Goal: Task Accomplishment & Management: Use online tool/utility

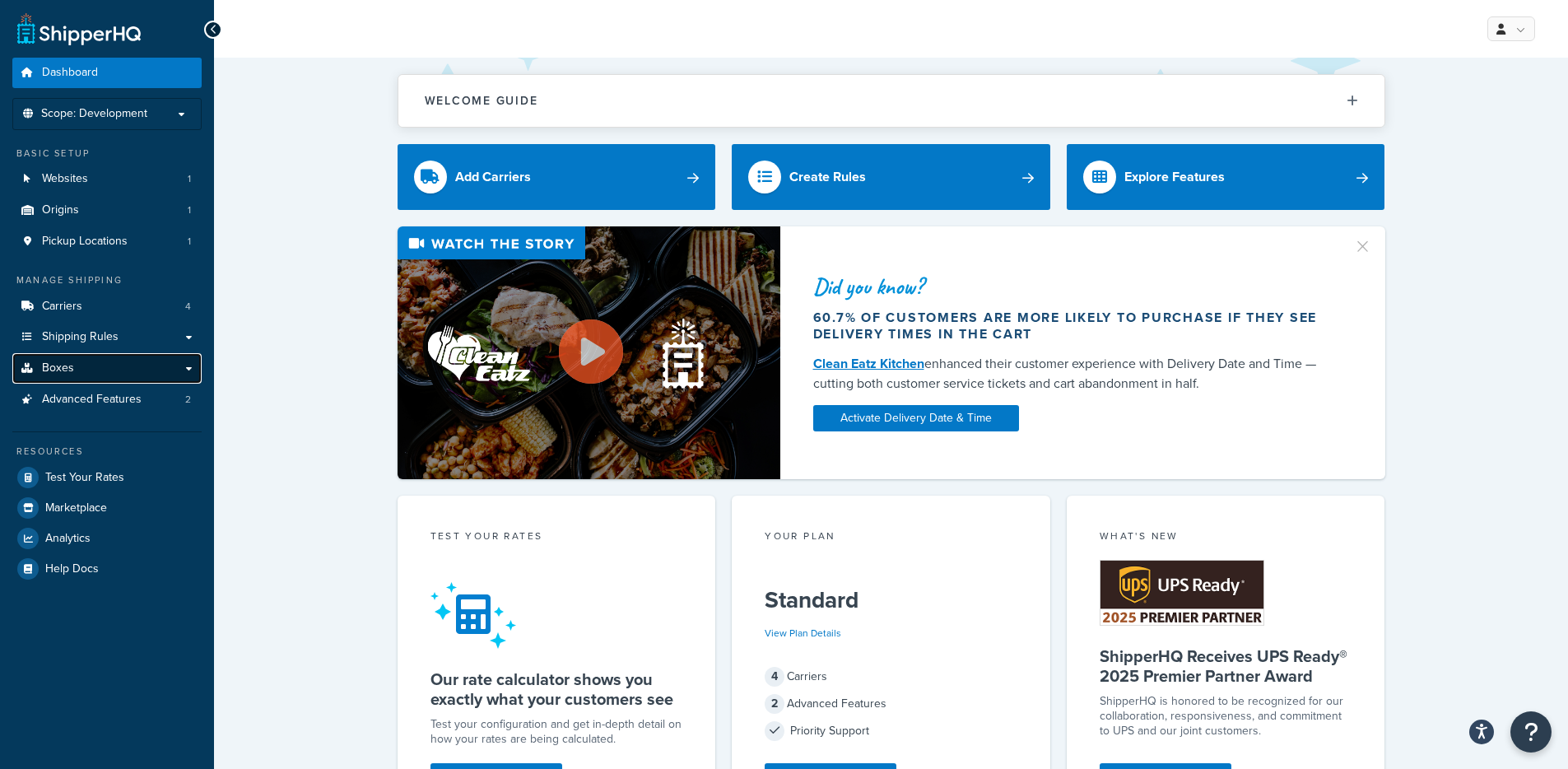
click at [71, 374] on span "Boxes" at bounding box center [58, 369] width 32 height 14
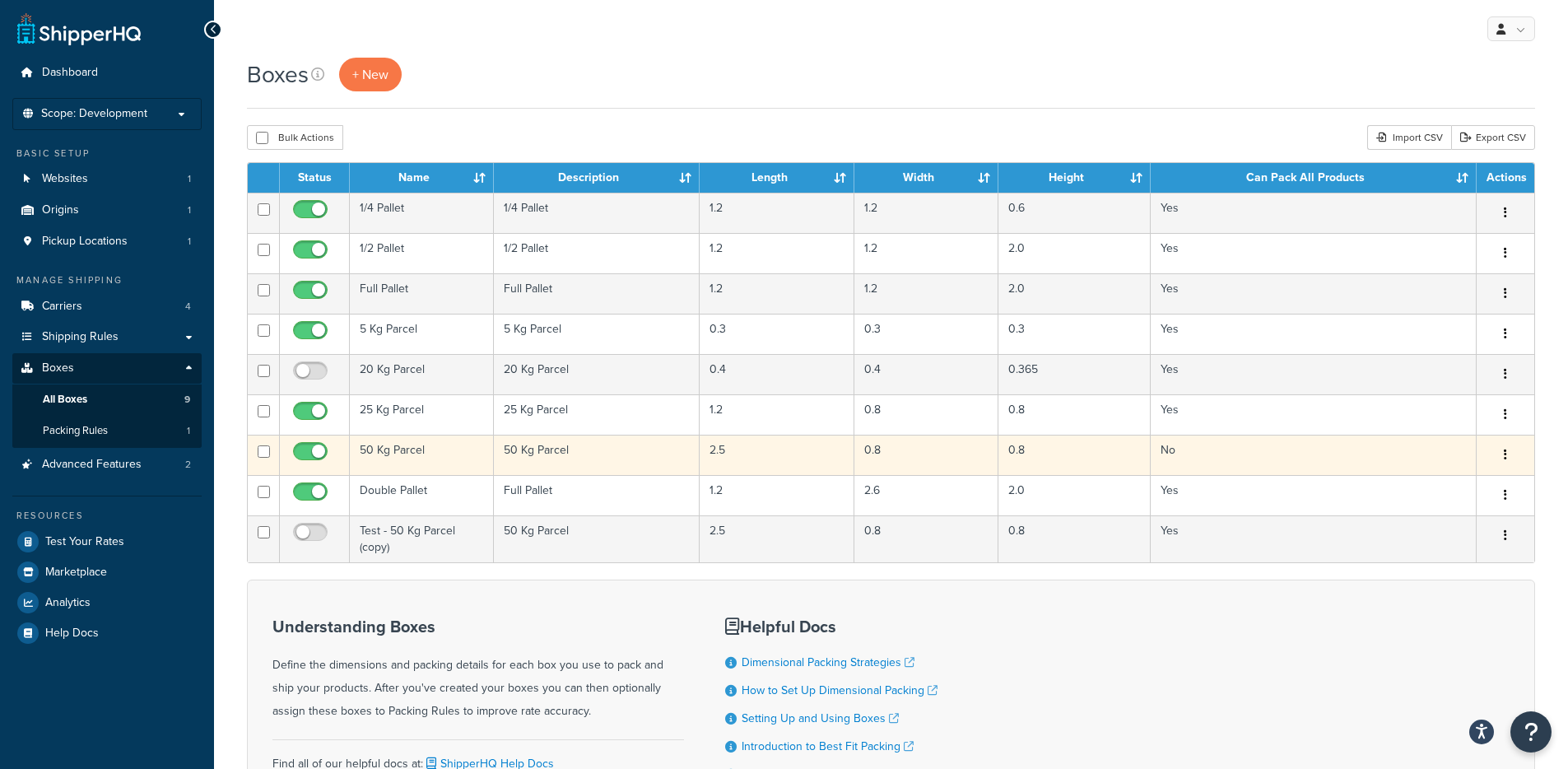
click at [394, 460] on td "50 Kg Parcel" at bounding box center [422, 455] width 144 height 41
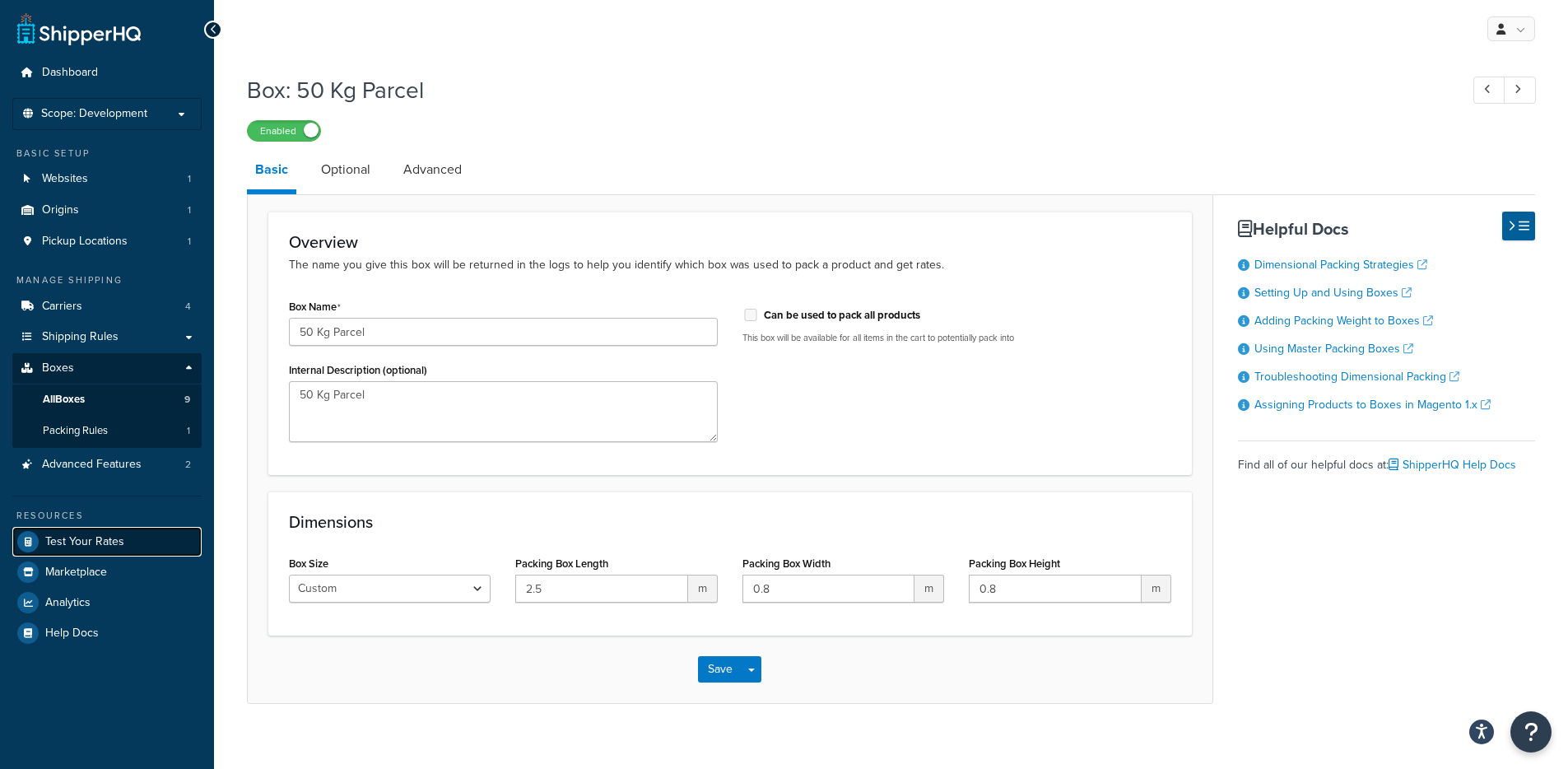
click at [95, 543] on span "Test Your Rates" at bounding box center [85, 542] width 79 height 14
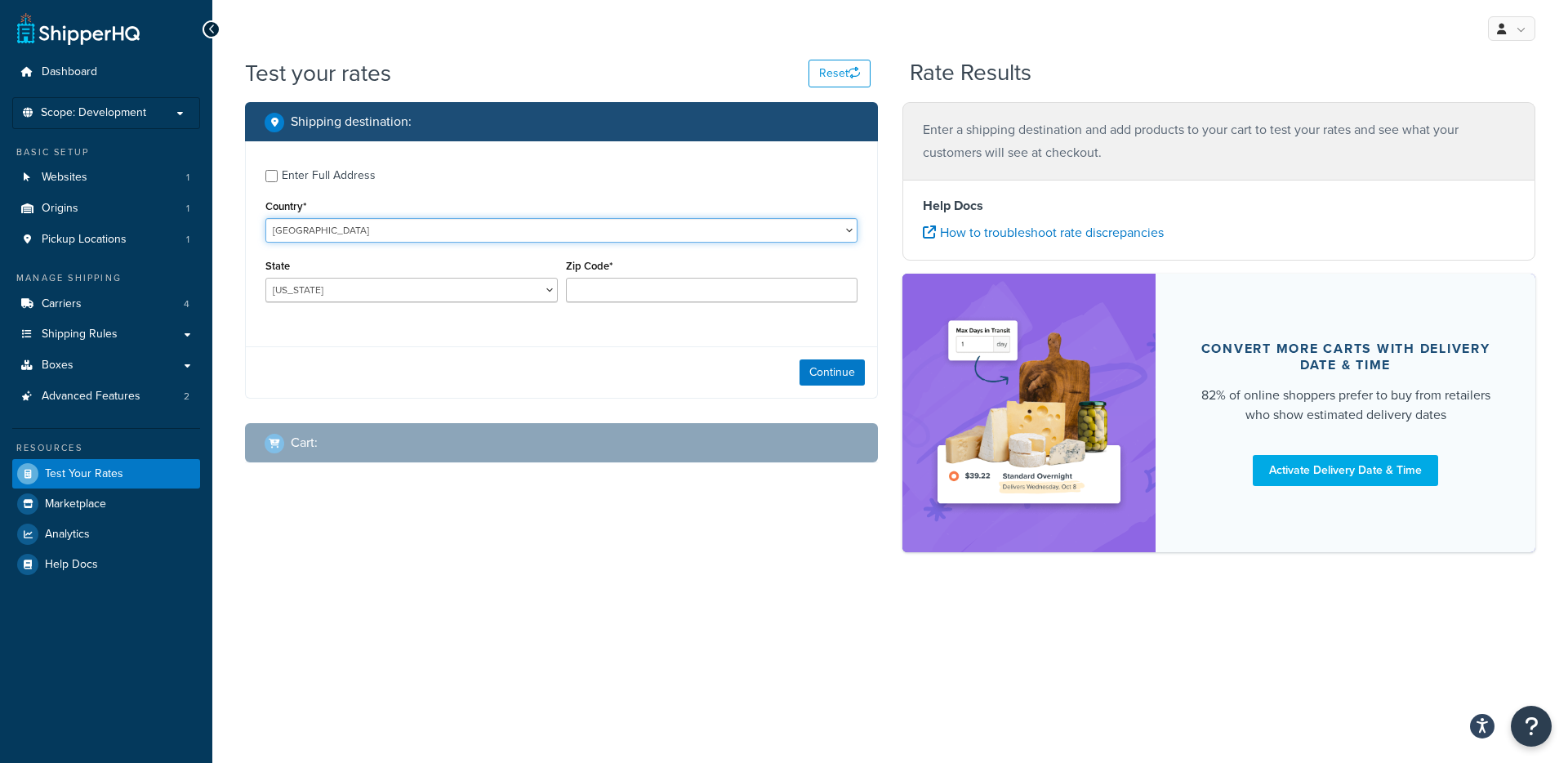
select select "GB"
click at [265, 218] on select "United States United Kingdom Afghanistan Åland Islands Albania Algeria American…" at bounding box center [561, 230] width 592 height 24
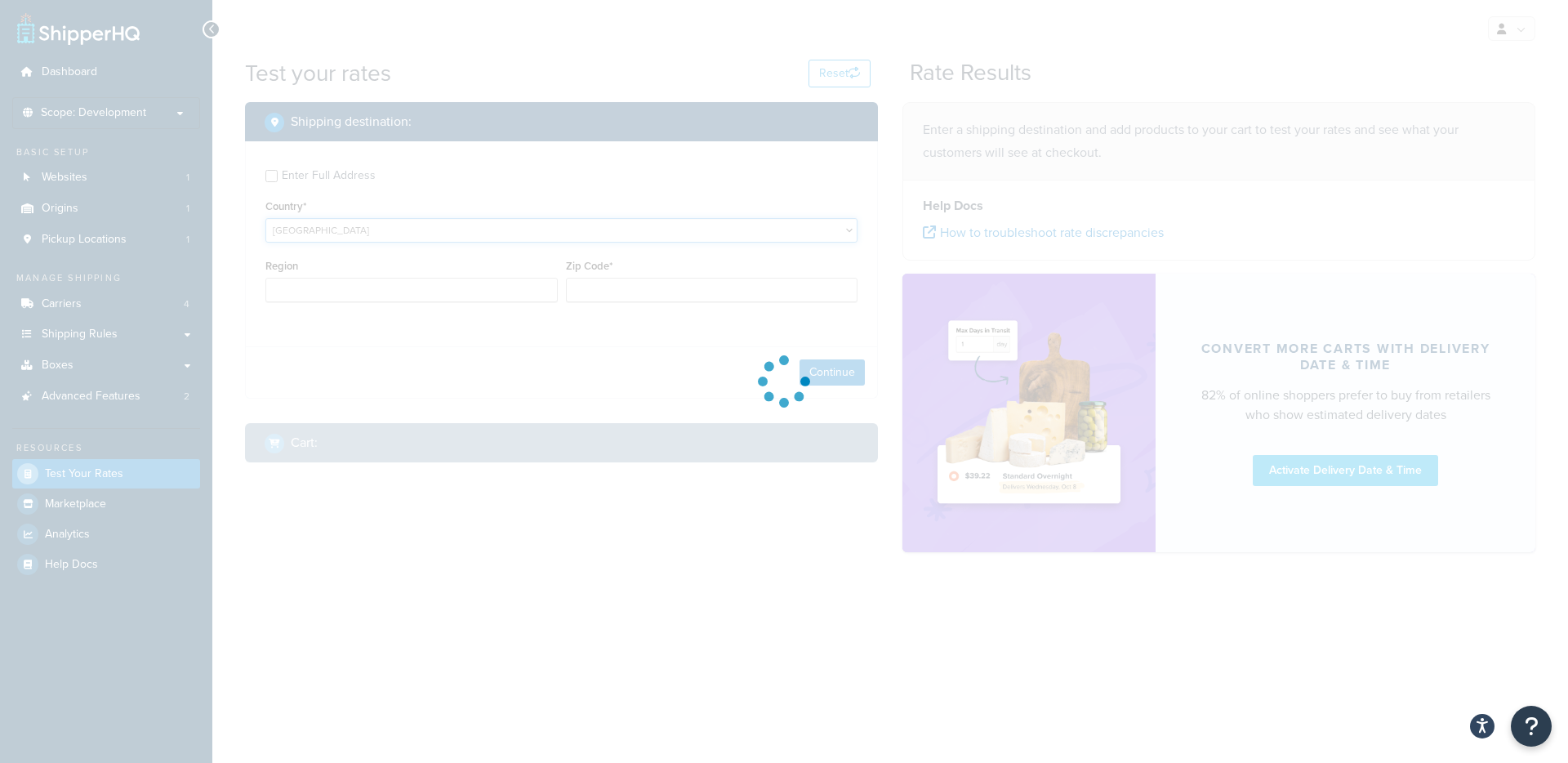
type input "AL"
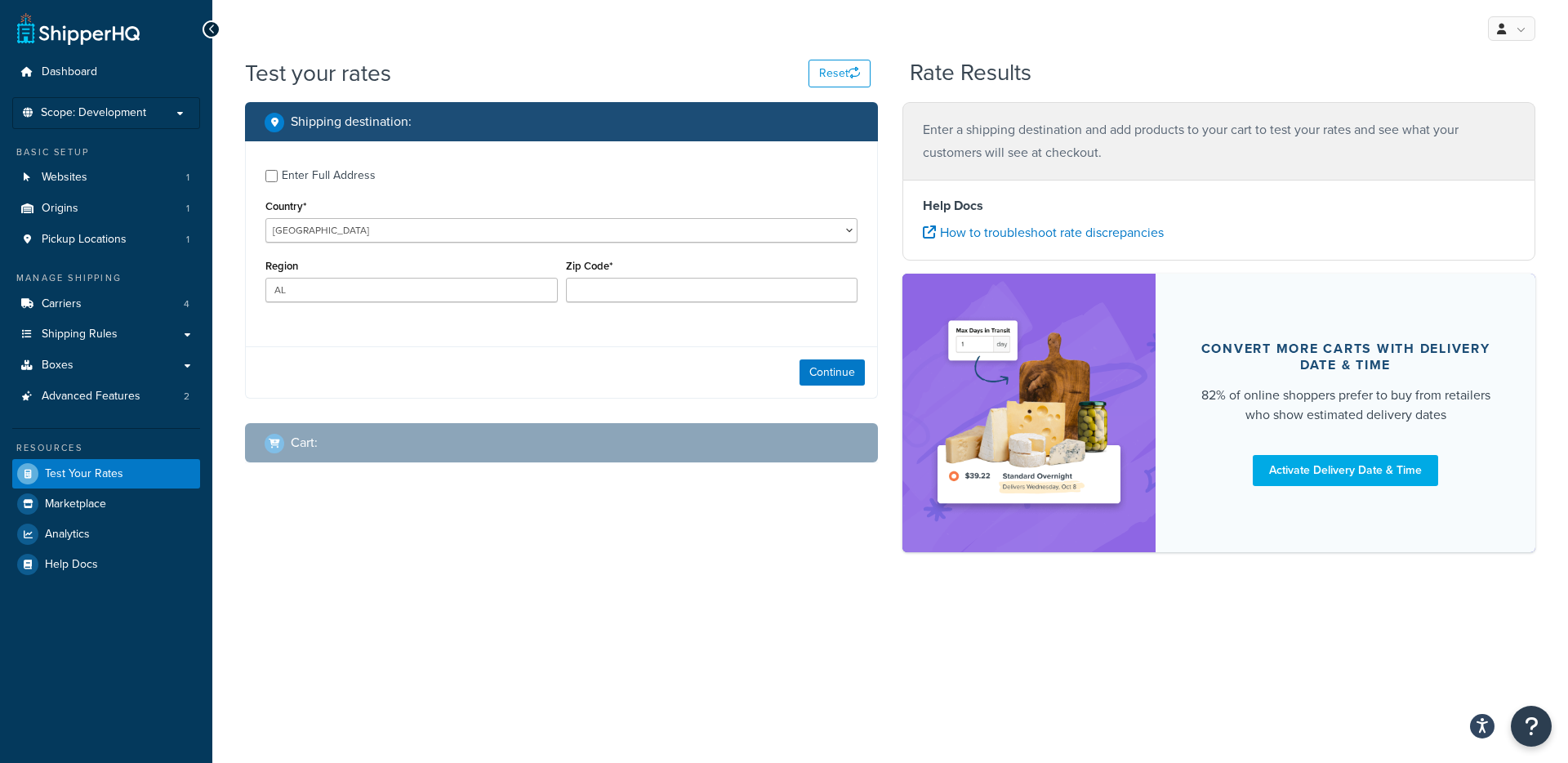
click at [566, 302] on nordpass-icon at bounding box center [566, 302] width 0 height 0
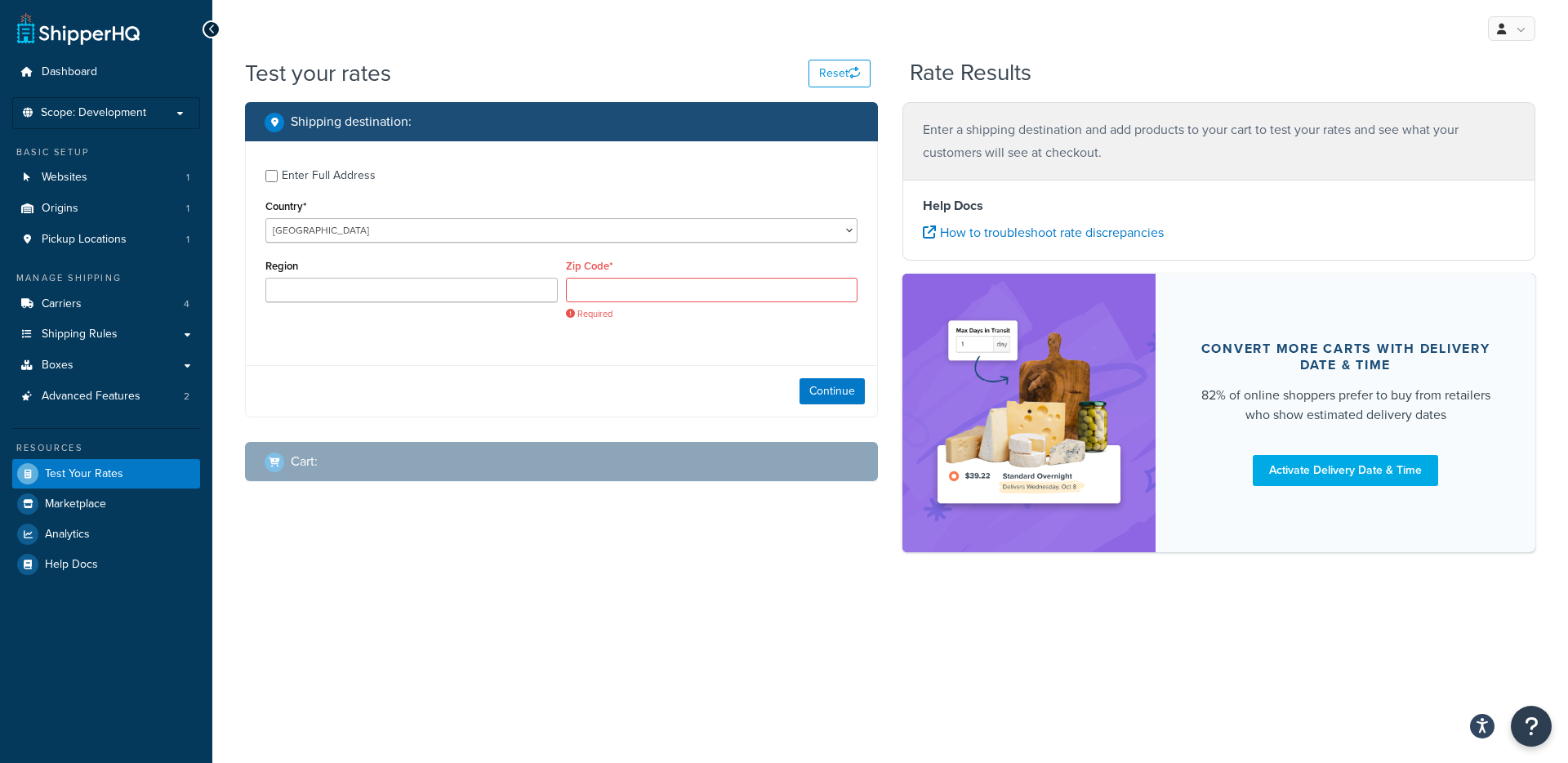
click at [0, 762] on nordpass-autofill-portal at bounding box center [0, 763] width 0 height 0
type input "SY21 7DF"
type input "Powys"
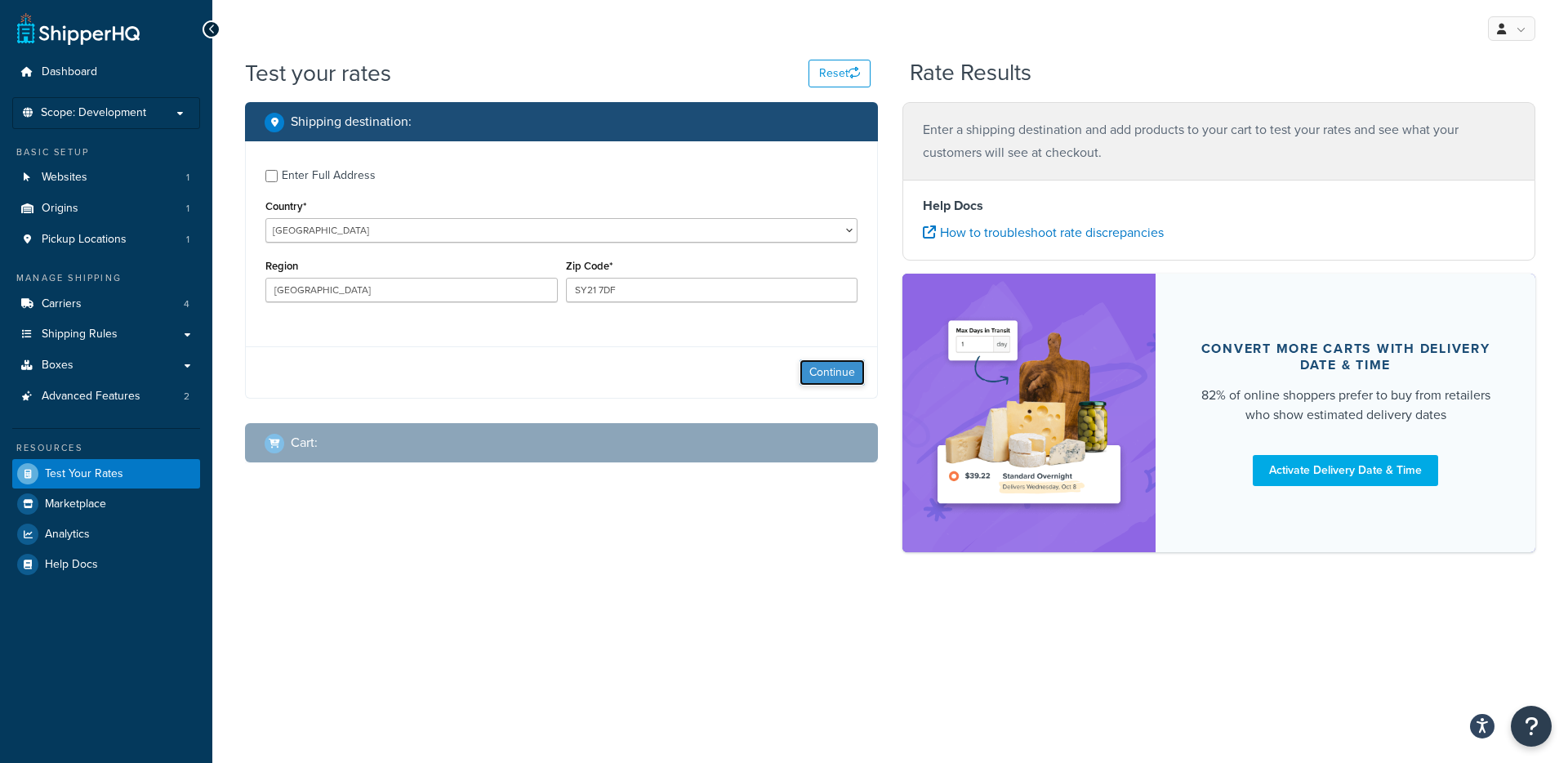
click at [829, 383] on button "Continue" at bounding box center [832, 373] width 66 height 26
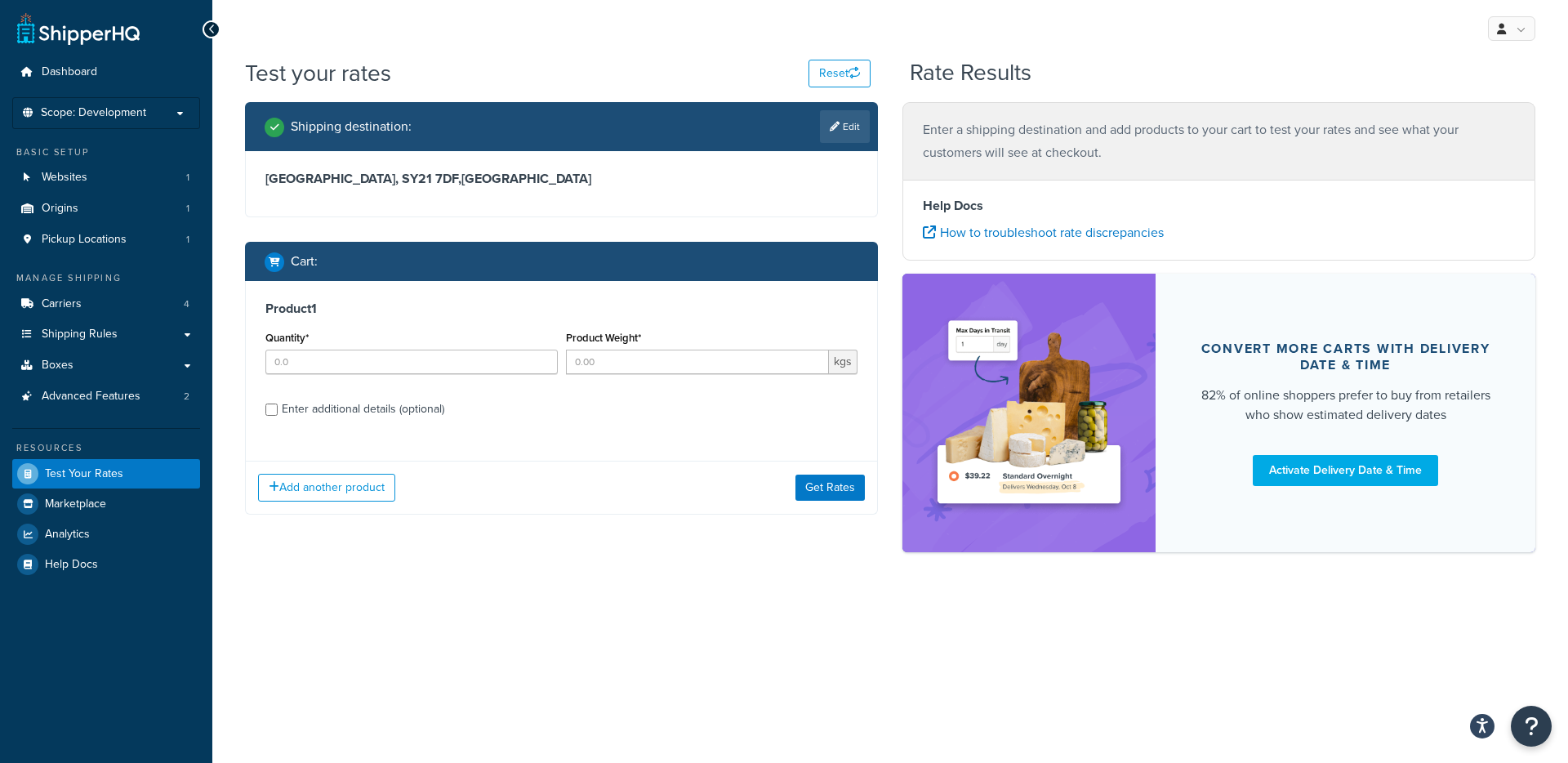
click at [355, 406] on div "Enter additional details (optional)" at bounding box center [363, 410] width 163 height 23
click at [277, 406] on input "Enter additional details (optional)" at bounding box center [271, 410] width 12 height 12
checkbox input "true"
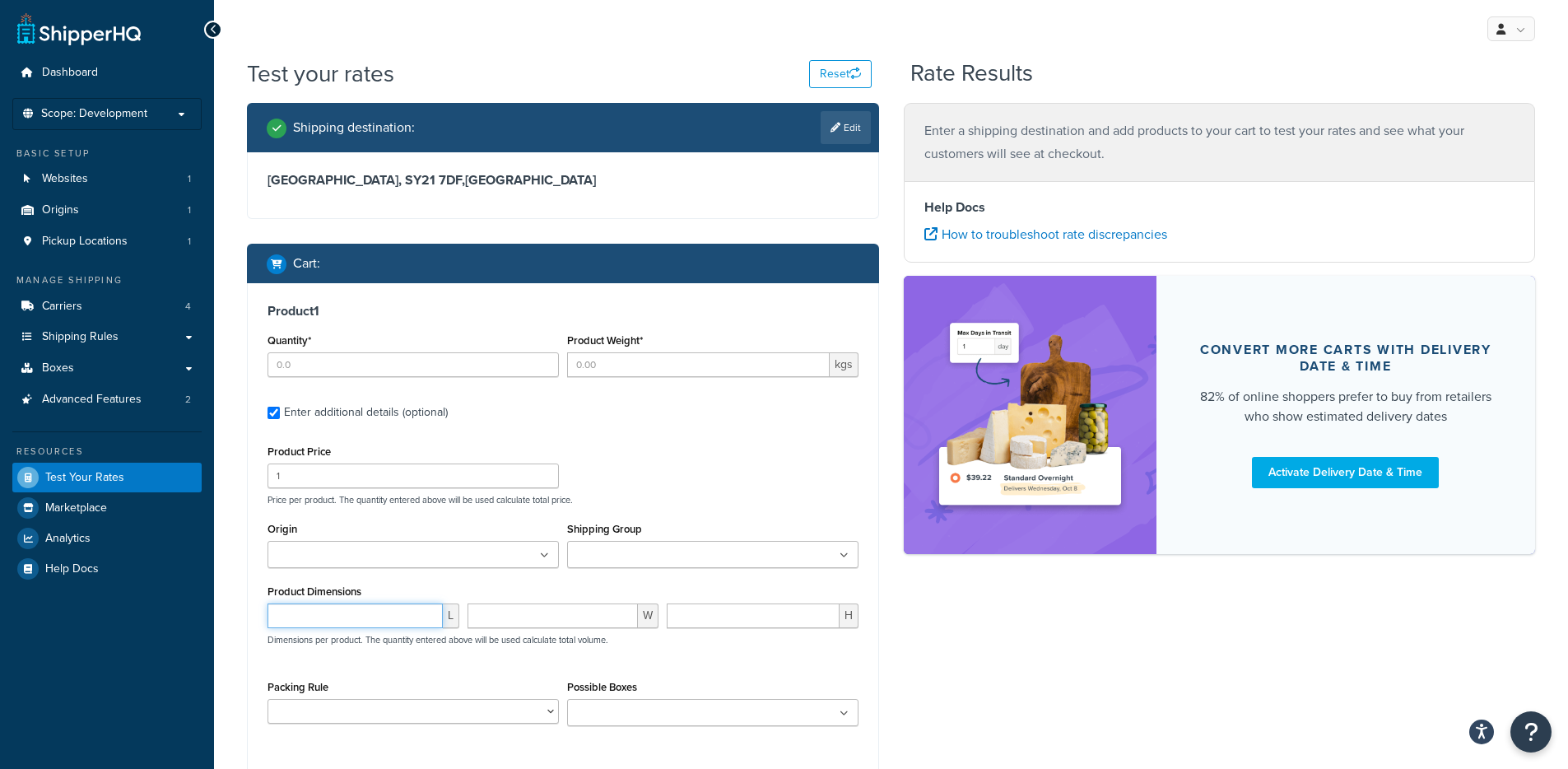
click at [304, 624] on input "number" at bounding box center [355, 616] width 175 height 25
paste input "0.080000"
type input "0.080000"
click at [510, 633] on div "W" at bounding box center [563, 622] width 200 height 37
click at [510, 625] on input "number" at bounding box center [553, 616] width 171 height 25
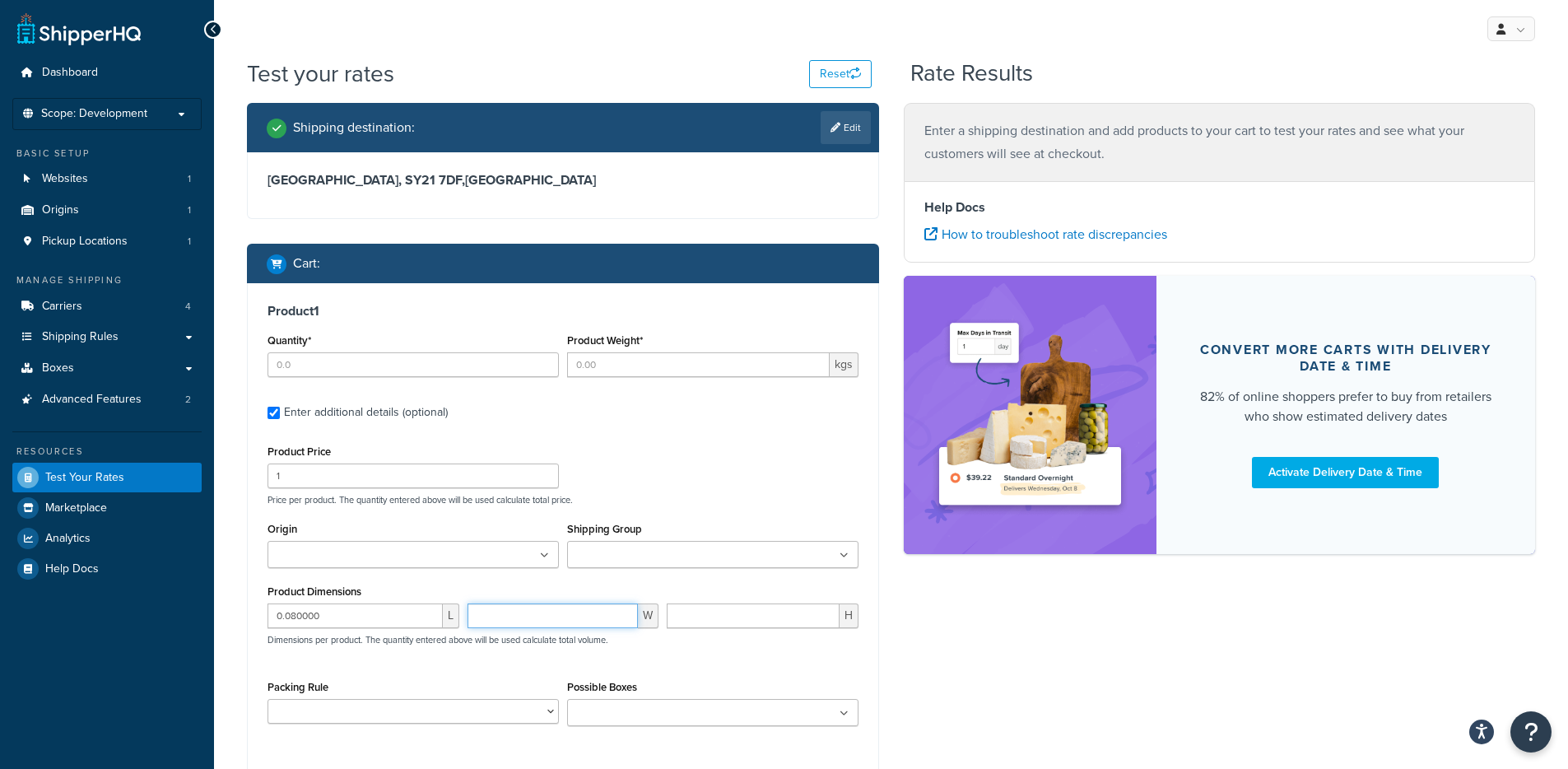
paste input "0.150000"
type input "0.150000"
drag, startPoint x: 682, startPoint y: 620, endPoint x: 670, endPoint y: 627, distance: 13.9
click at [682, 620] on input "number" at bounding box center [753, 616] width 173 height 25
paste input "1.200000"
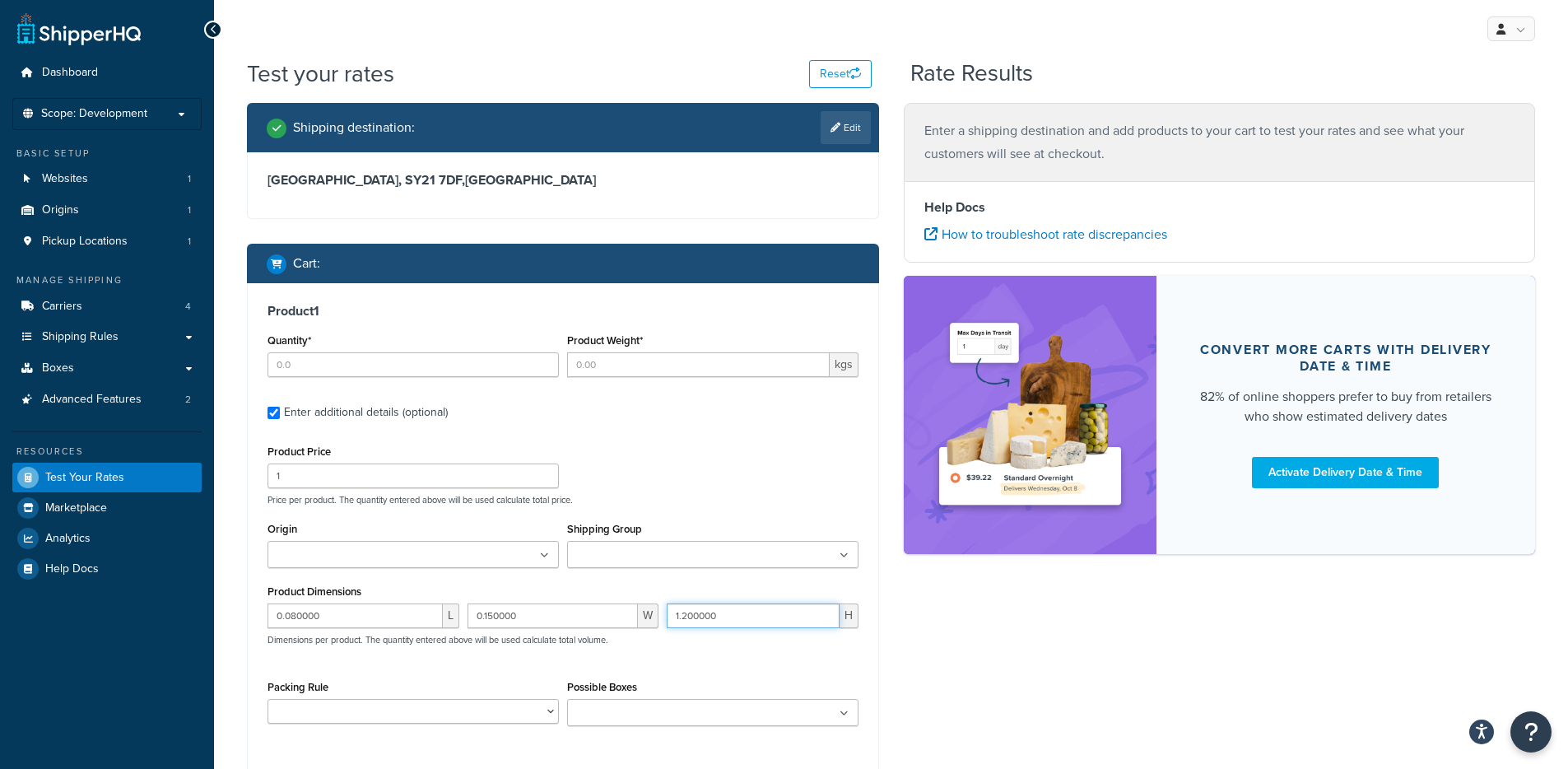
type input "1.200000"
select select "86280"
click at [267, 700] on select "Oversized Parcels" at bounding box center [413, 711] width 291 height 25
click at [599, 730] on div "Possible Boxes 50 Kg Parcel" at bounding box center [713, 706] width 300 height 63
click at [605, 722] on input "Possible Boxes" at bounding box center [645, 713] width 146 height 19
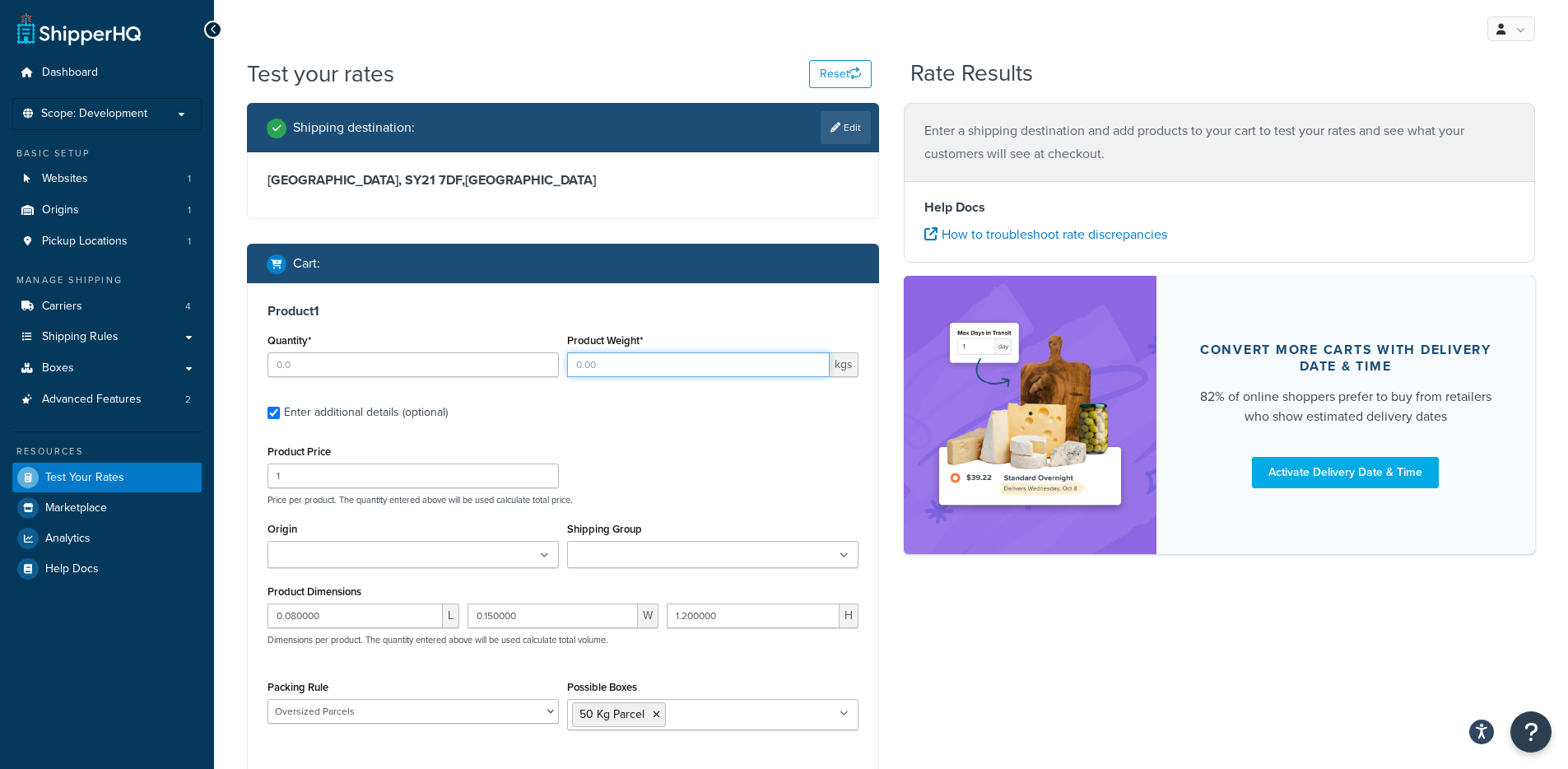
click at [611, 368] on input "Product Weight*" at bounding box center [698, 364] width 263 height 25
type input "14"
click at [358, 480] on input "1" at bounding box center [413, 475] width 291 height 25
paste input "45.67"
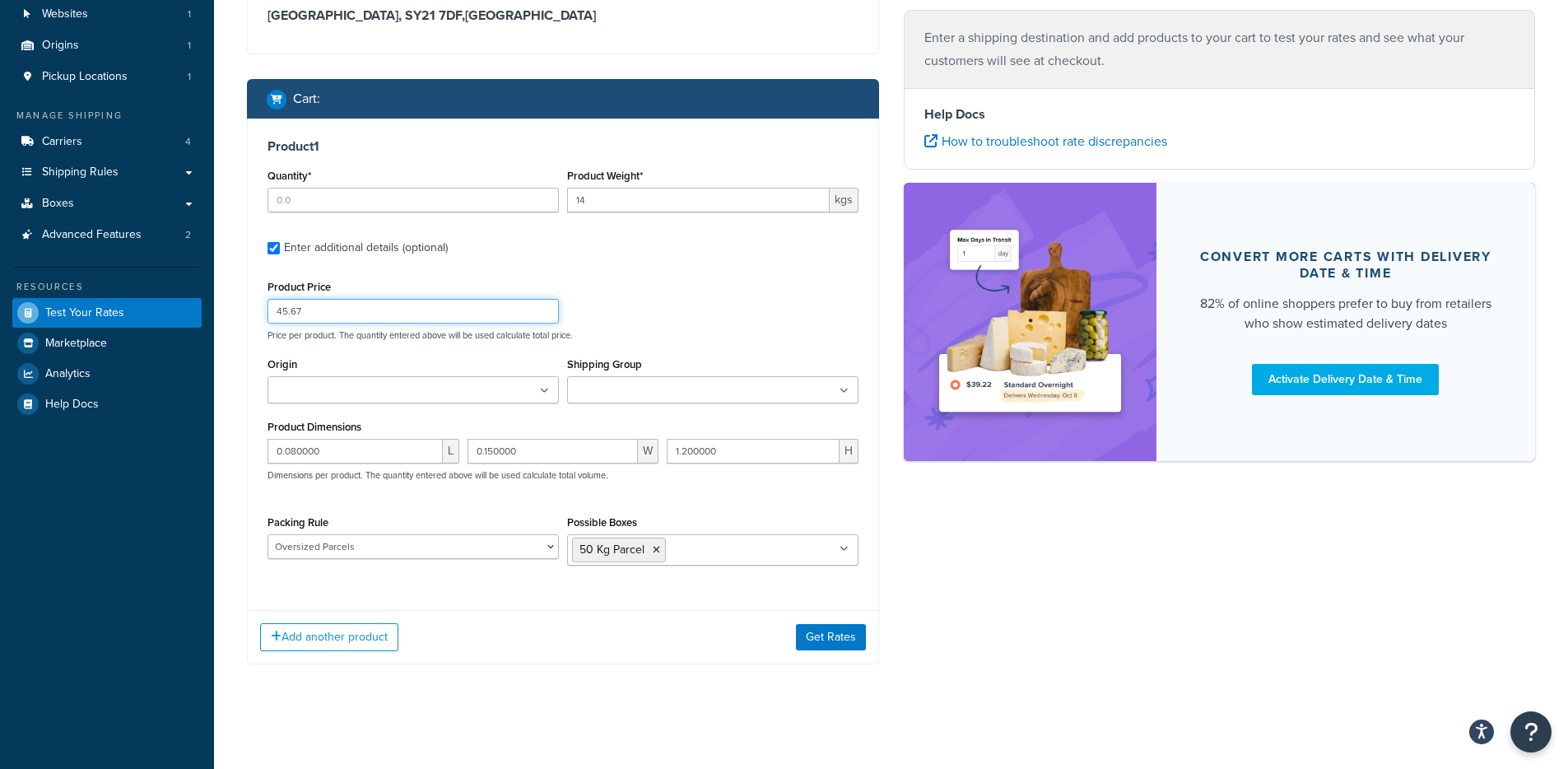
scroll to position [168, 0]
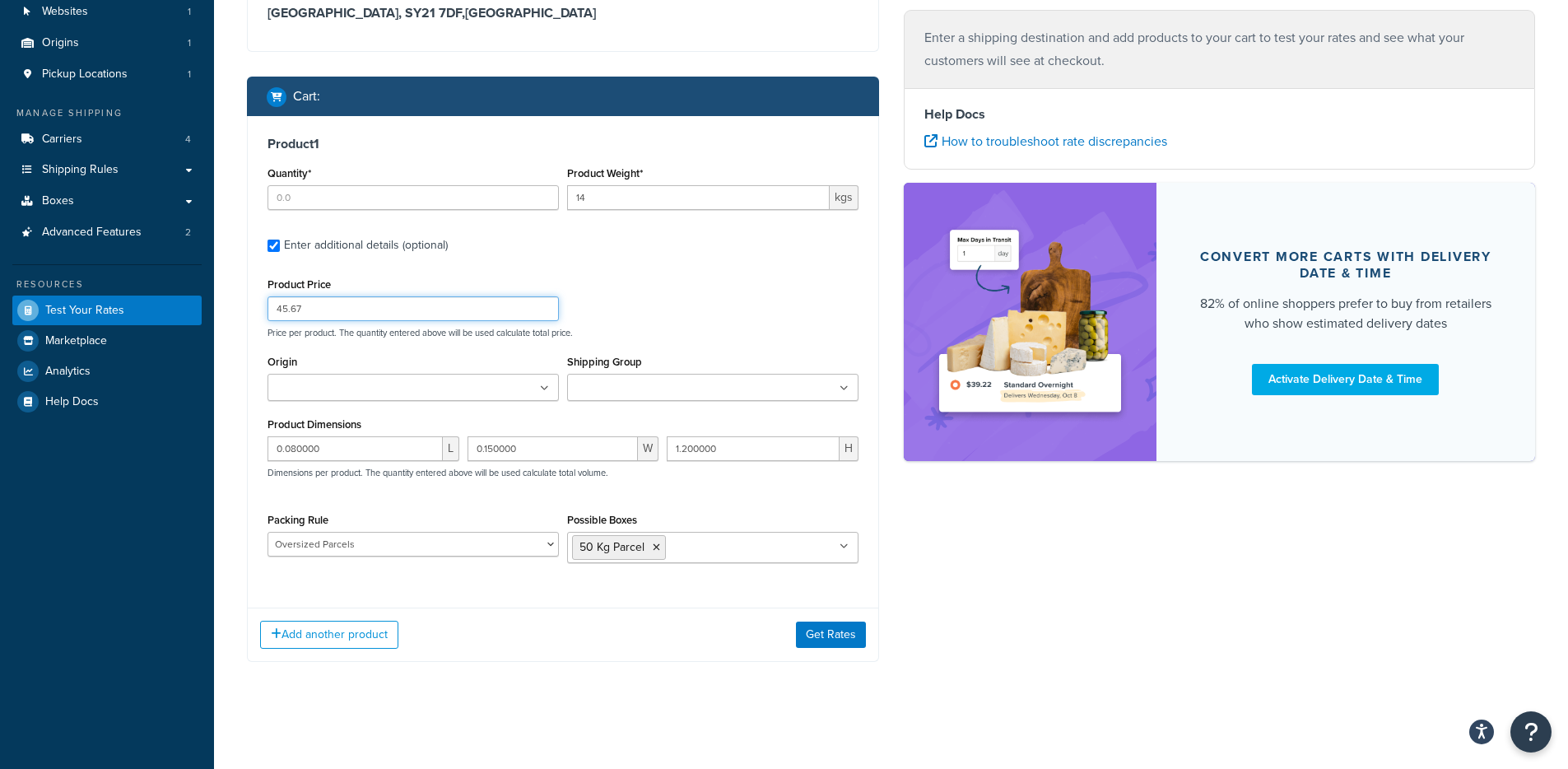
type input "45.67"
click at [833, 648] on div "Add another product Get Rates" at bounding box center [563, 634] width 631 height 54
click at [834, 643] on button "Get Rates" at bounding box center [831, 635] width 70 height 26
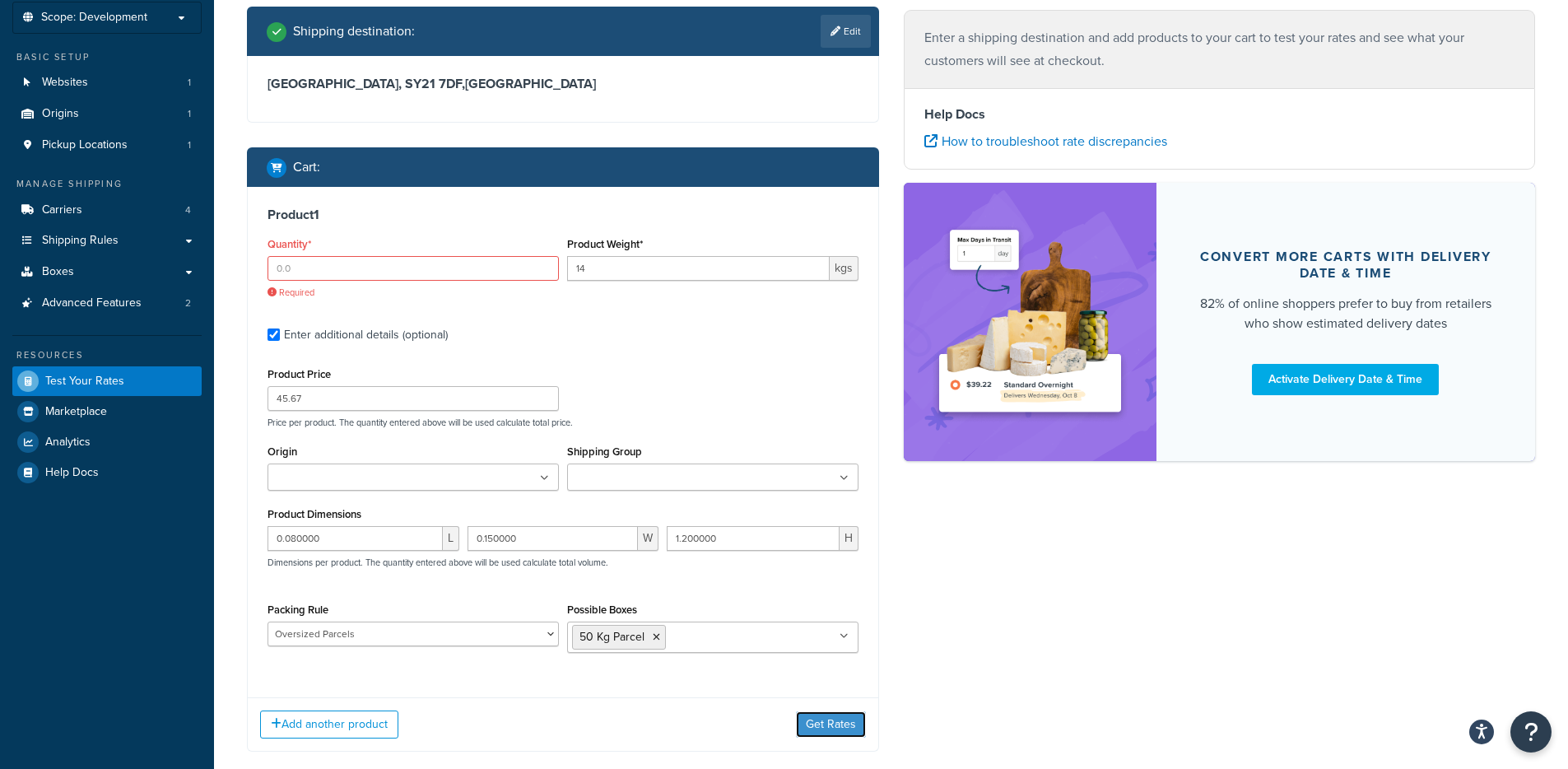
scroll to position [186, 0]
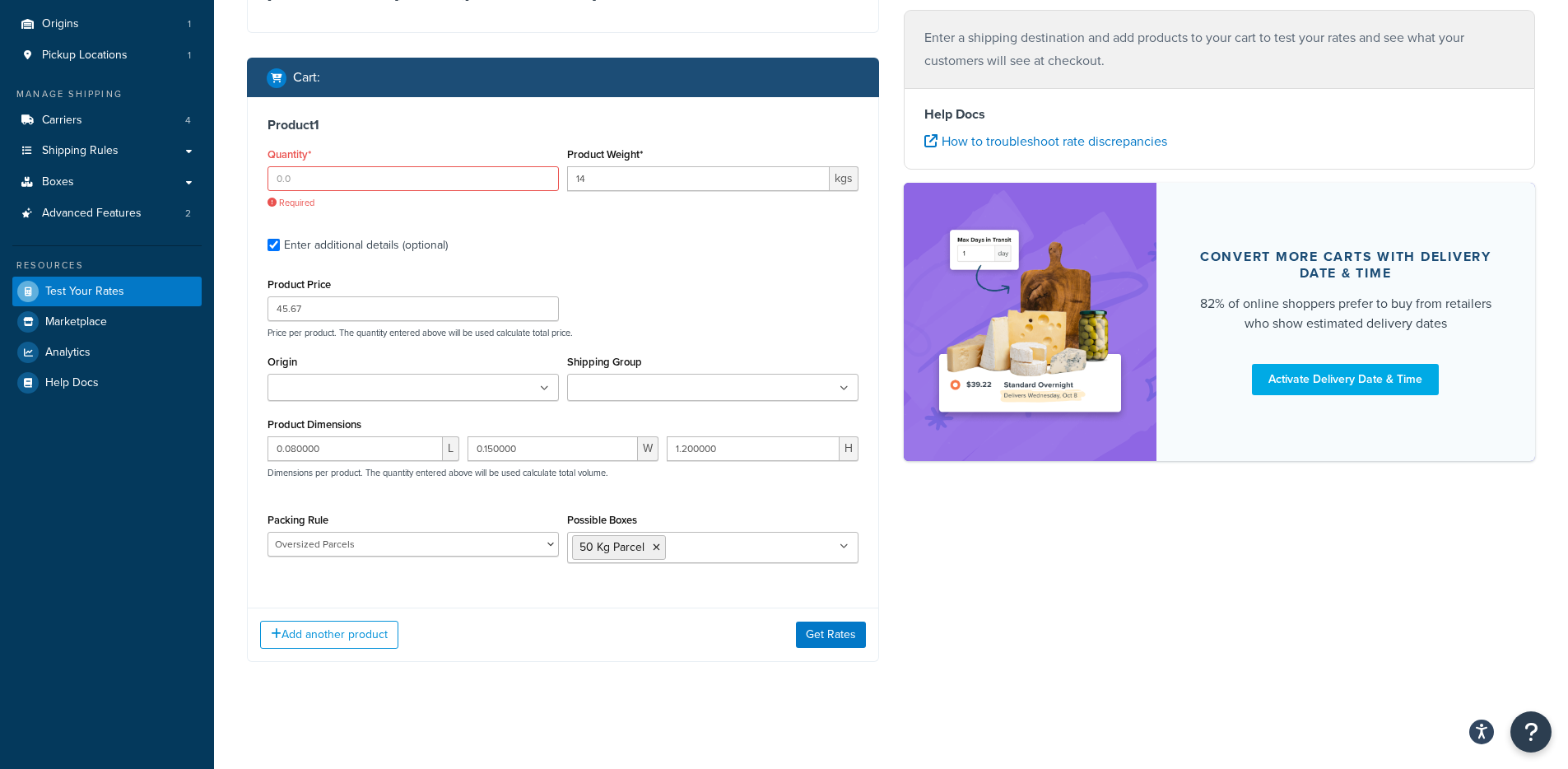
click at [820, 617] on div "Add another product Get Rates" at bounding box center [563, 634] width 631 height 54
click at [818, 629] on button "Get Rates" at bounding box center [831, 635] width 70 height 26
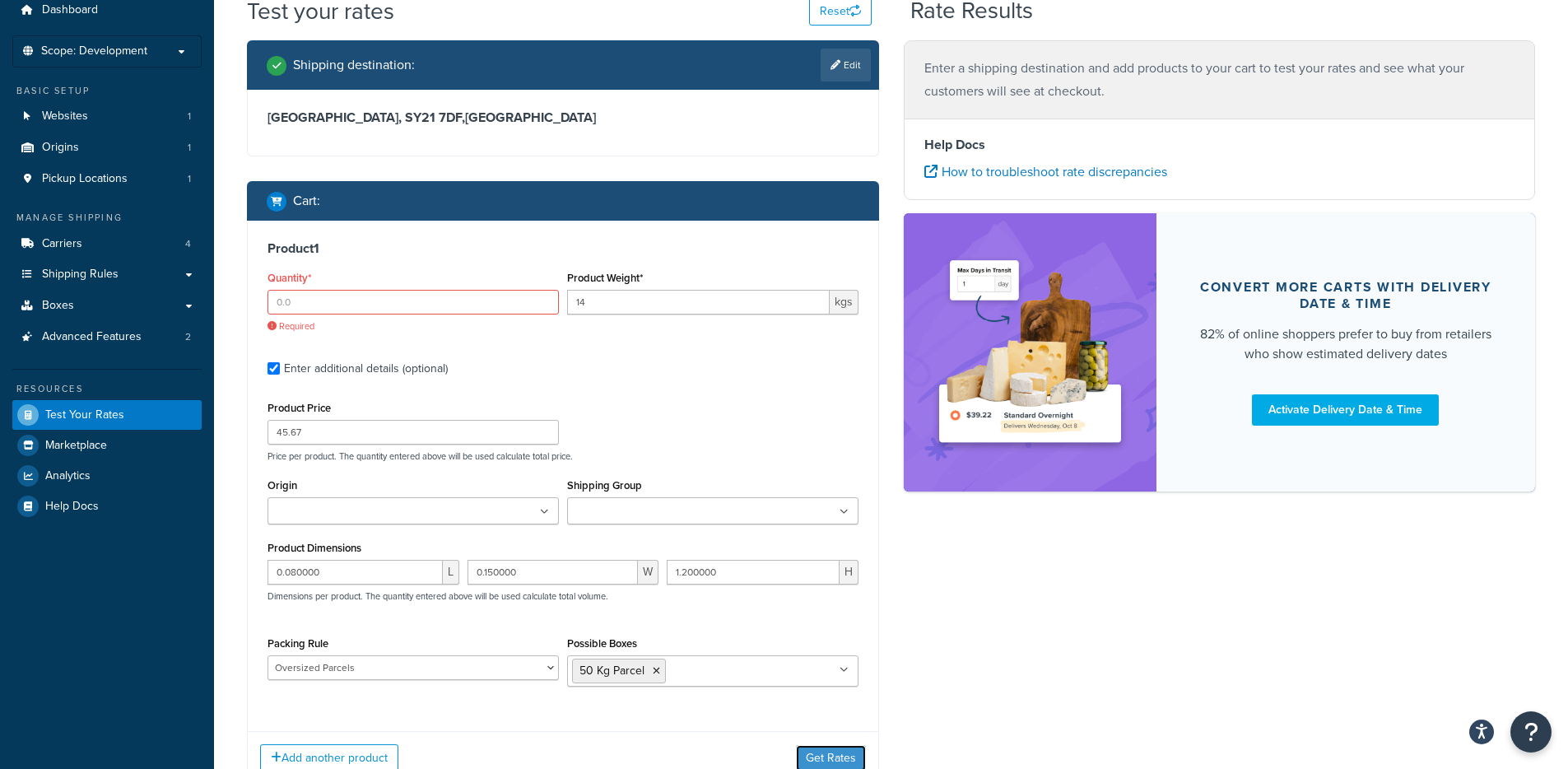
scroll to position [0, 0]
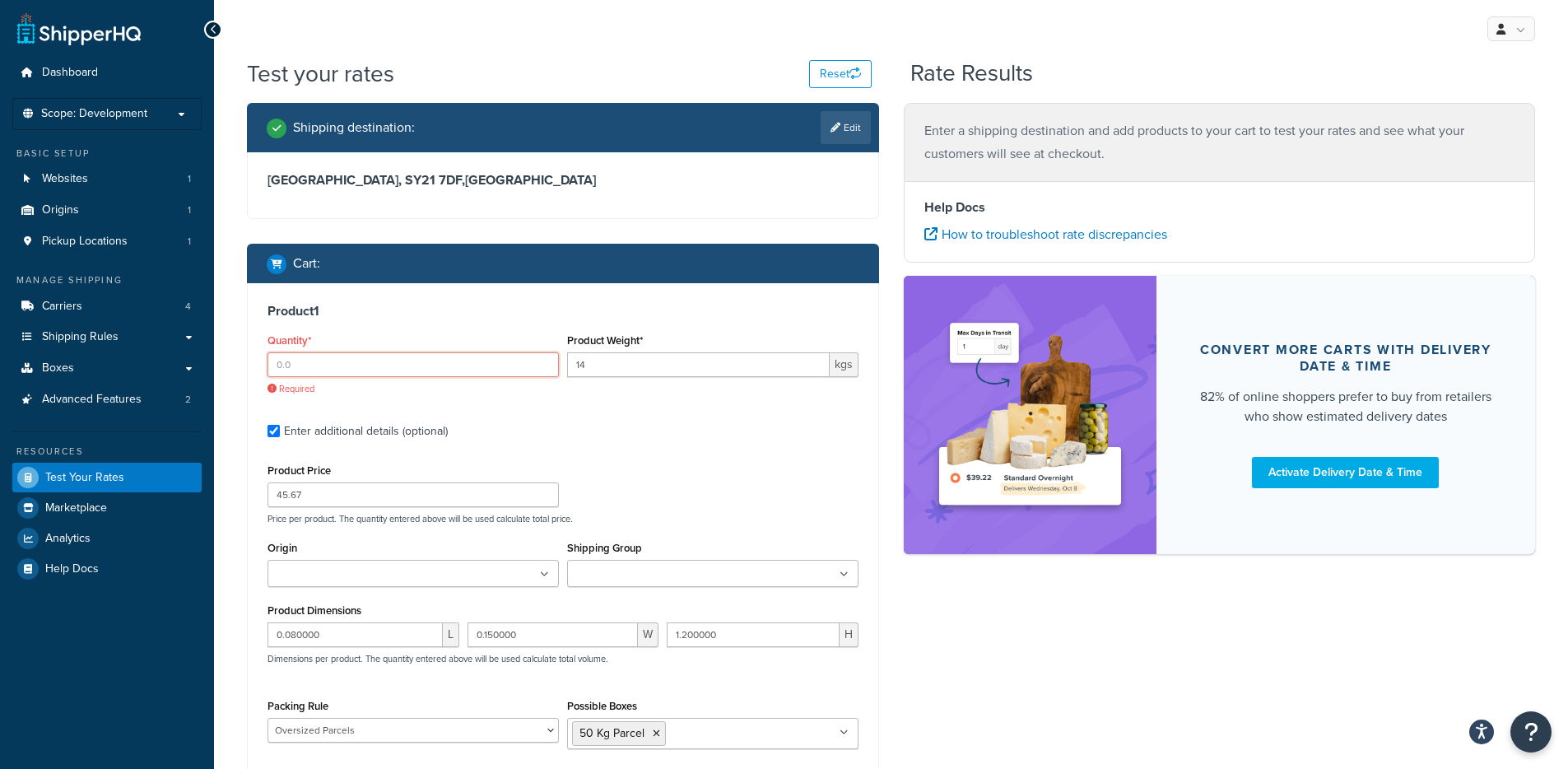
click at [392, 364] on input "Quantity*" at bounding box center [413, 364] width 291 height 25
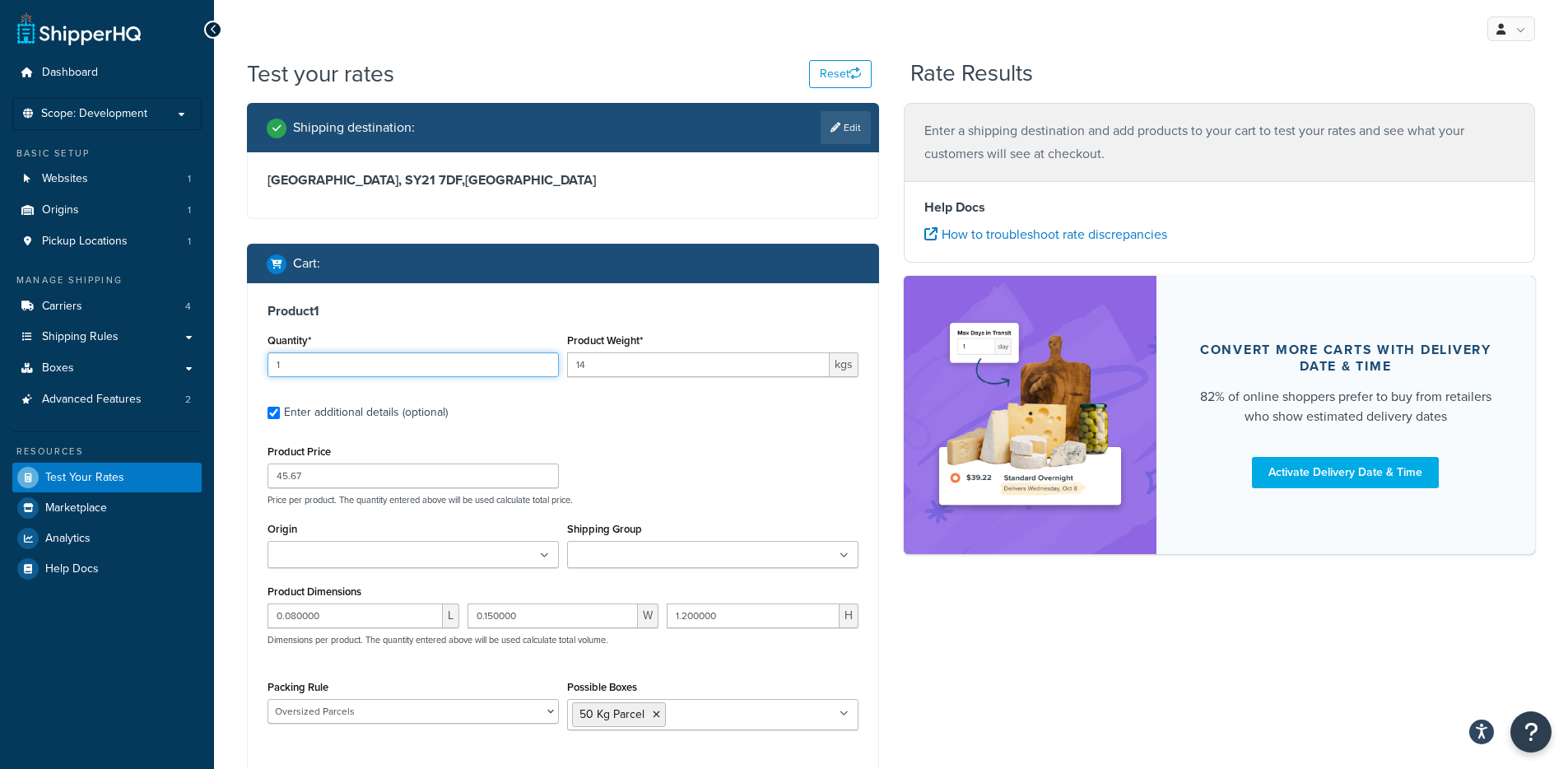
type input "1"
click at [638, 418] on label "Enter additional details (optional)" at bounding box center [571, 411] width 574 height 26
click at [280, 418] on input "Enter additional details (optional)" at bounding box center [273, 413] width 12 height 12
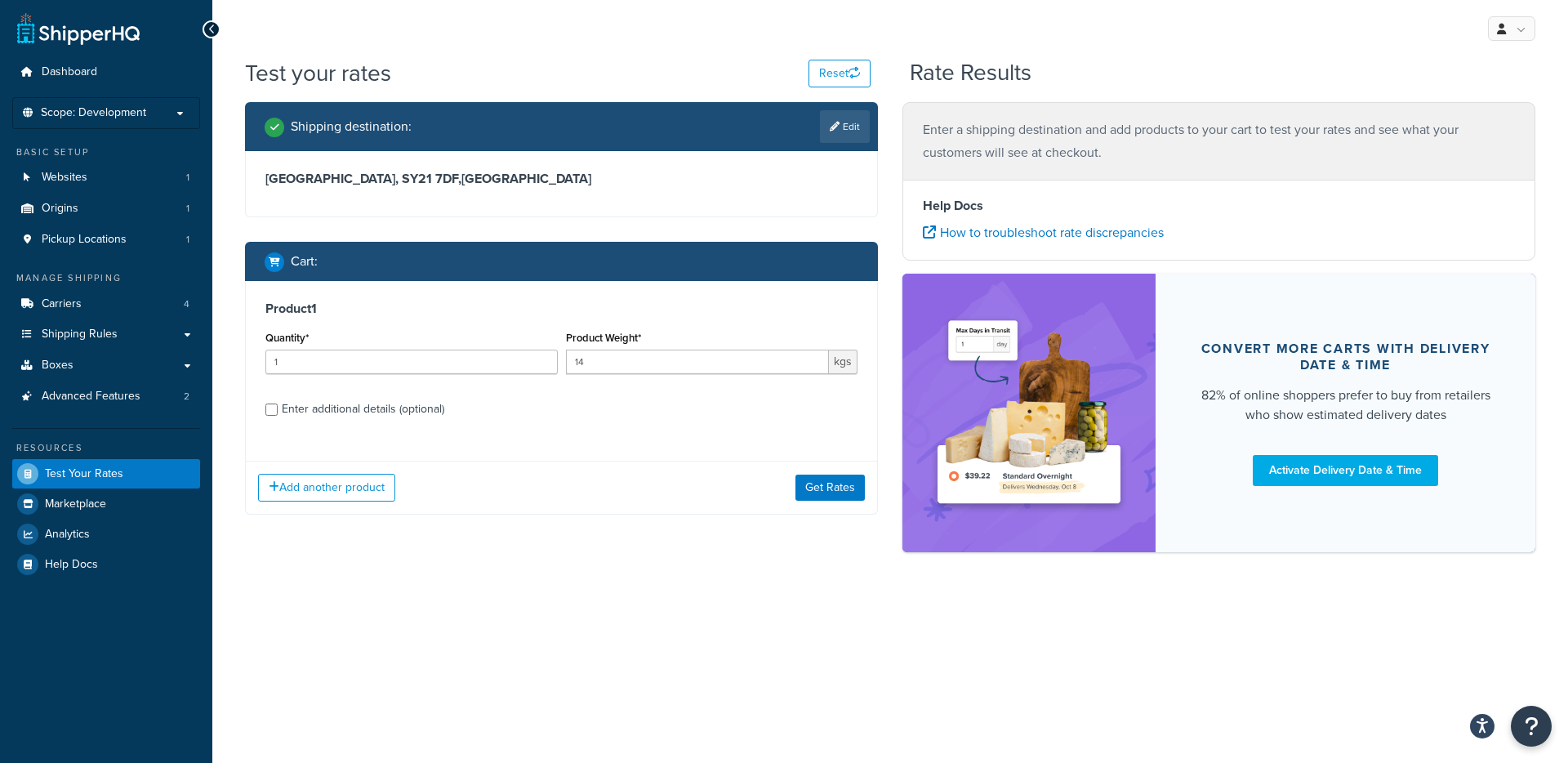
click at [421, 414] on div "Enter additional details (optional)" at bounding box center [363, 410] width 163 height 23
click at [277, 414] on input "Enter additional details (optional)" at bounding box center [271, 410] width 12 height 12
checkbox input "true"
select select "86280"
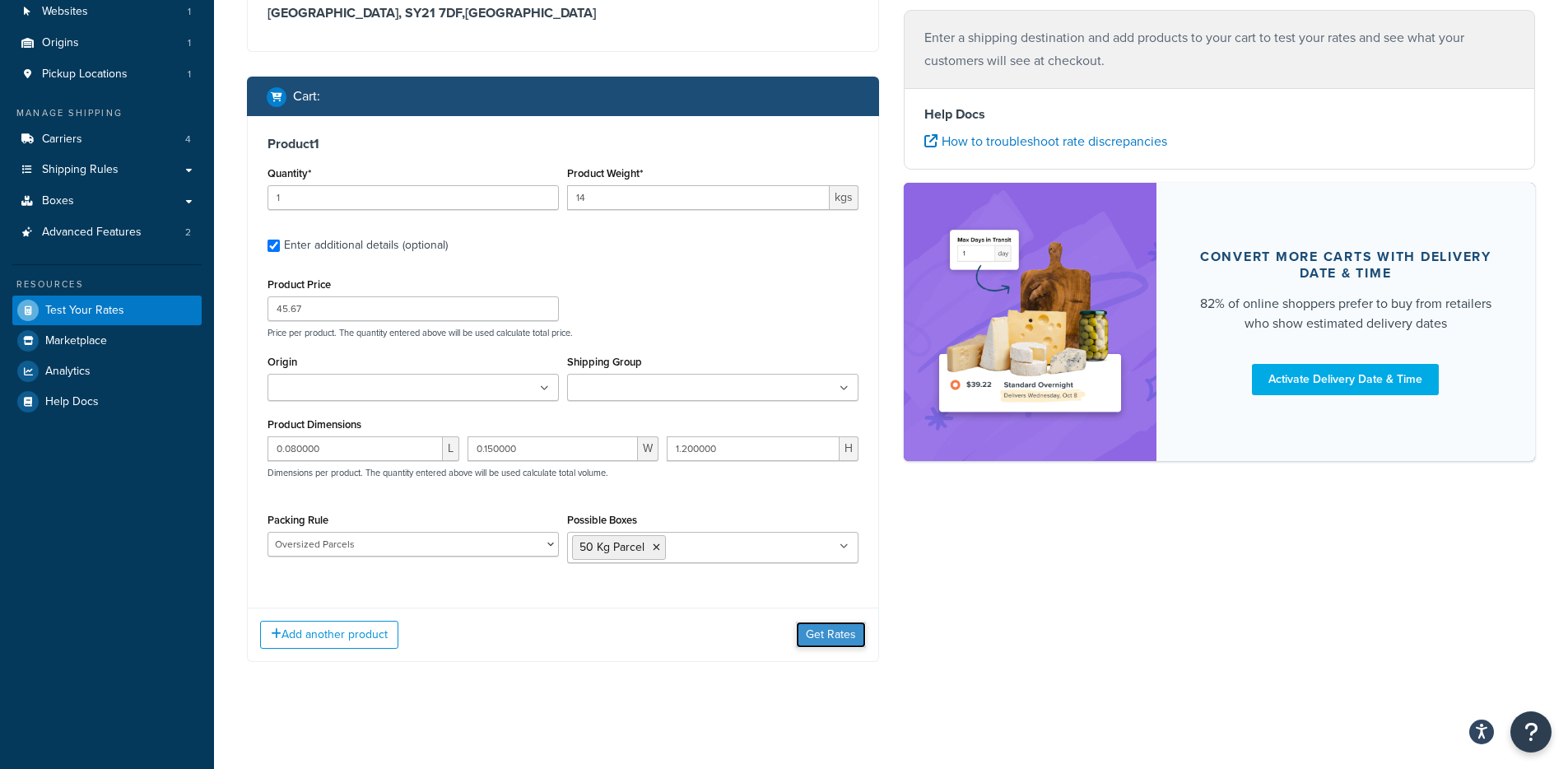
click at [833, 626] on button "Get Rates" at bounding box center [831, 635] width 70 height 26
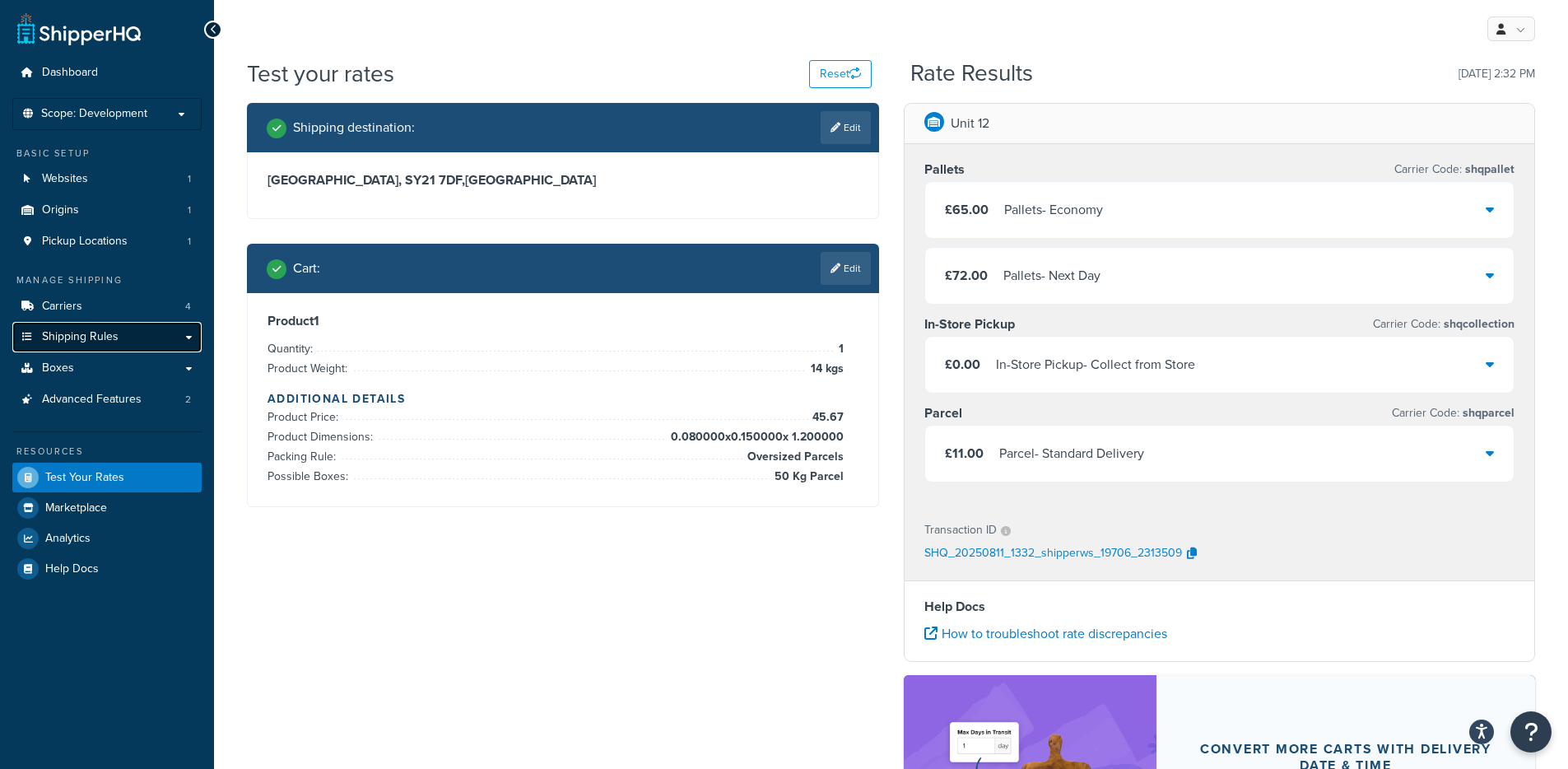
click at [94, 332] on span "Shipping Rules" at bounding box center [80, 337] width 77 height 14
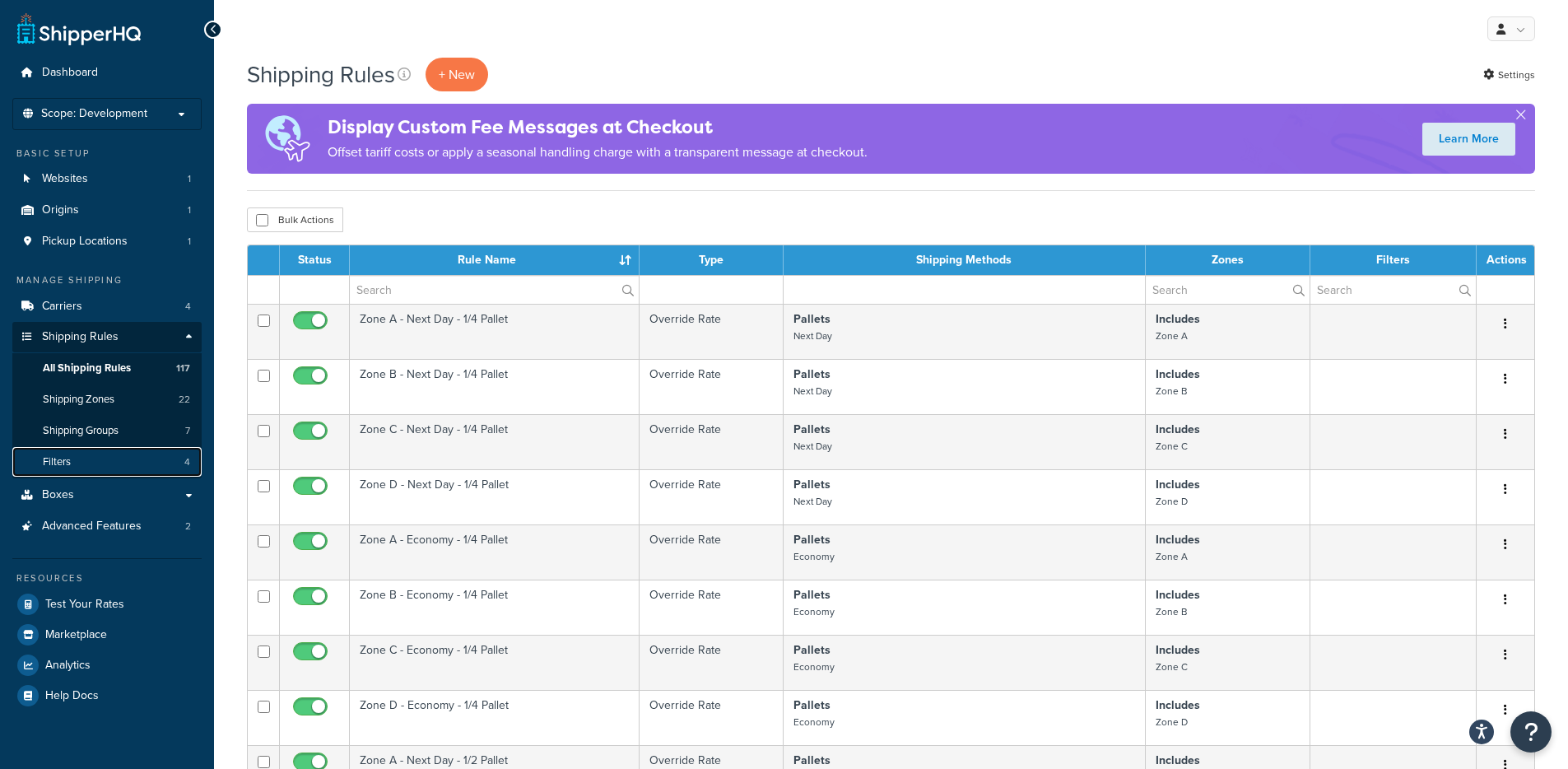
click at [87, 471] on link "Filters 4" at bounding box center [107, 462] width 190 height 31
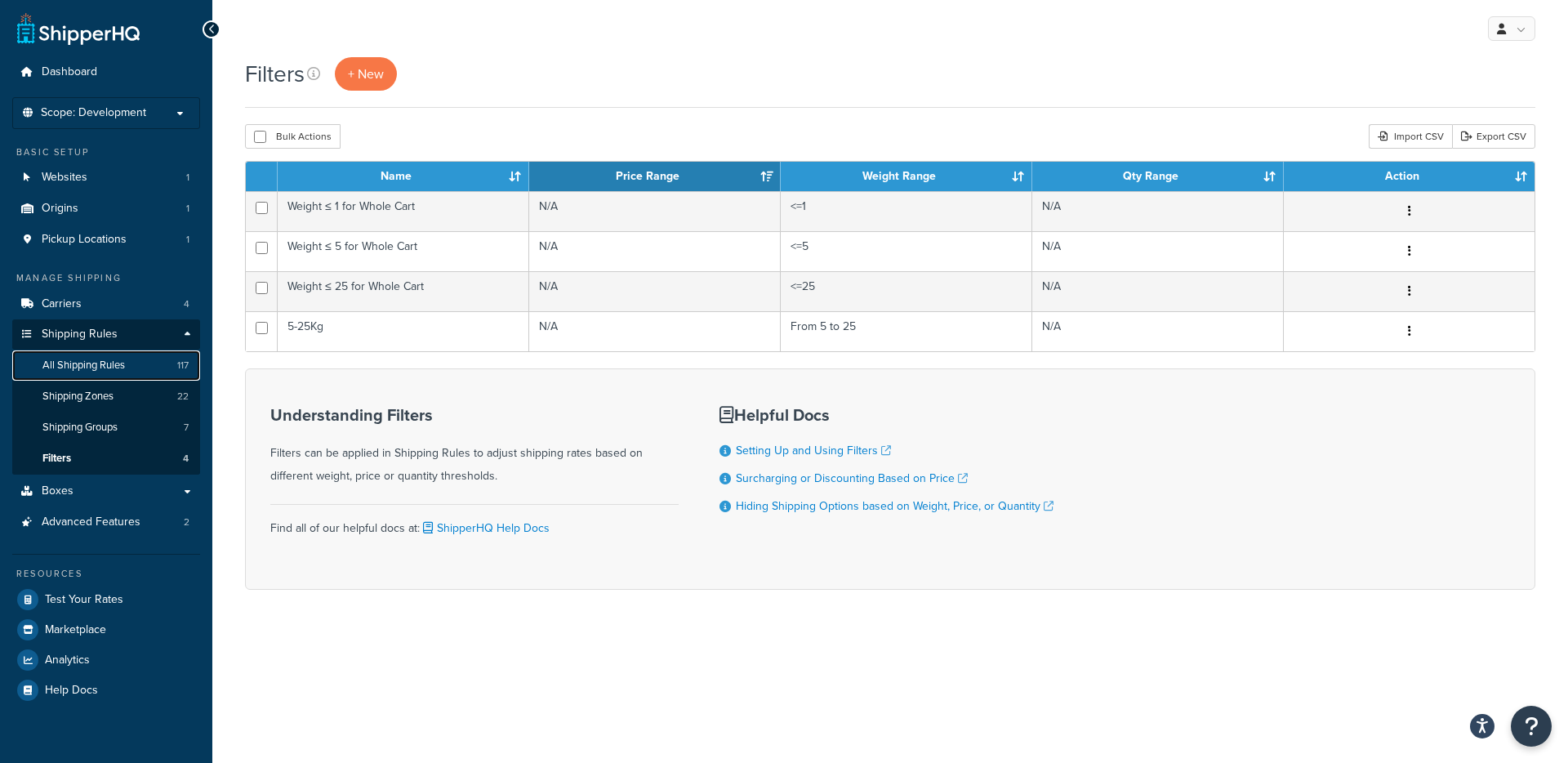
click at [99, 373] on link "All Shipping Rules 117" at bounding box center [106, 365] width 188 height 31
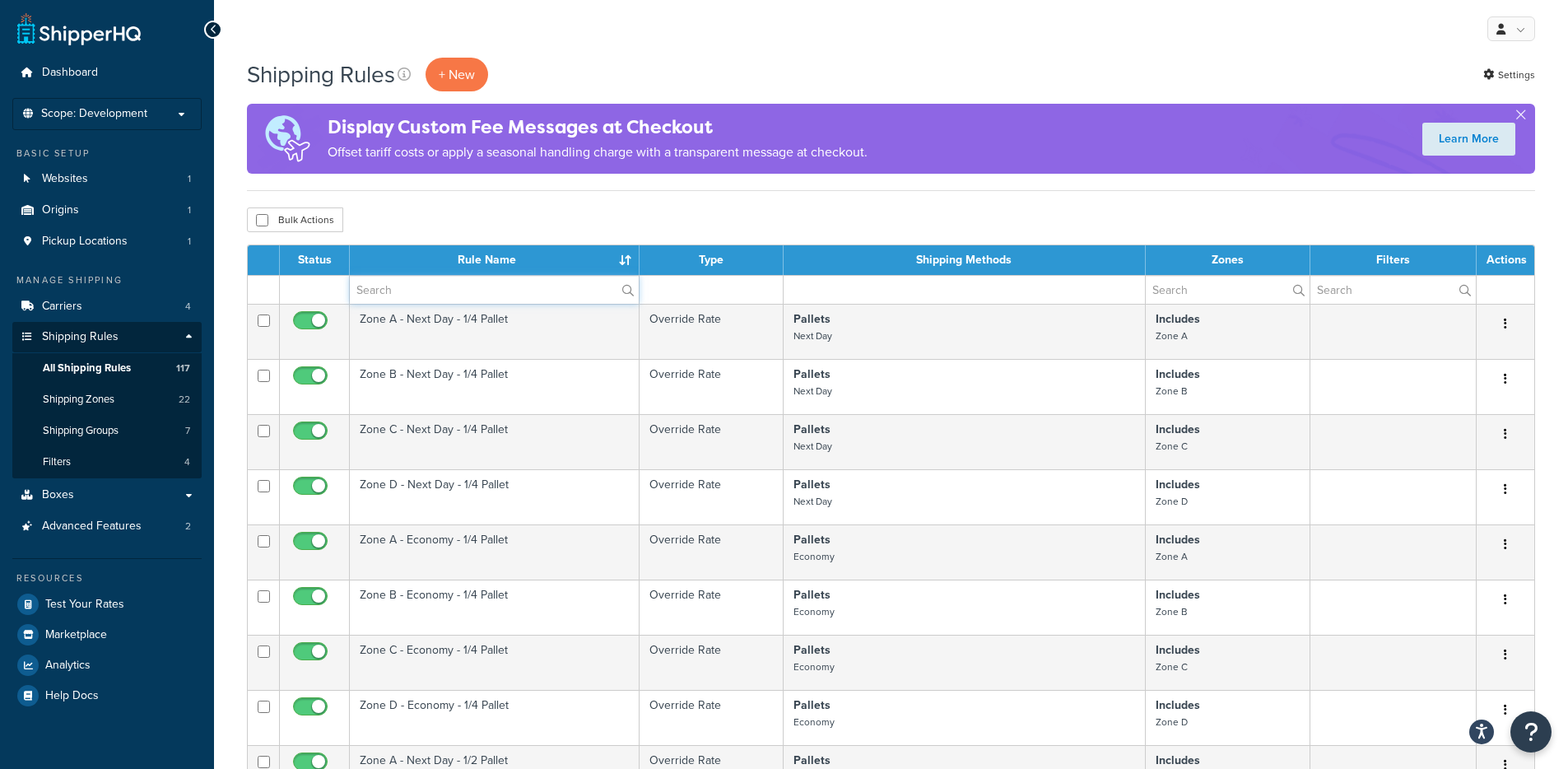
click at [413, 288] on input "text" at bounding box center [495, 290] width 289 height 28
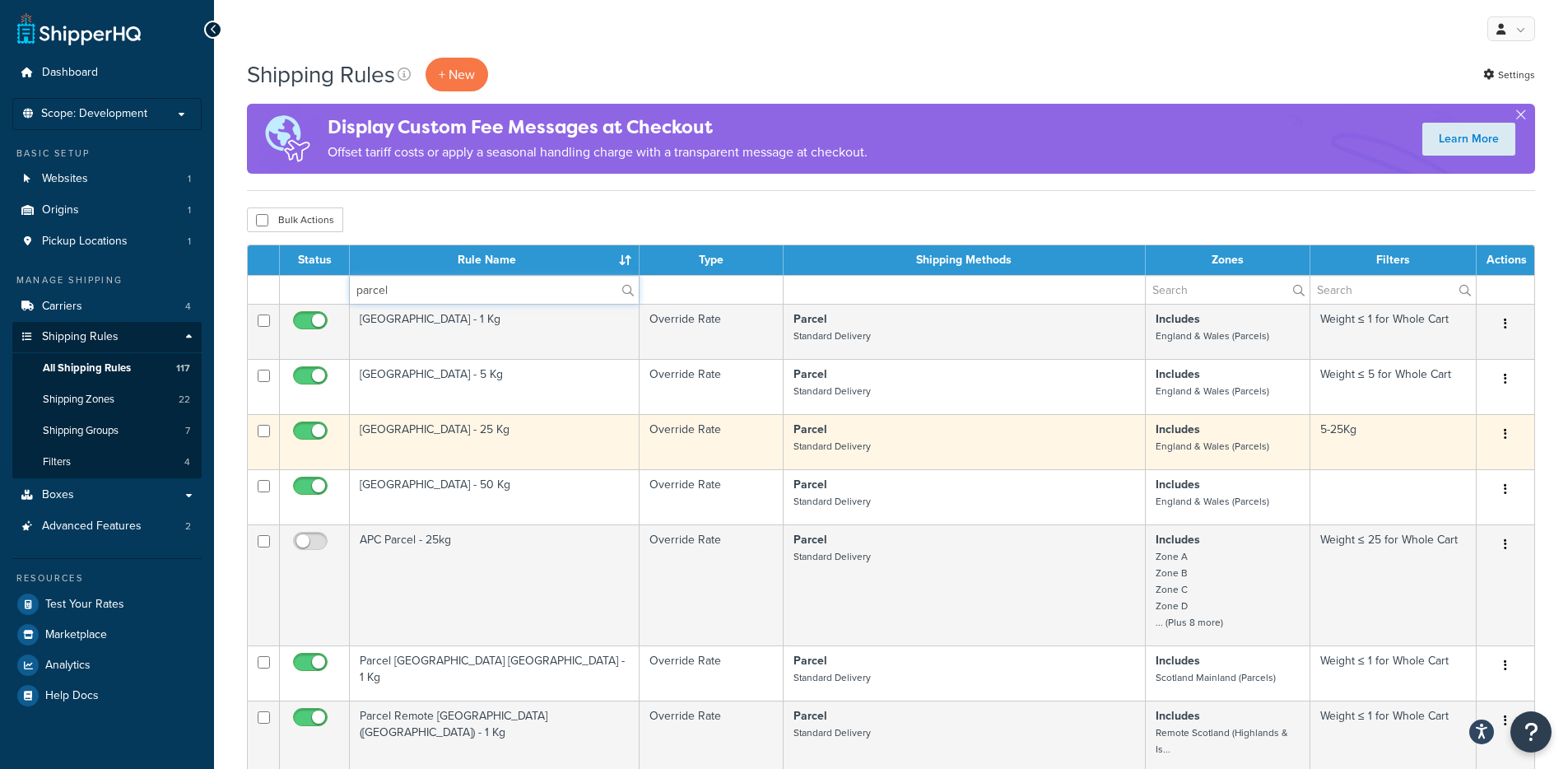
type input "parcel"
click at [505, 429] on td "Parcel Mainland - 25 Kg" at bounding box center [495, 441] width 290 height 56
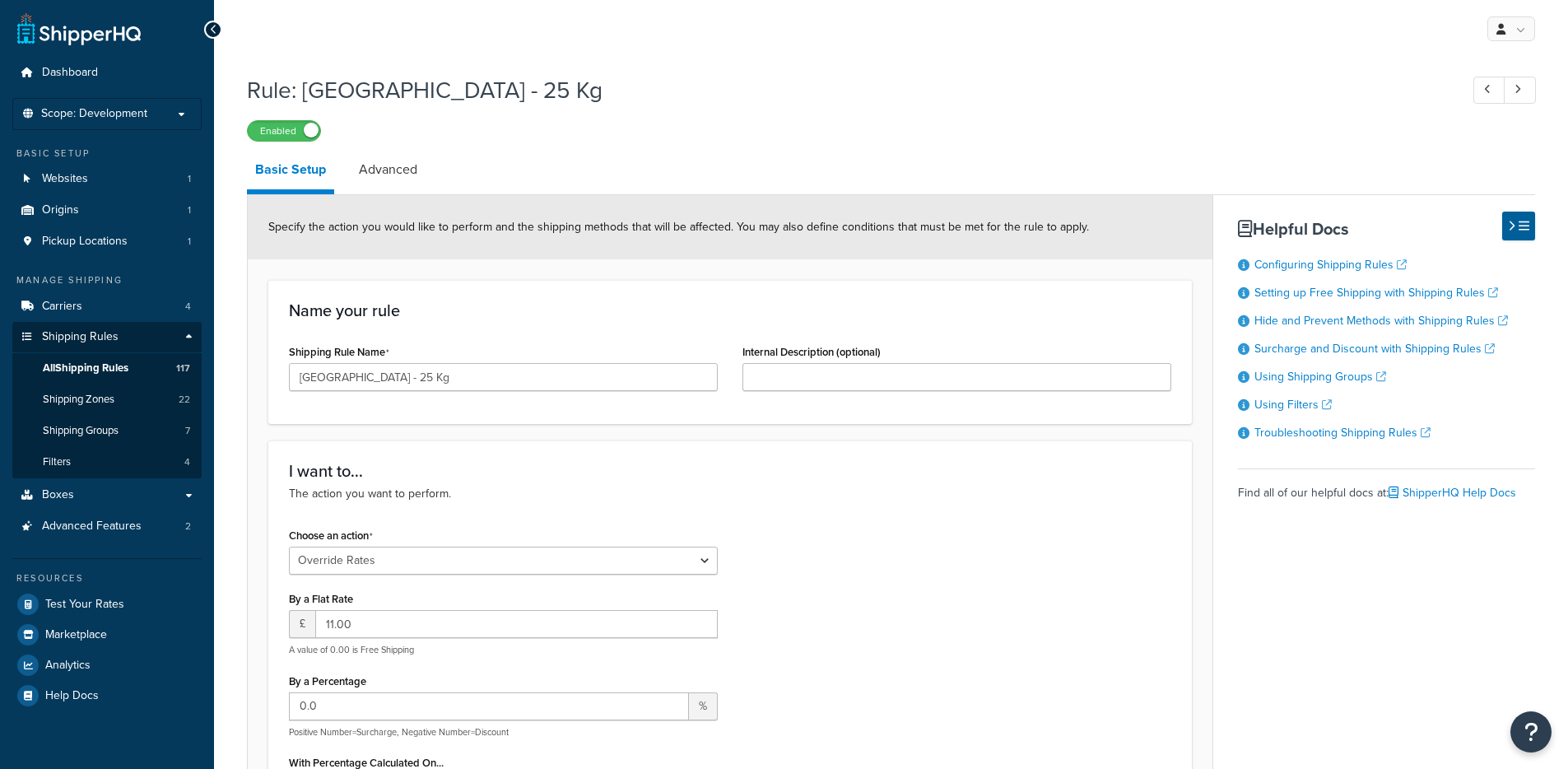
select select "OVERRIDE"
select select "BOX"
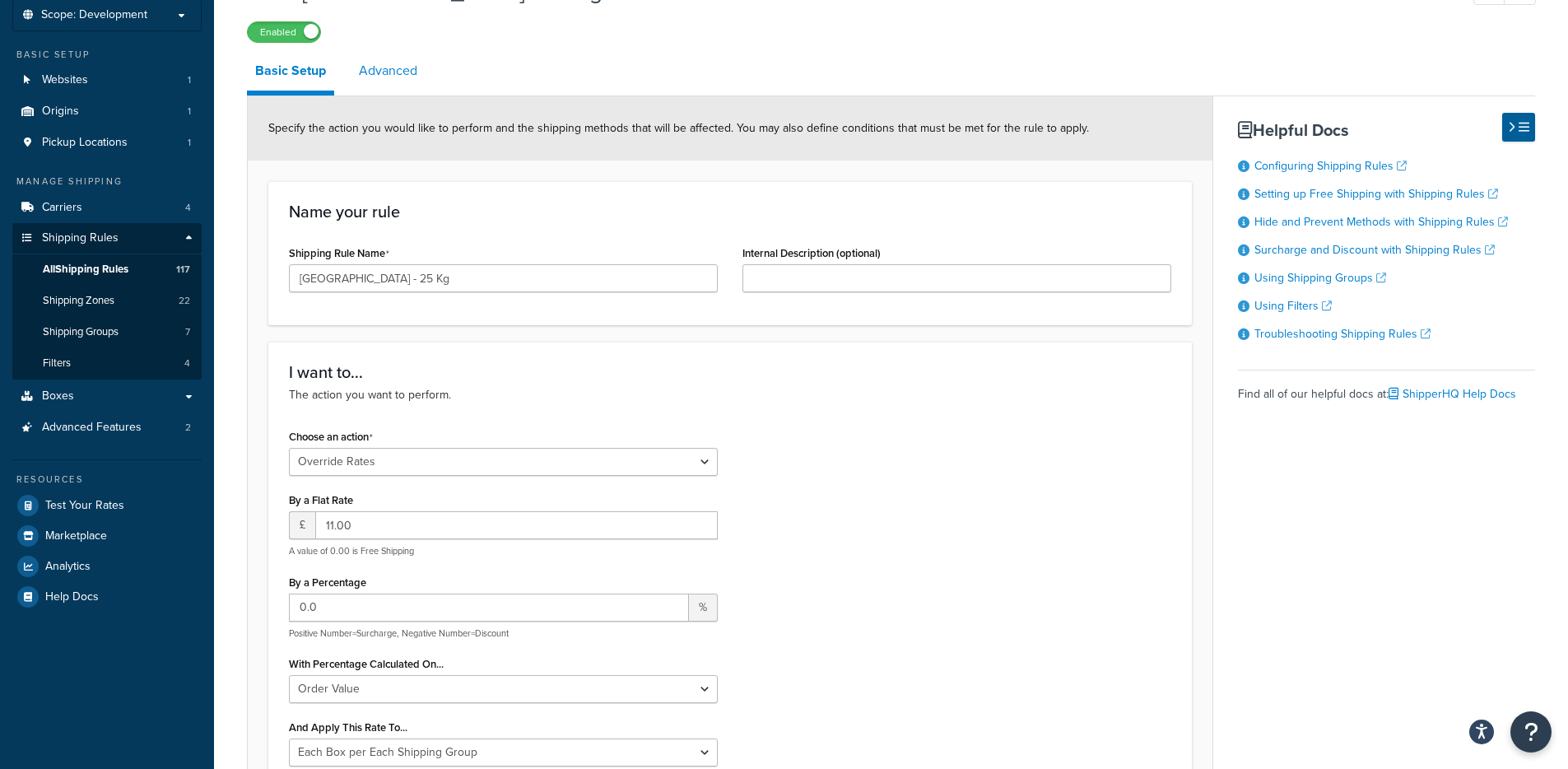
click at [390, 63] on link "Advanced" at bounding box center [388, 71] width 75 height 40
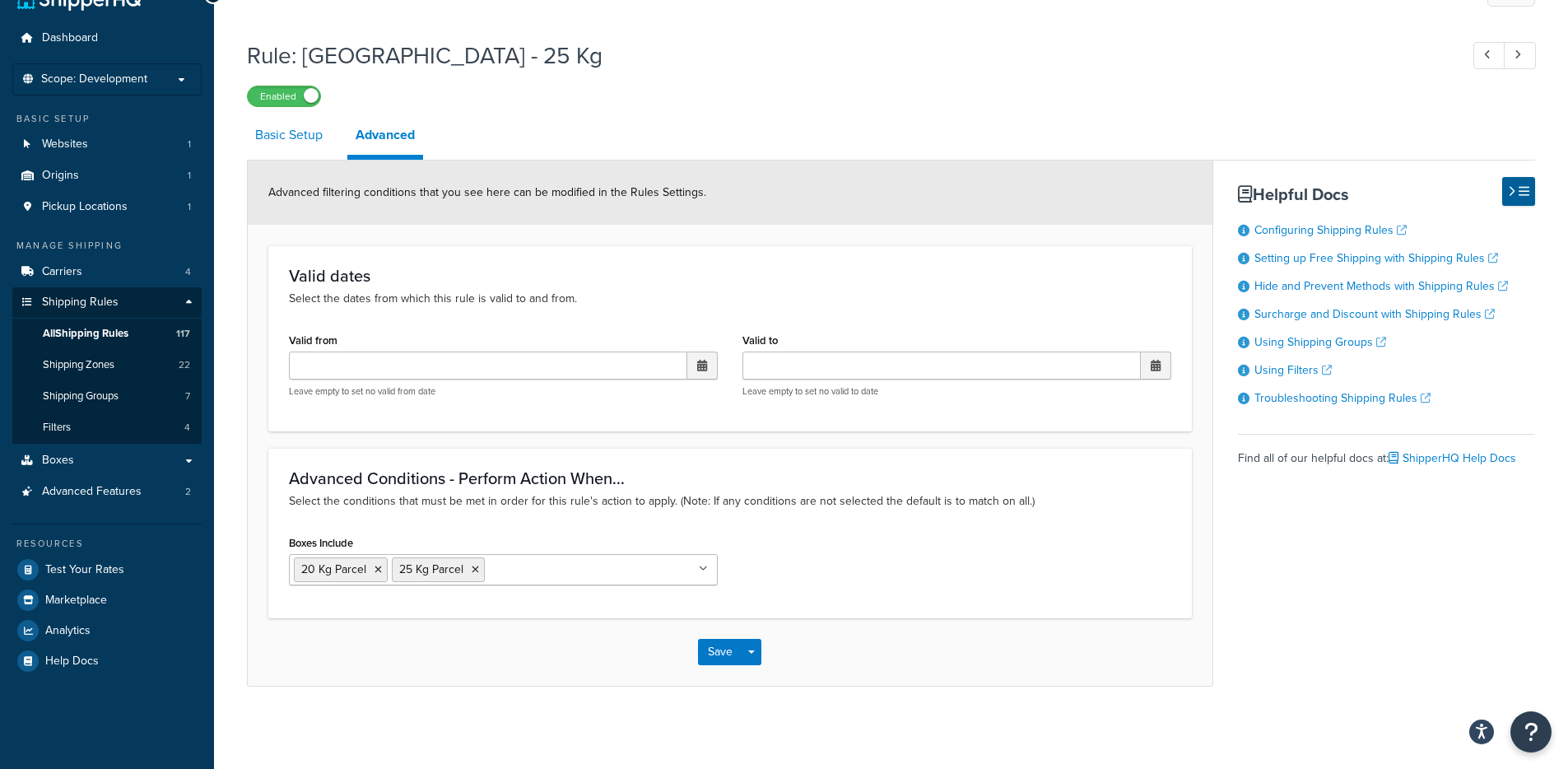
click at [309, 121] on link "Basic Setup" at bounding box center [288, 135] width 84 height 40
select select "OVERRIDE"
select select "BOX"
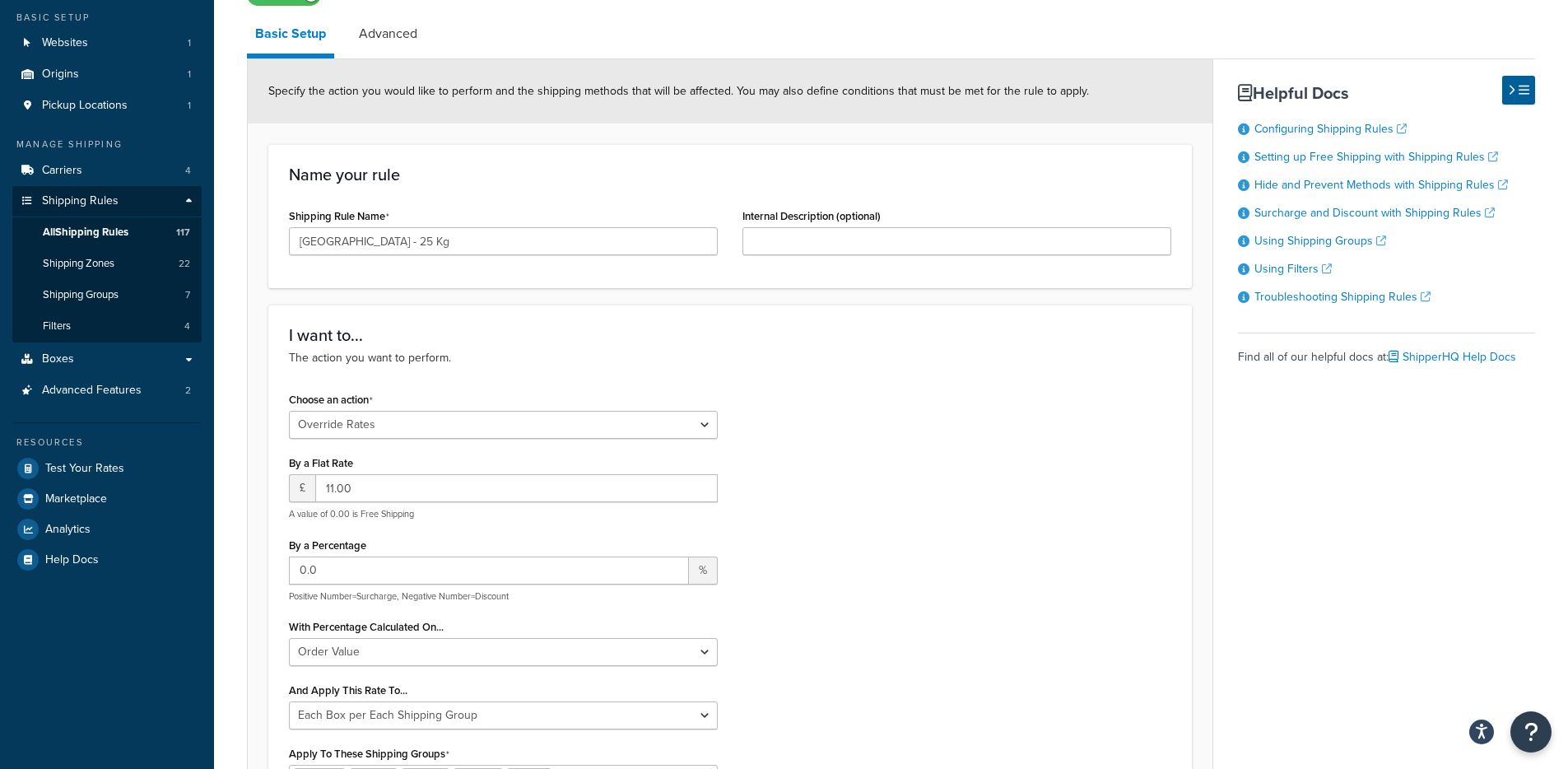
scroll to position [36, 0]
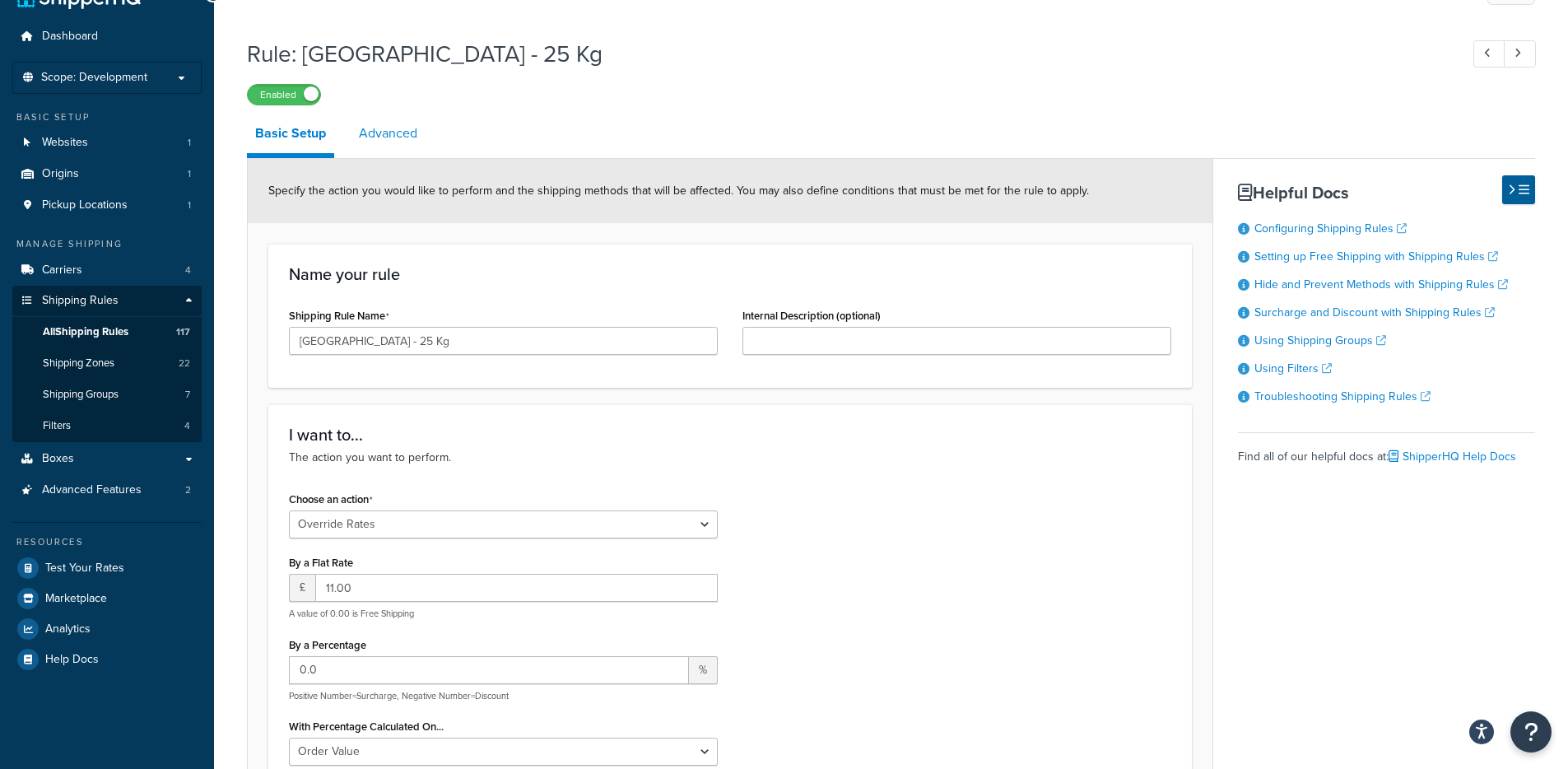
click at [398, 132] on link "Advanced" at bounding box center [388, 133] width 75 height 40
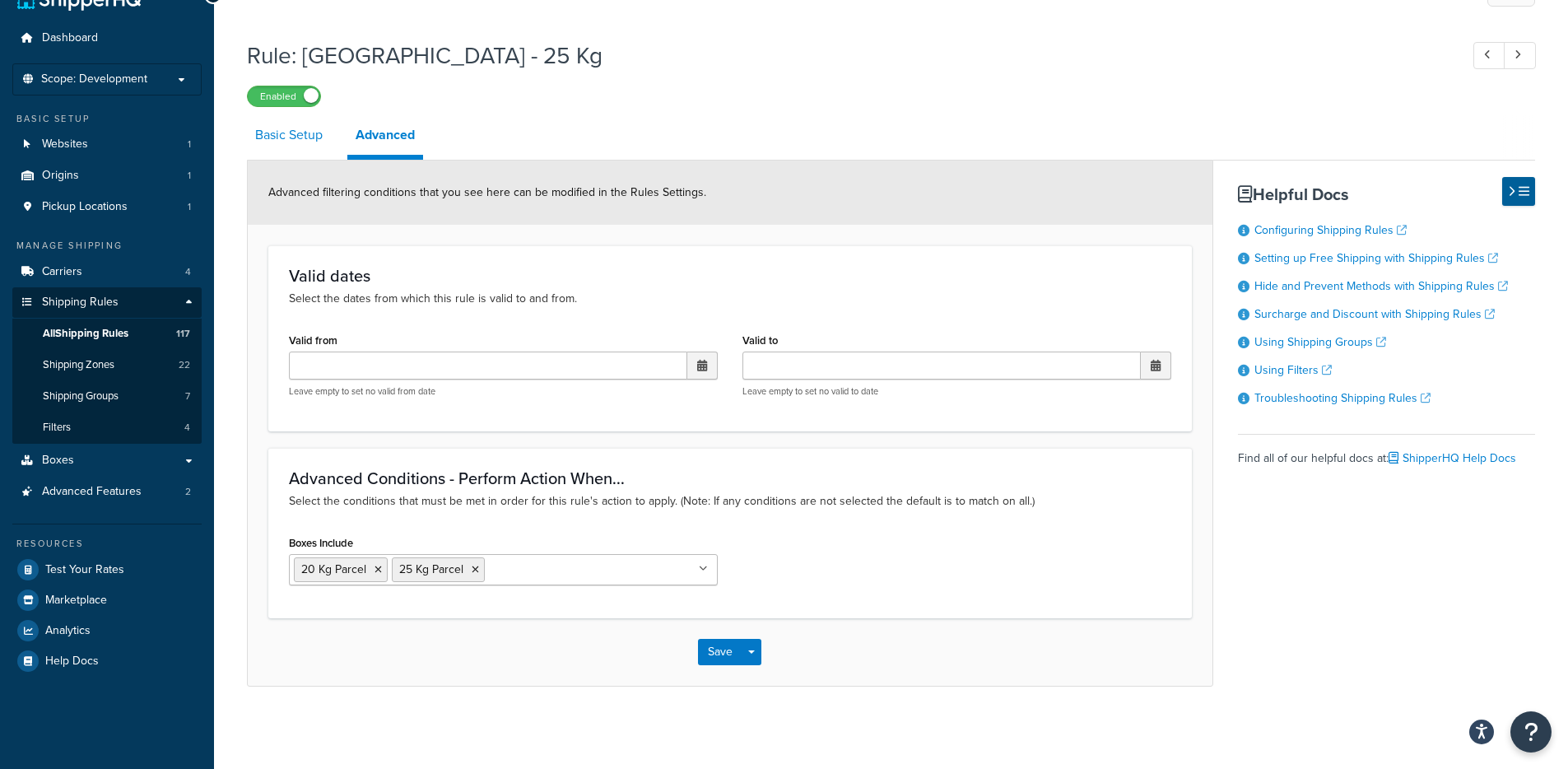
click at [304, 135] on link "Basic Setup" at bounding box center [288, 135] width 84 height 40
select select "OVERRIDE"
select select "BOX"
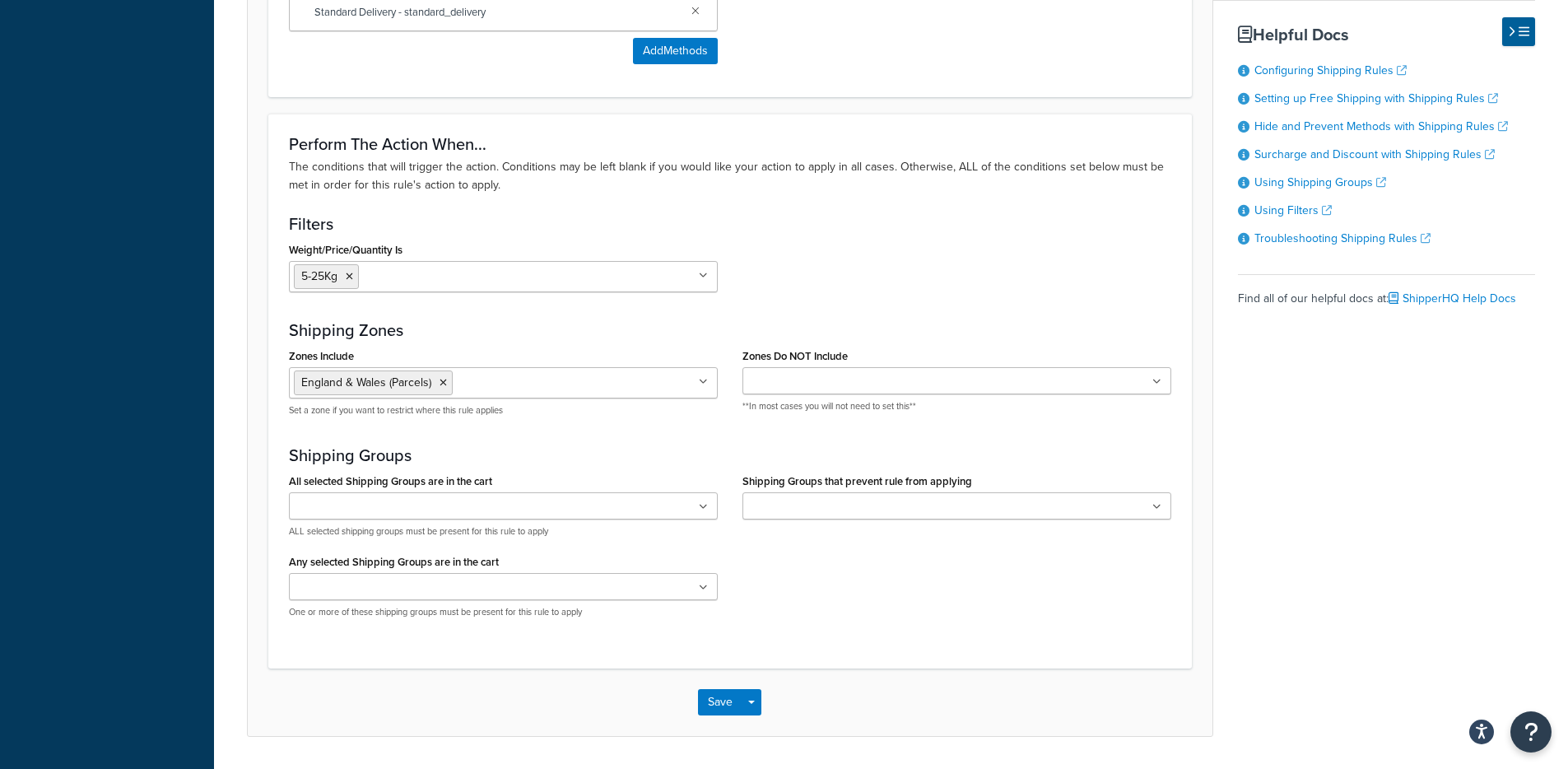
scroll to position [1318, 0]
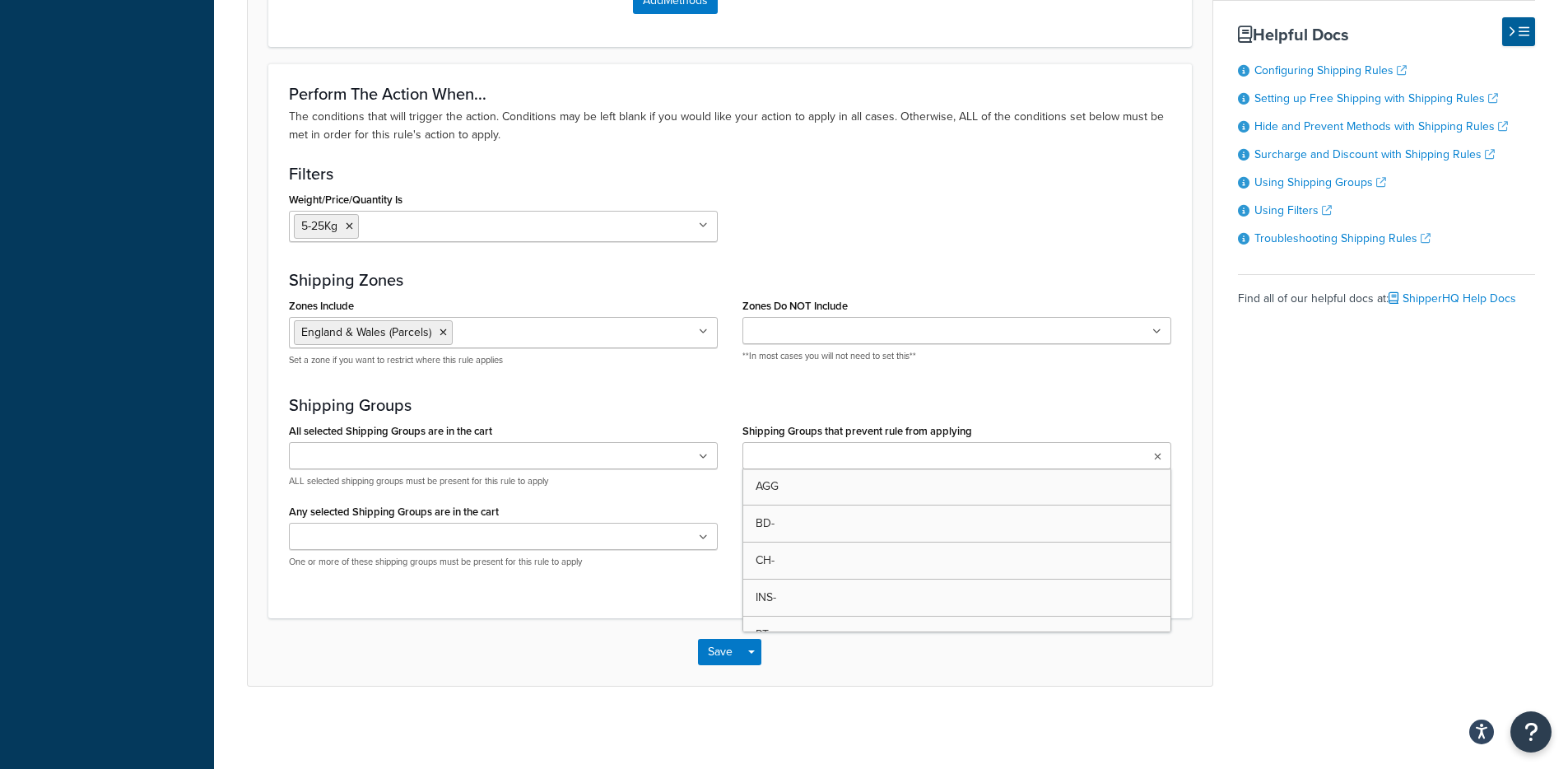
click at [857, 464] on input "Shipping Groups that prevent rule from applying" at bounding box center [819, 457] width 146 height 19
click at [342, 463] on input "All selected Shipping Groups are in the cart" at bounding box center [366, 457] width 146 height 19
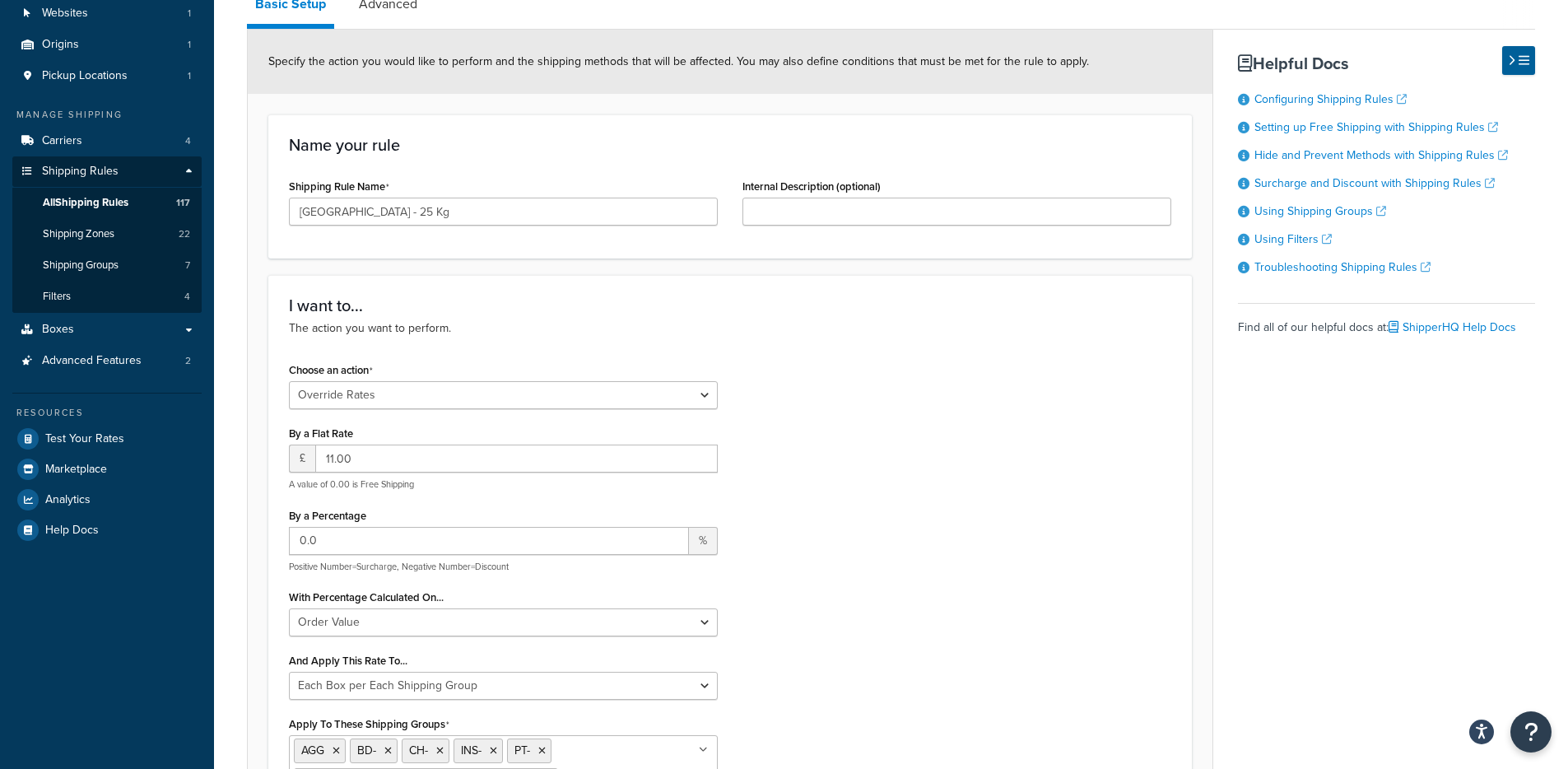
scroll to position [34, 0]
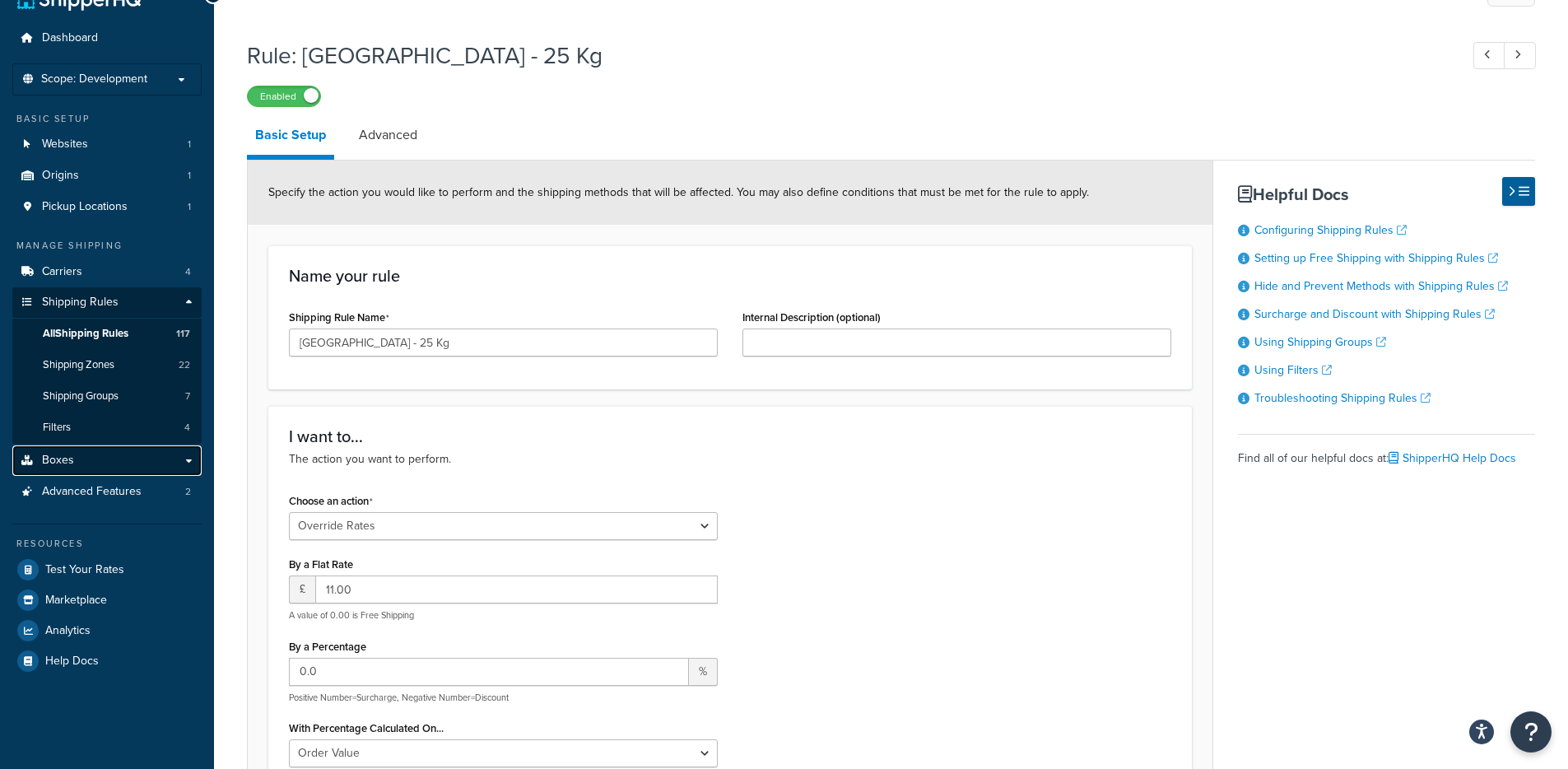
click at [69, 454] on span "Boxes" at bounding box center [58, 460] width 32 height 14
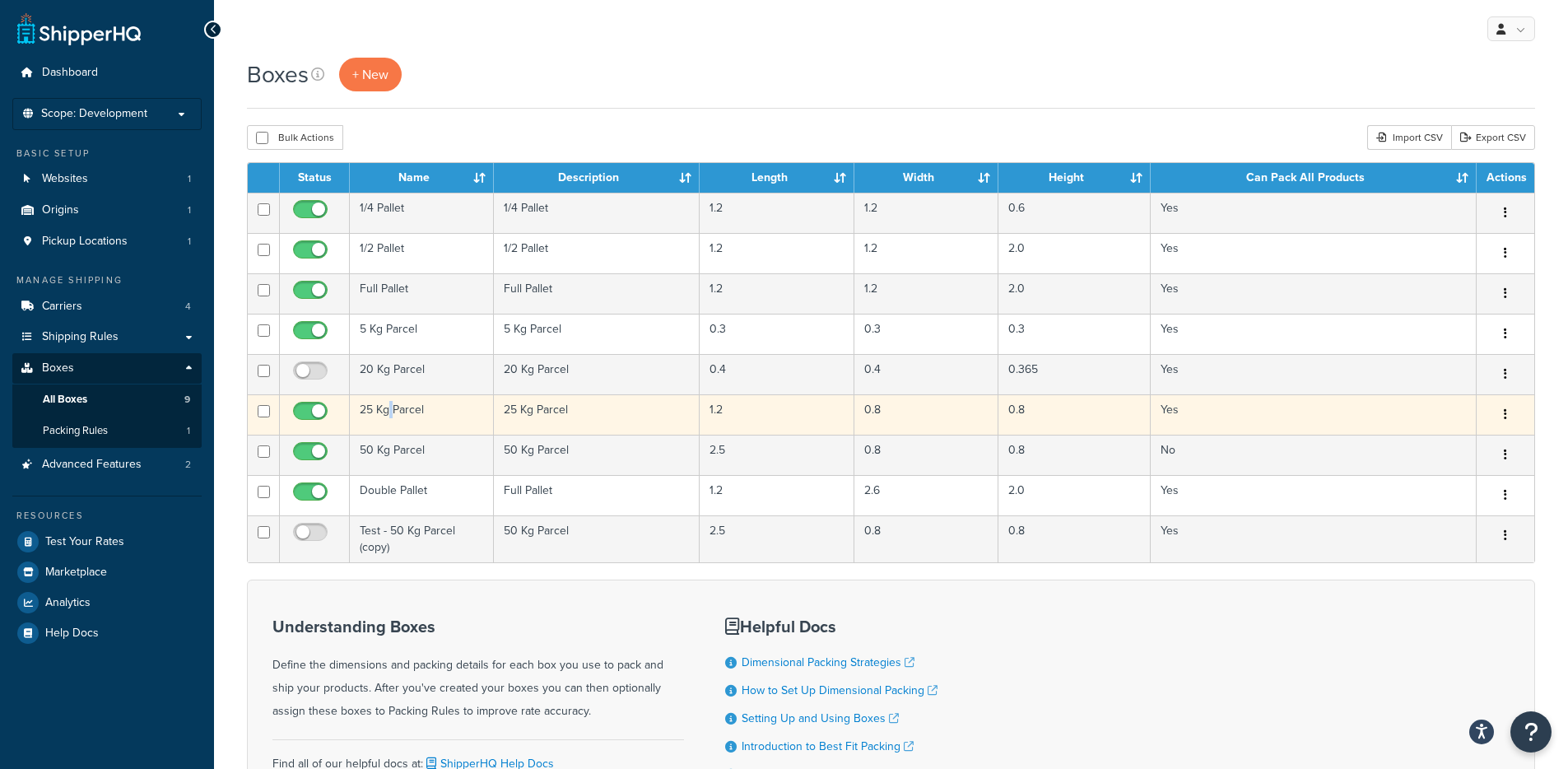
click at [391, 416] on td "25 Kg Parcel" at bounding box center [422, 414] width 144 height 41
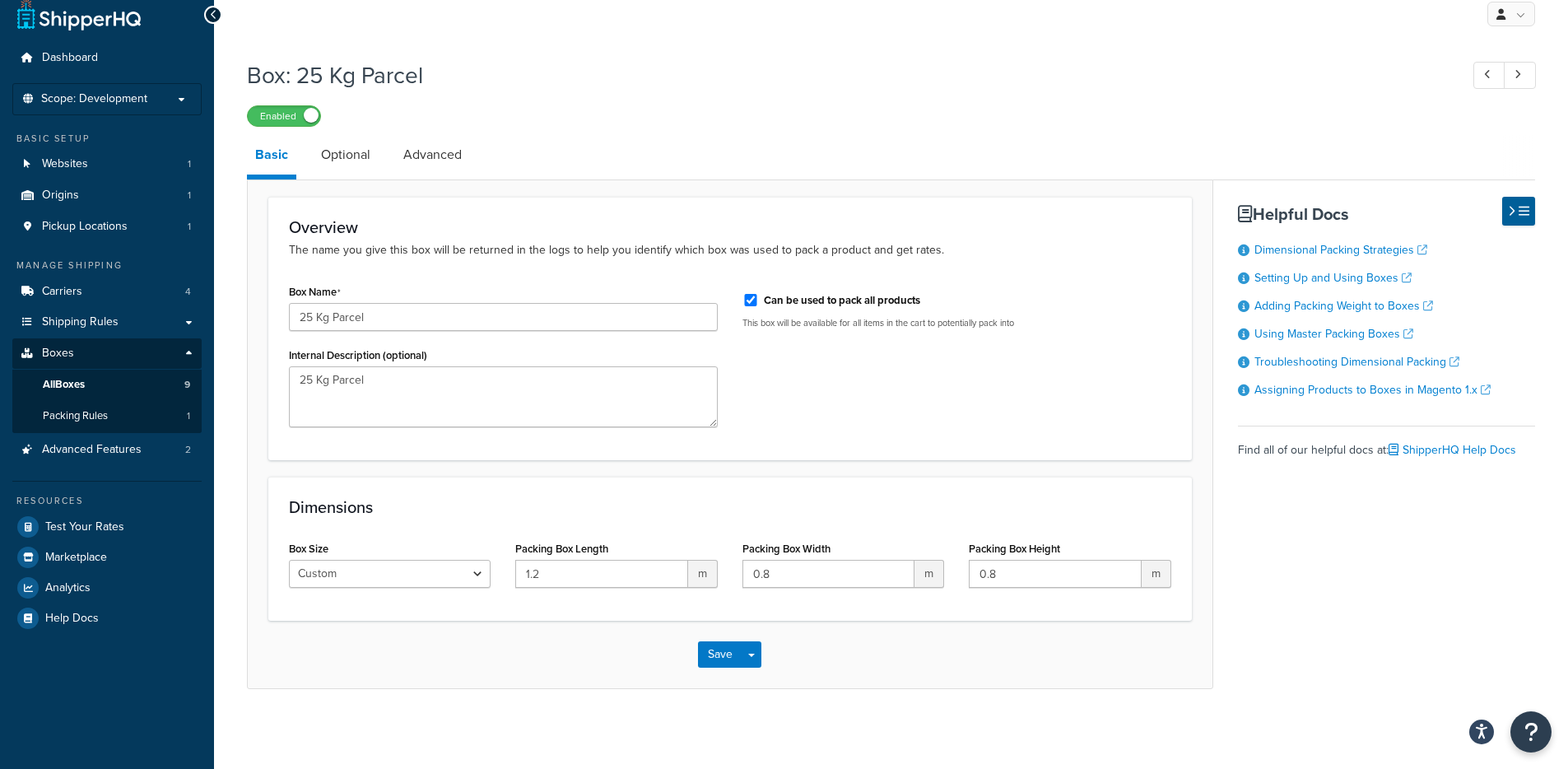
scroll to position [19, 0]
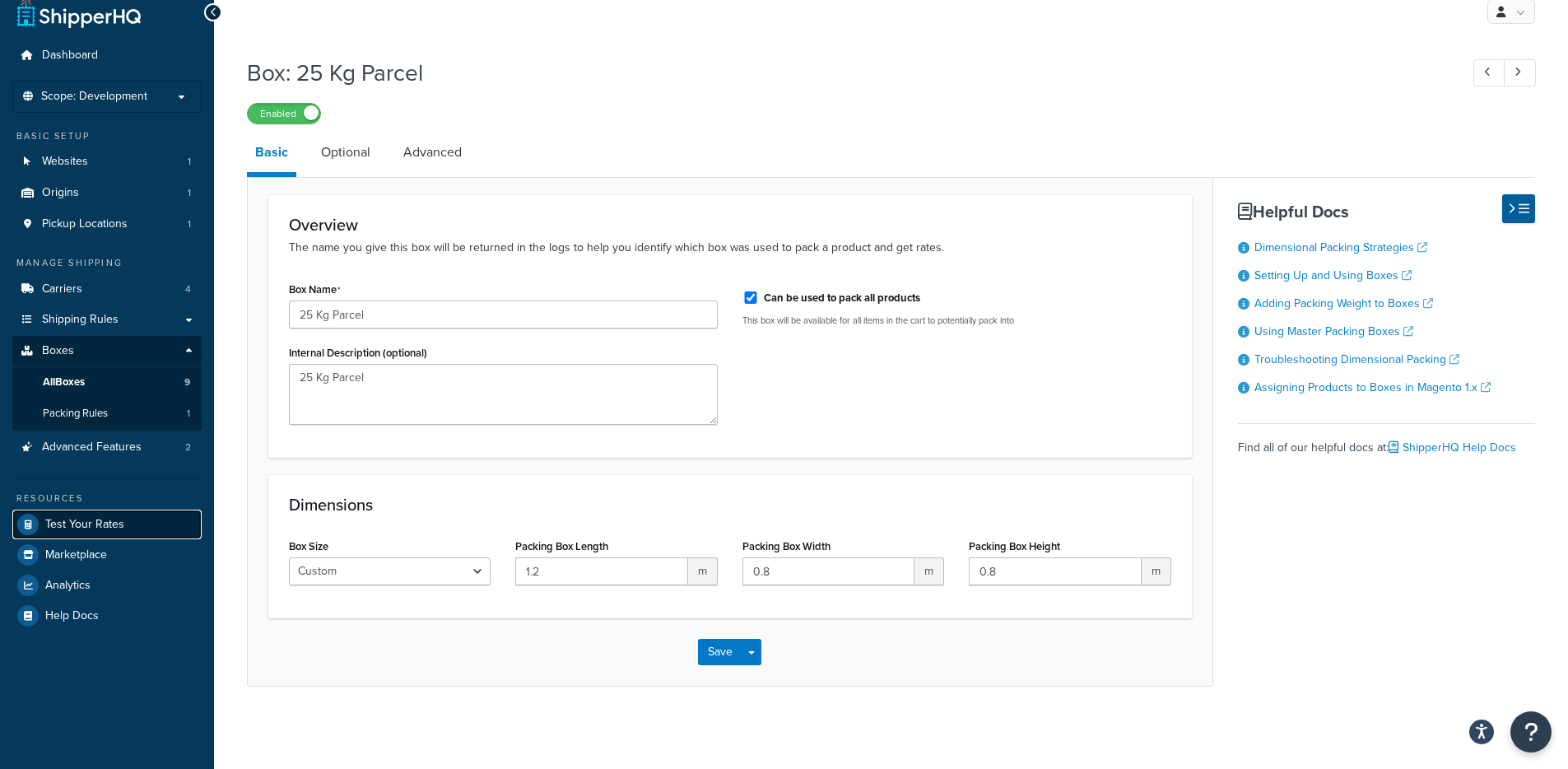
click at [68, 518] on span "Test Your Rates" at bounding box center [85, 525] width 79 height 14
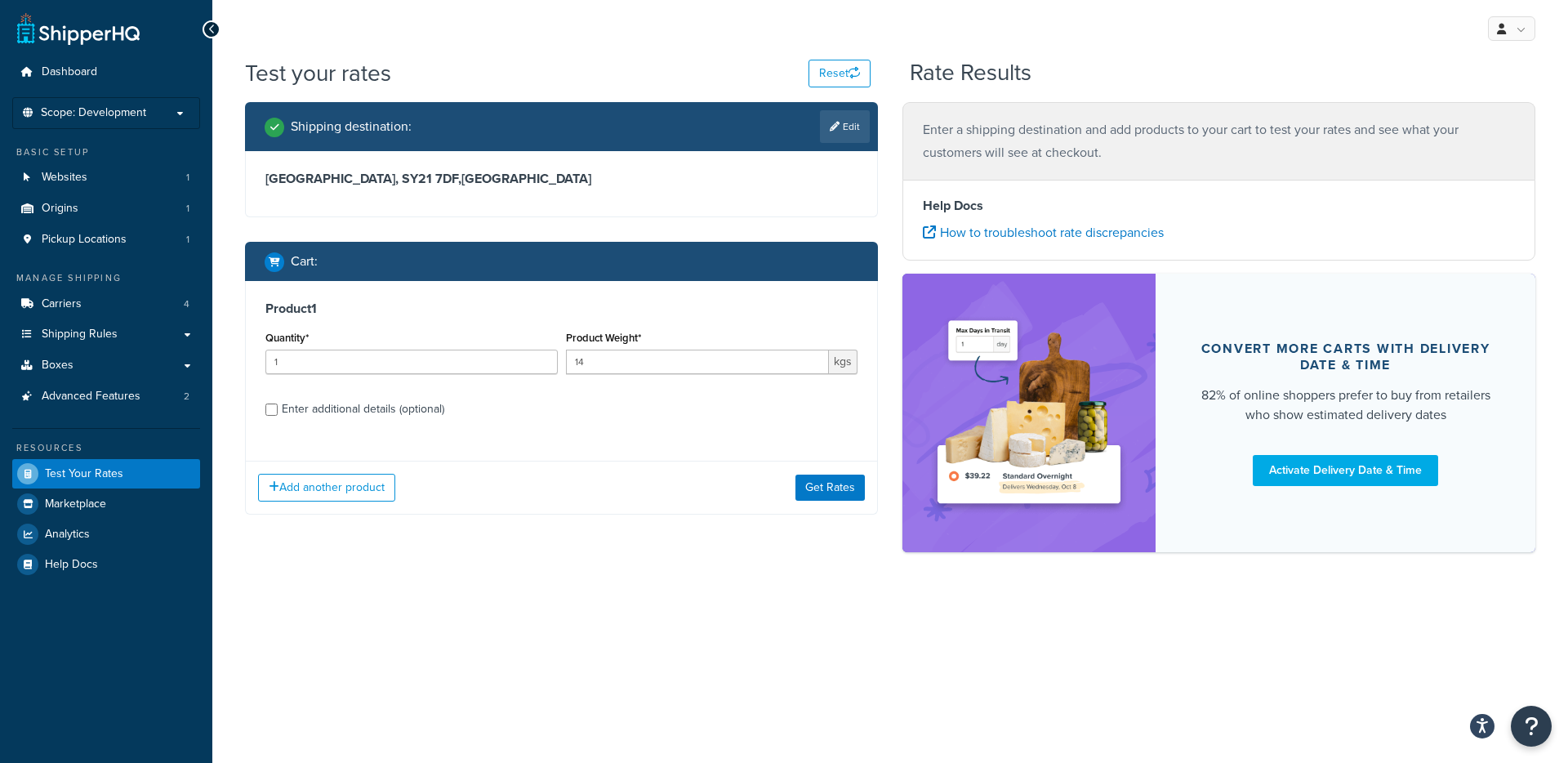
click at [365, 417] on div "Enter additional details (optional)" at bounding box center [363, 410] width 163 height 23
click at [277, 416] on input "Enter additional details (optional)" at bounding box center [271, 410] width 12 height 12
checkbox input "true"
select select "86280"
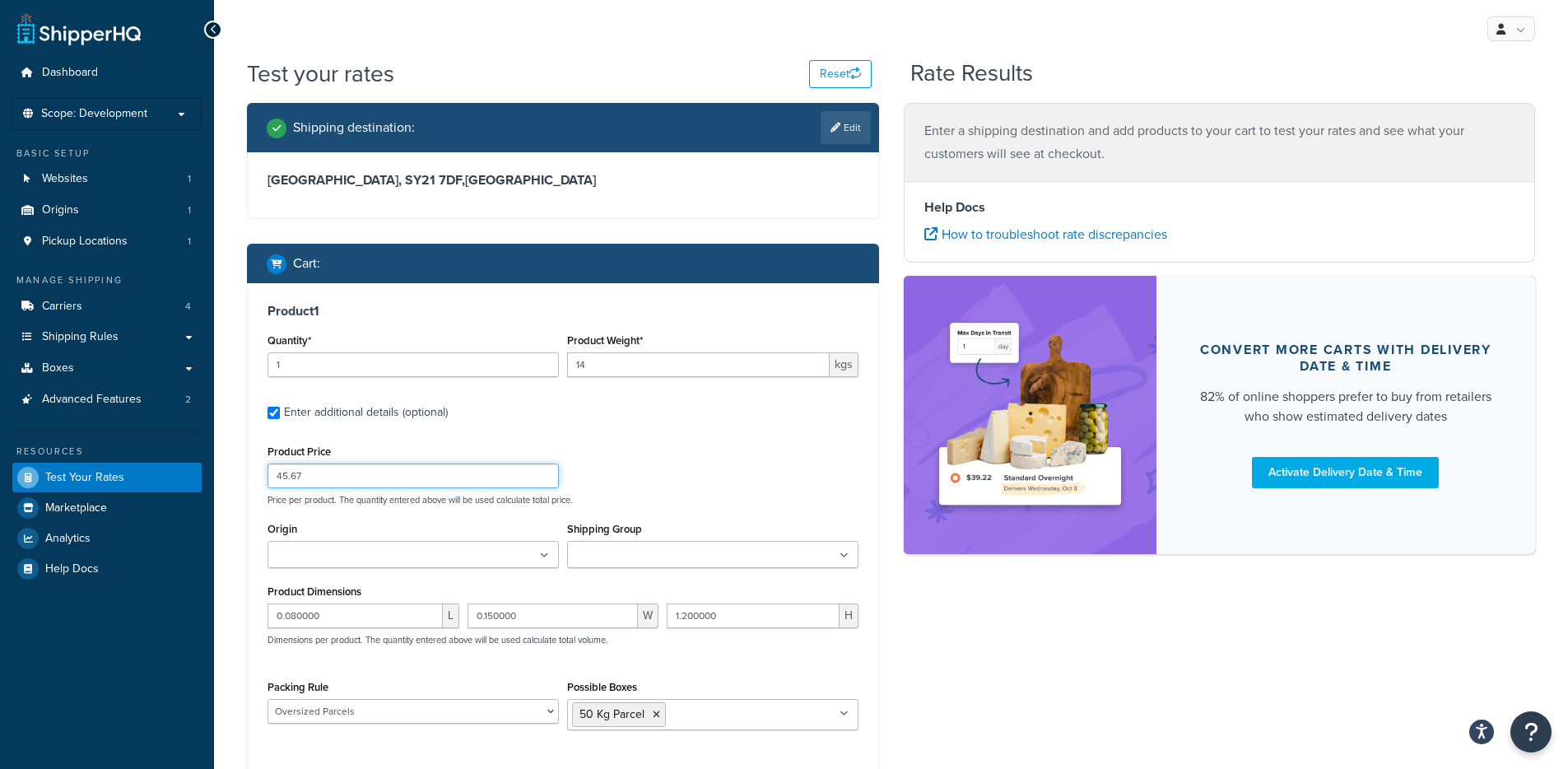
click at [364, 481] on input "45.67" at bounding box center [413, 475] width 291 height 25
paste input "24.13"
type input "24.13"
drag, startPoint x: 640, startPoint y: 356, endPoint x: 630, endPoint y: 365, distance: 13.5
click at [630, 365] on input "14" at bounding box center [698, 364] width 263 height 25
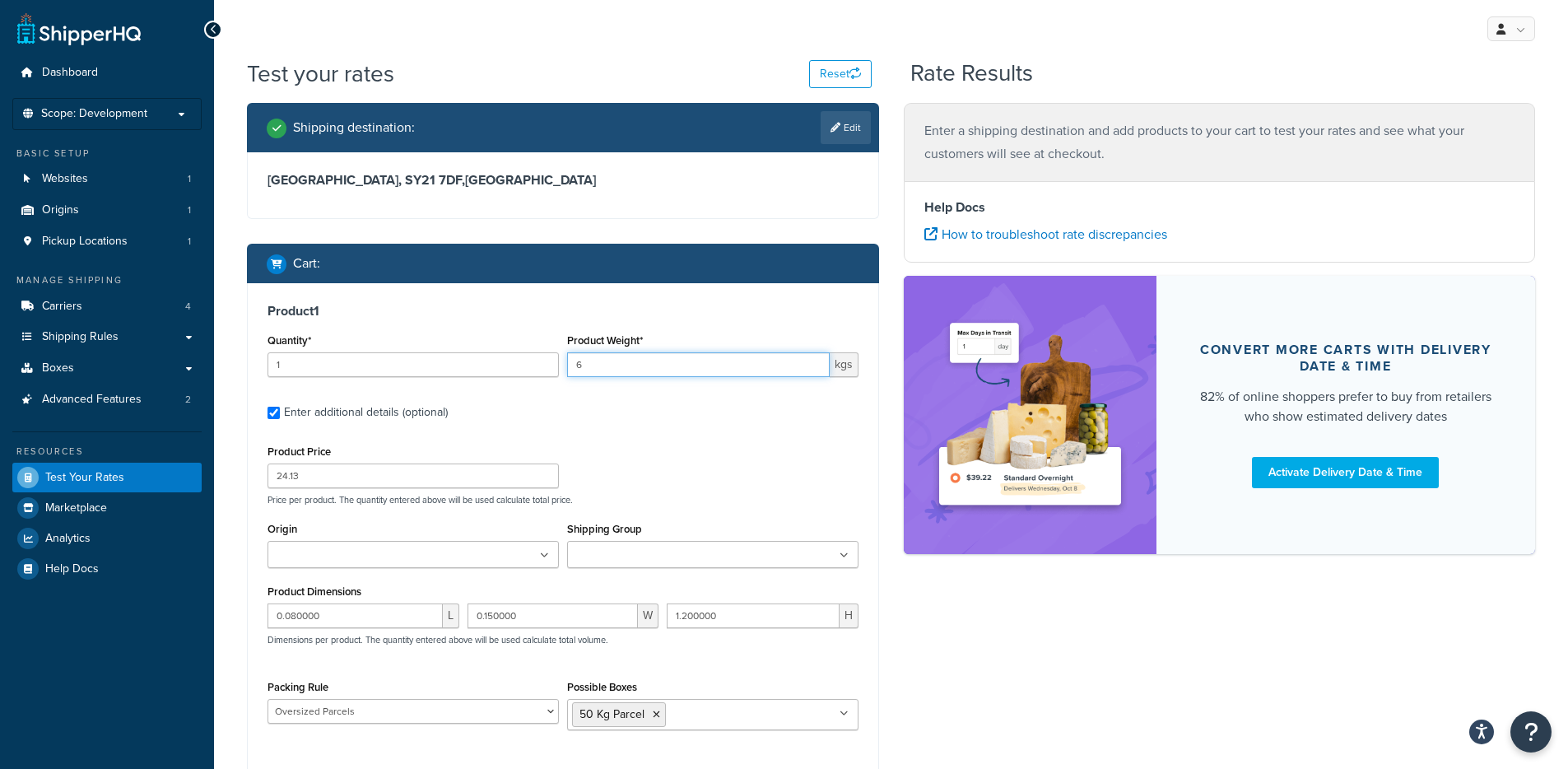
type input "6"
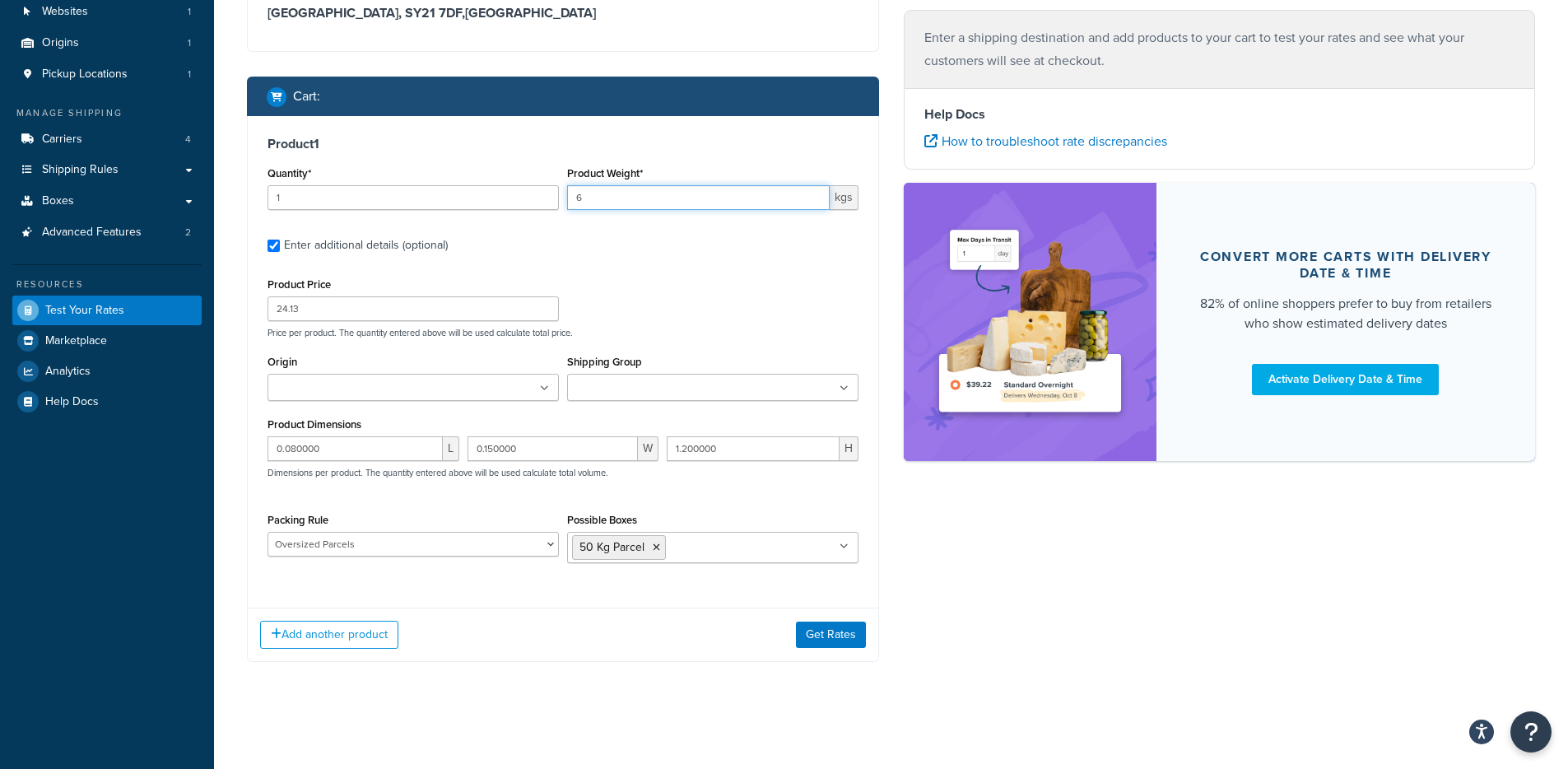
scroll to position [168, 0]
click at [339, 442] on input "0.080000" at bounding box center [355, 449] width 175 height 25
paste input "25"
type input "0.025000"
click at [565, 452] on input "0.150000" at bounding box center [553, 449] width 171 height 25
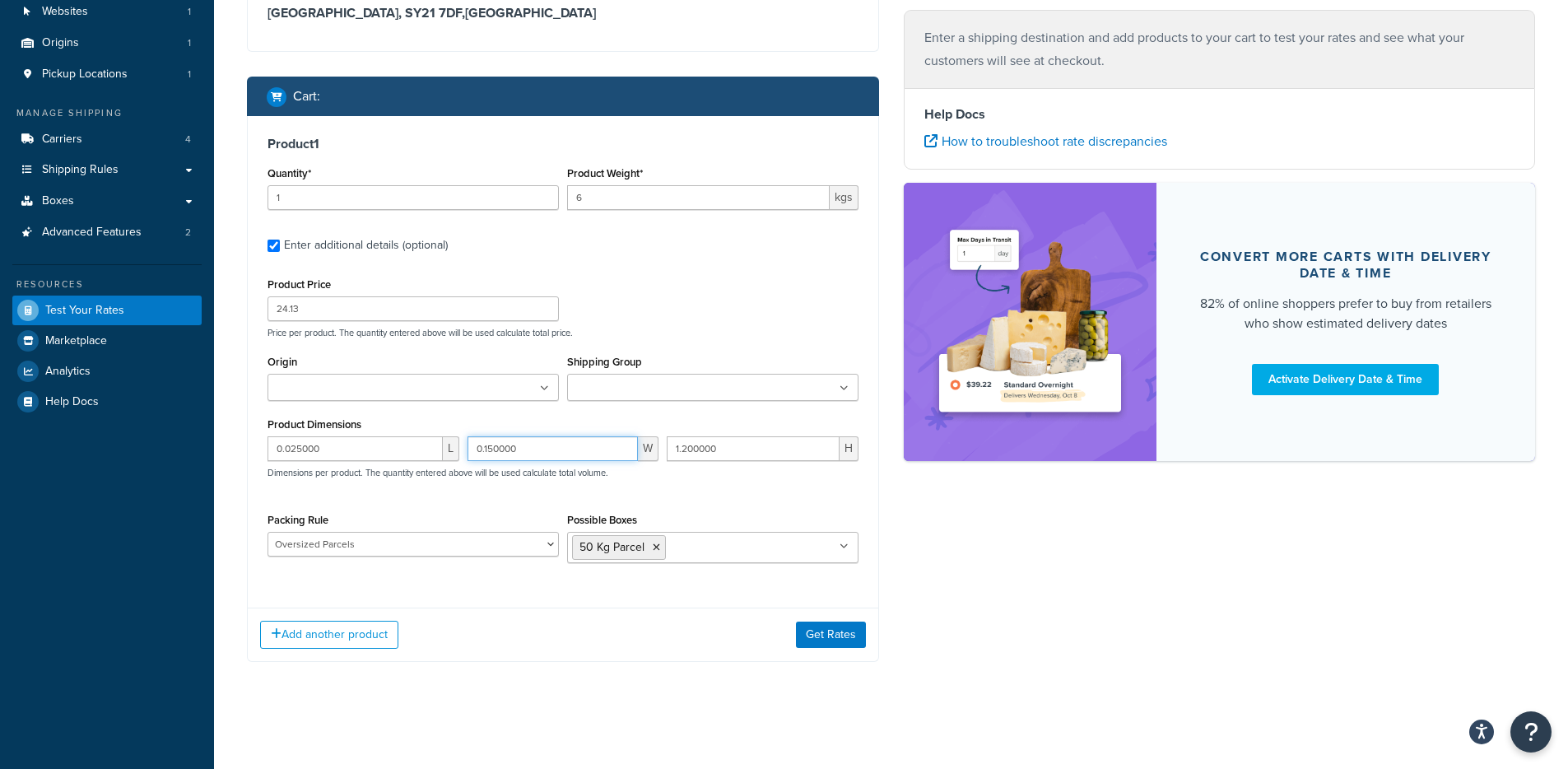
paste input "37"
type input "0.370000"
drag, startPoint x: 718, startPoint y: 437, endPoint x: 721, endPoint y: 445, distance: 8.5
click at [719, 437] on input "1.200000" at bounding box center [753, 449] width 173 height 25
paste input "2.0"
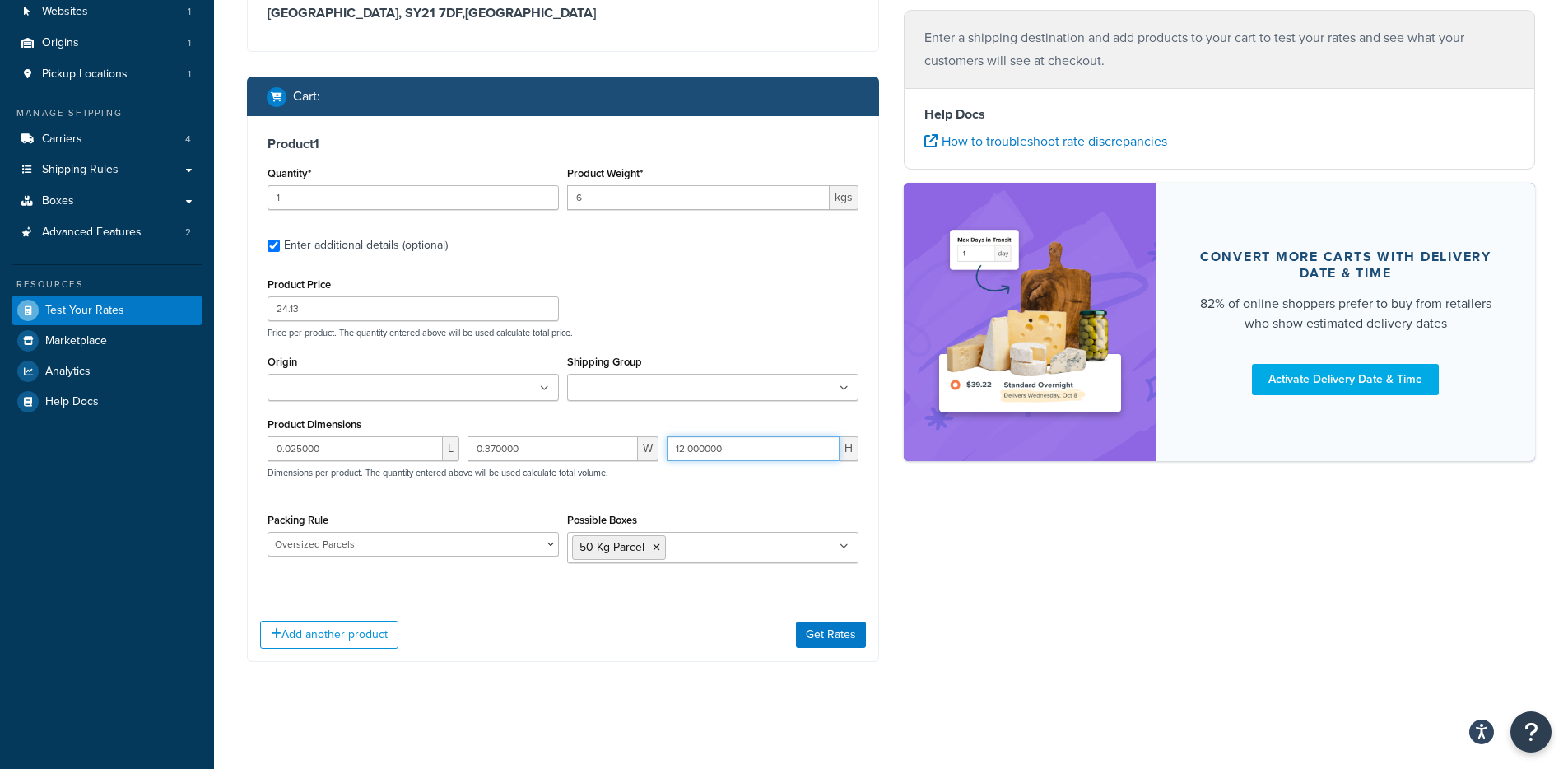
type input "12.000000"
select select
click at [267, 533] on select "Oversized Parcels" at bounding box center [413, 544] width 291 height 25
click at [613, 561] on ul "50 Kg Parcel" at bounding box center [713, 547] width 291 height 31
click at [656, 550] on icon at bounding box center [656, 547] width 7 height 10
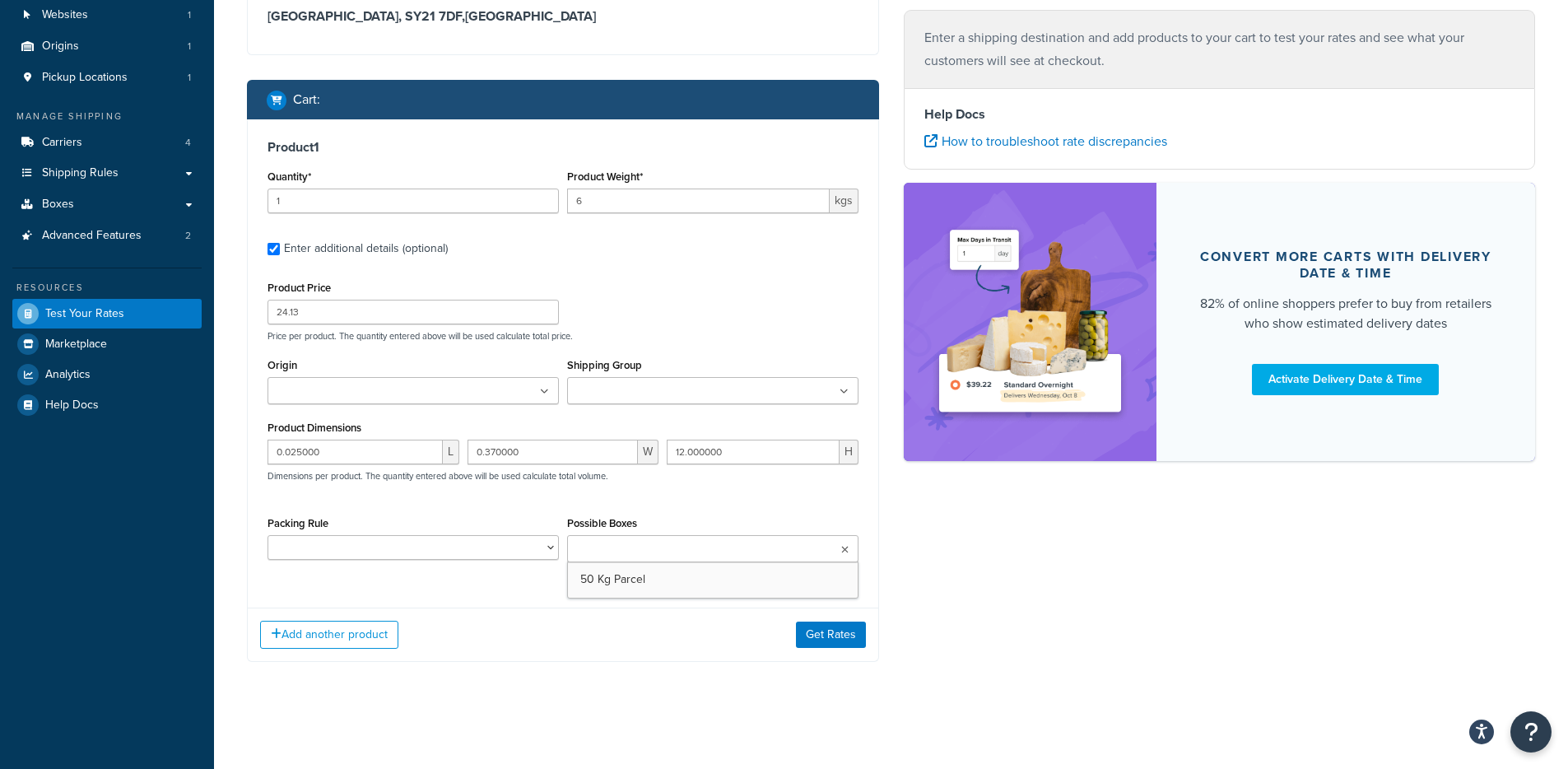
scroll to position [164, 0]
click at [736, 647] on div "Add another product Get Rates" at bounding box center [563, 634] width 631 height 54
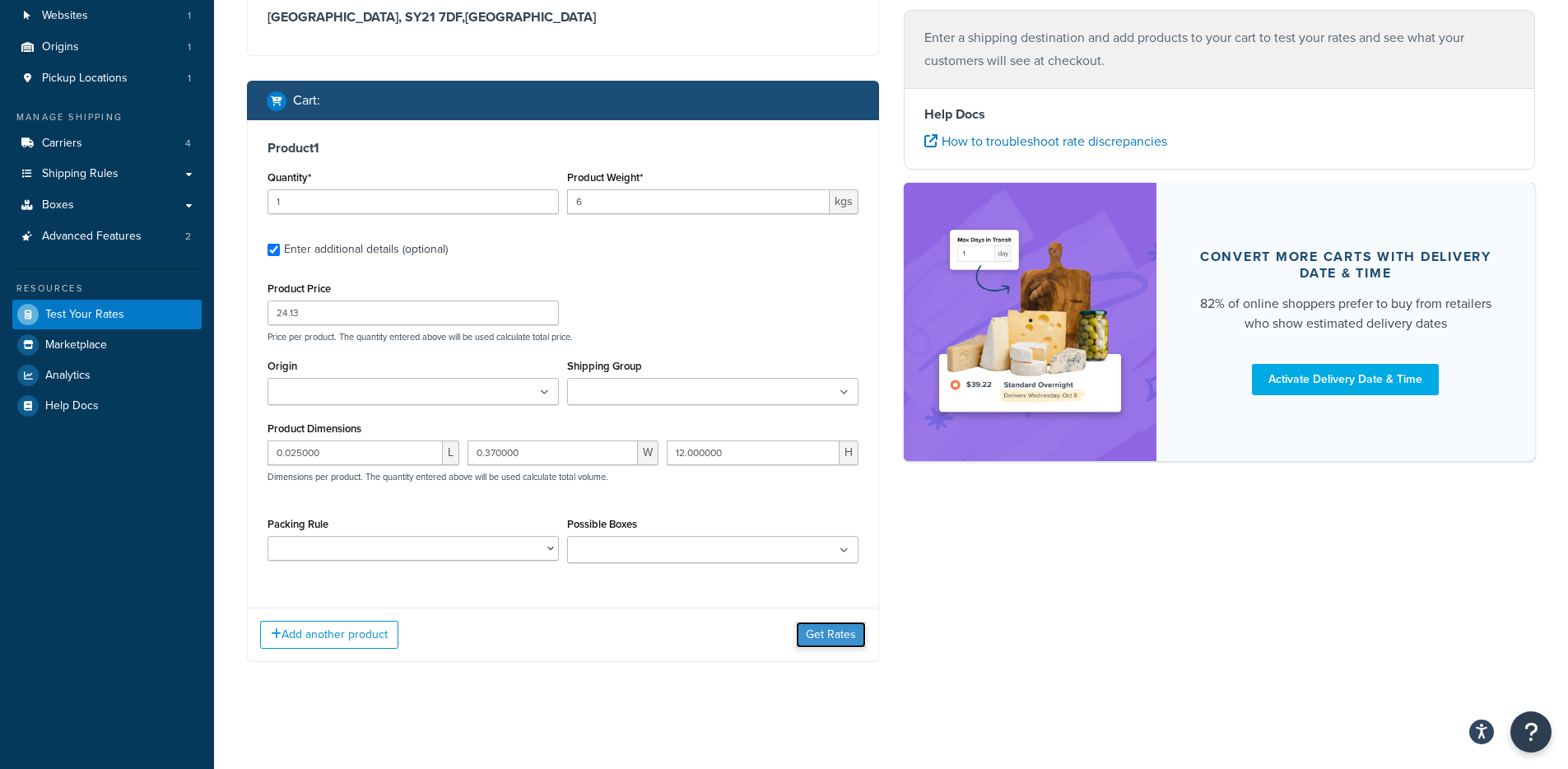
click at [815, 631] on button "Get Rates" at bounding box center [831, 635] width 70 height 26
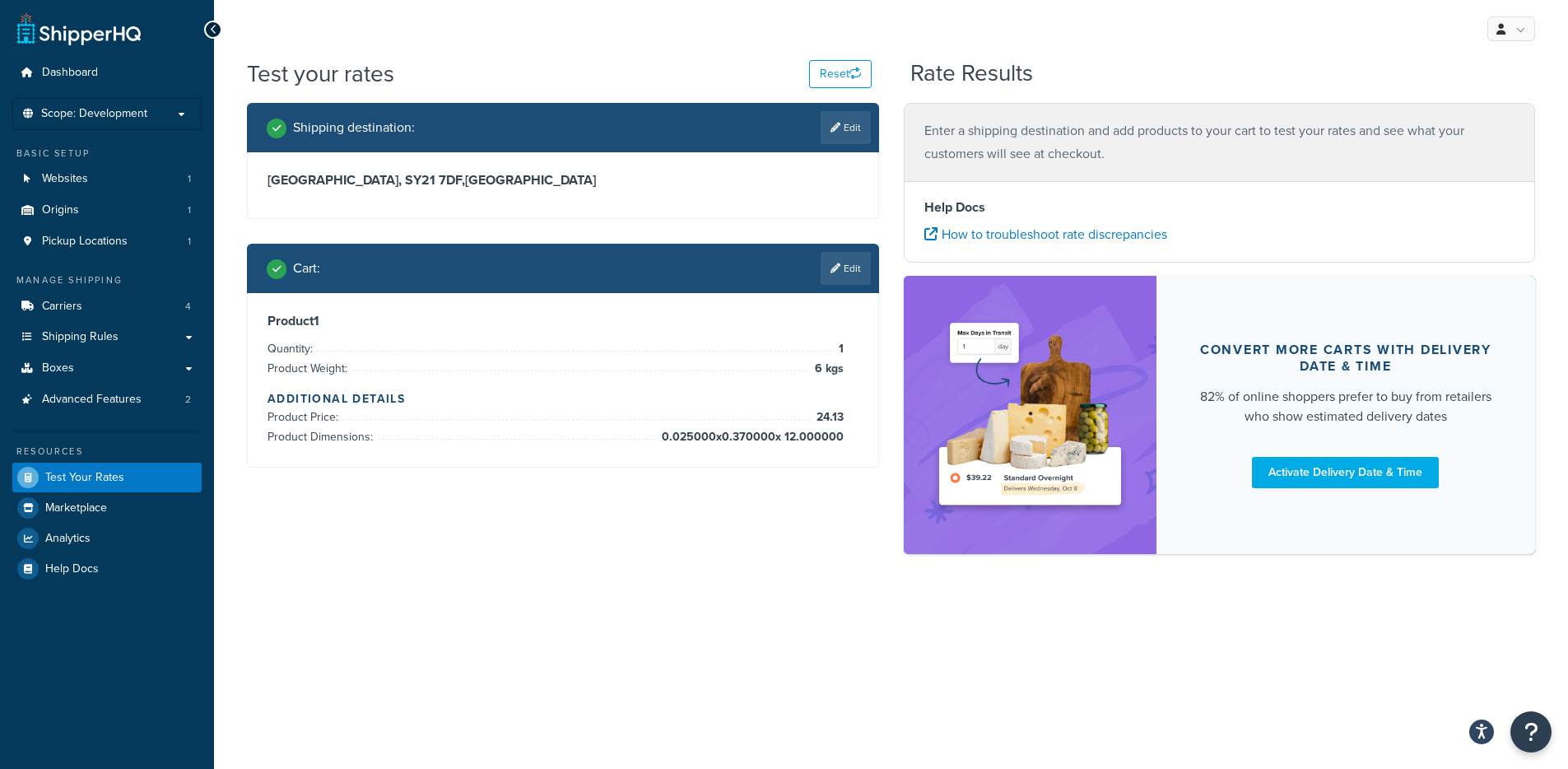
scroll to position [0, 0]
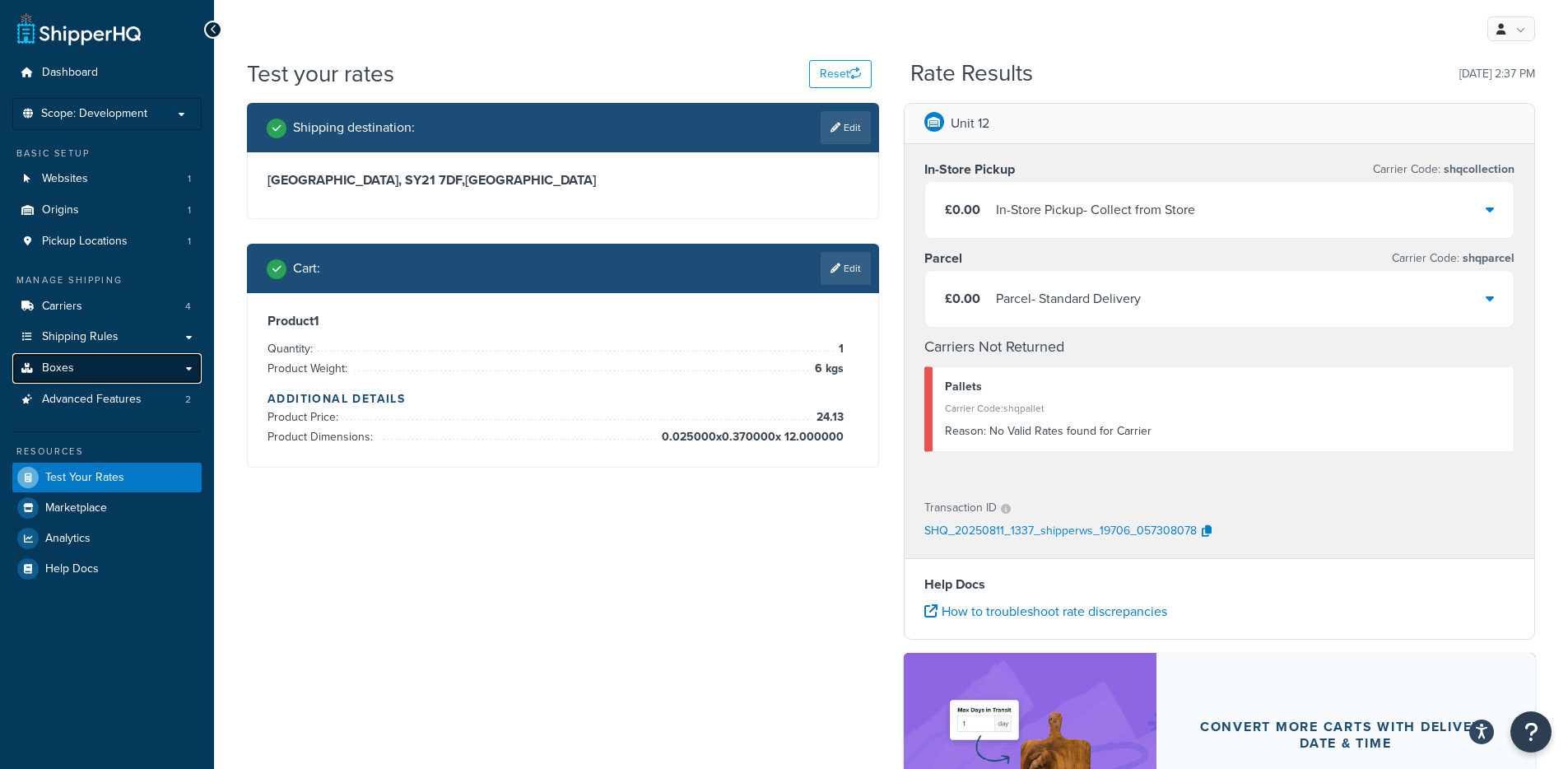
click at [71, 372] on span "Boxes" at bounding box center [58, 369] width 32 height 14
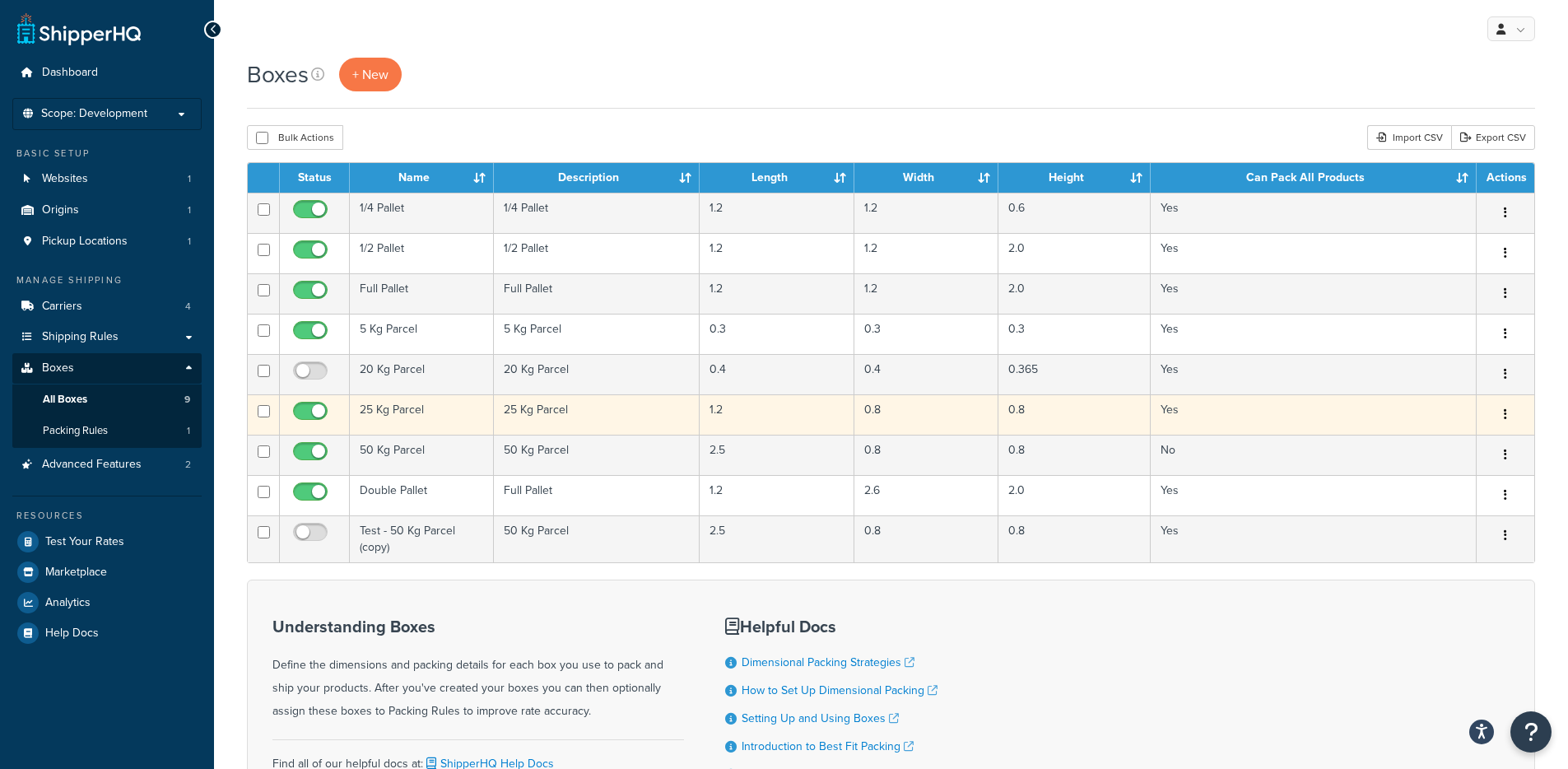
click at [397, 402] on td "25 Kg Parcel" at bounding box center [422, 414] width 144 height 41
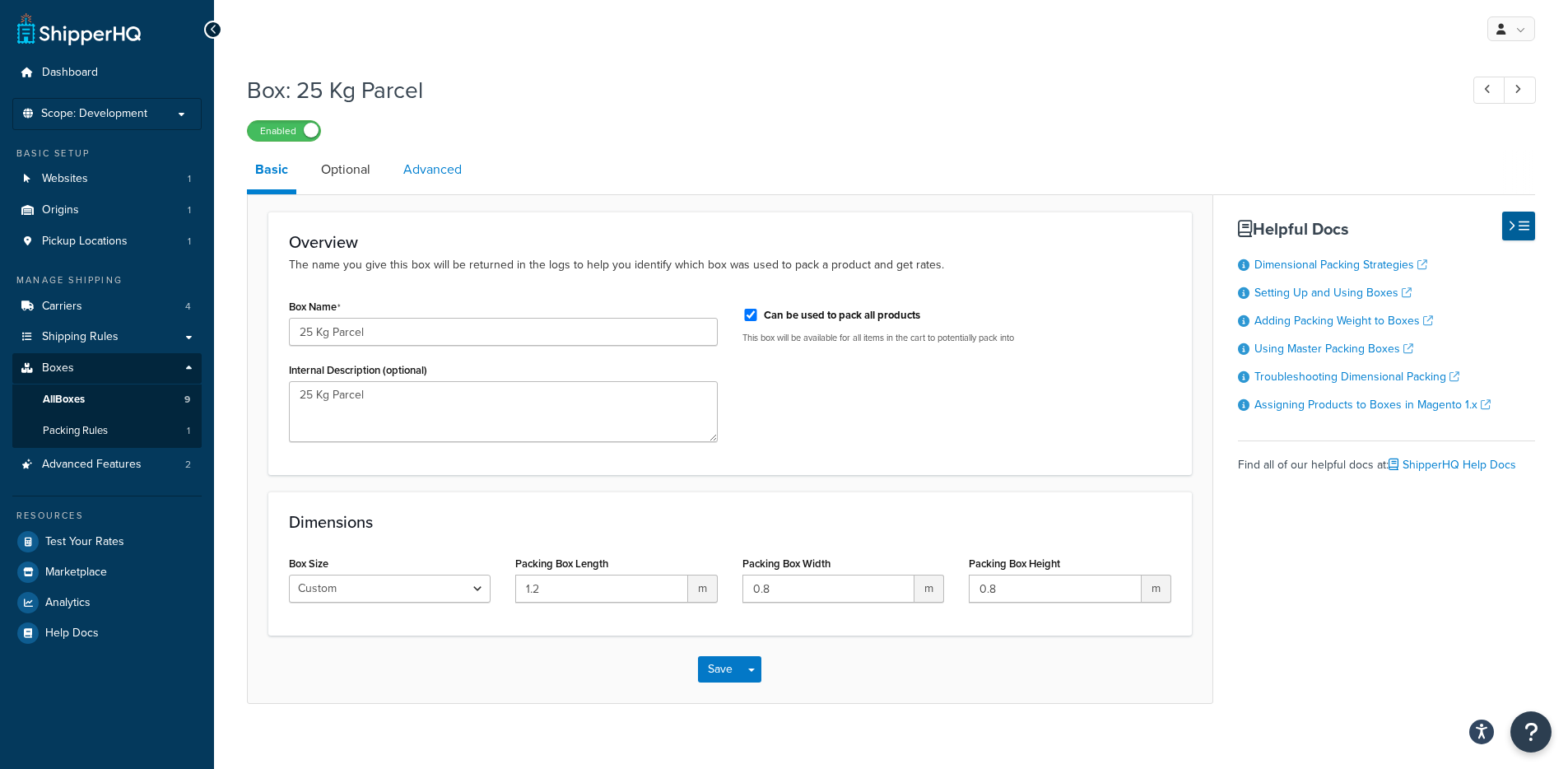
click at [409, 182] on link "Advanced" at bounding box center [432, 169] width 75 height 40
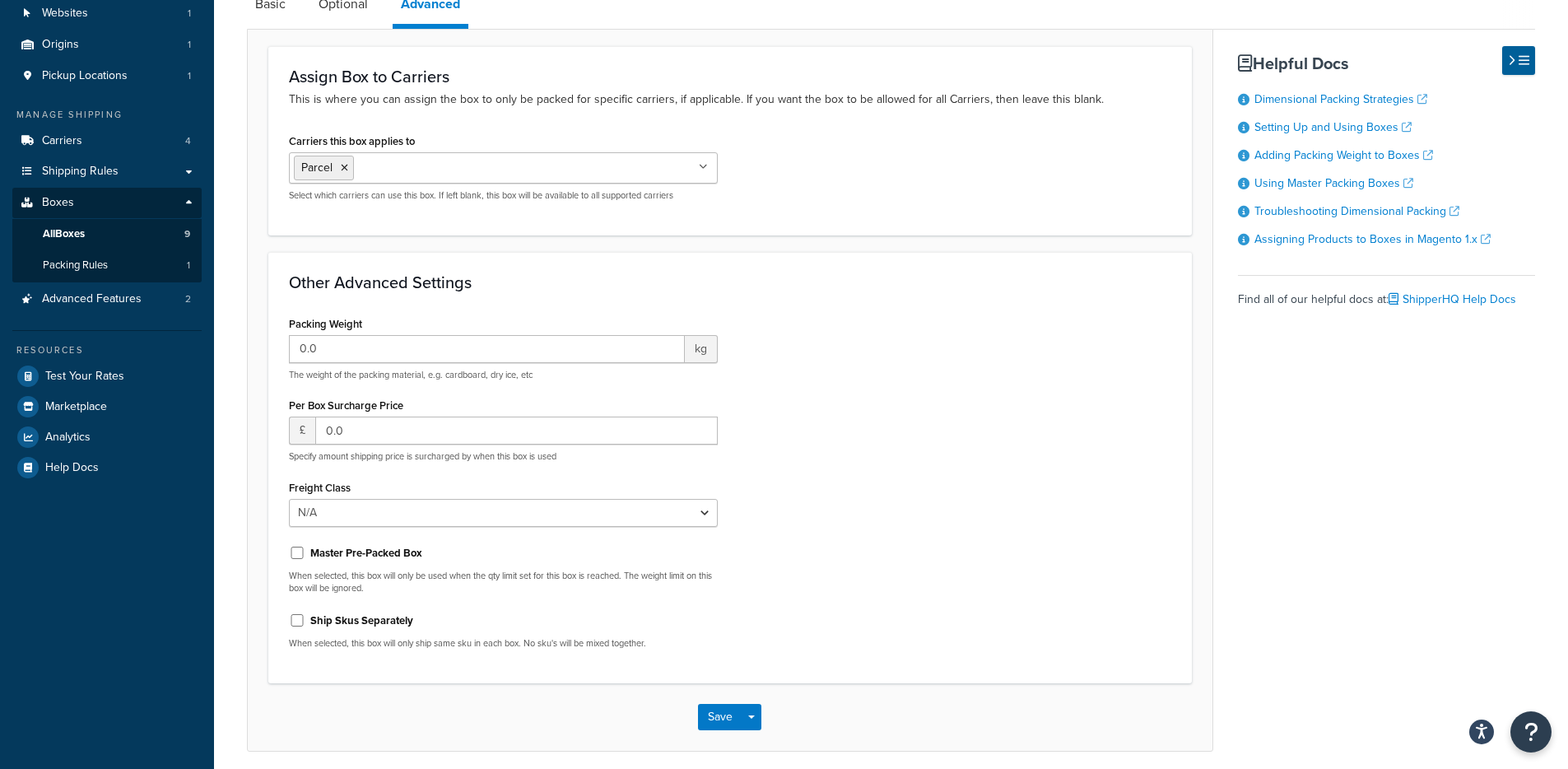
scroll to position [34, 0]
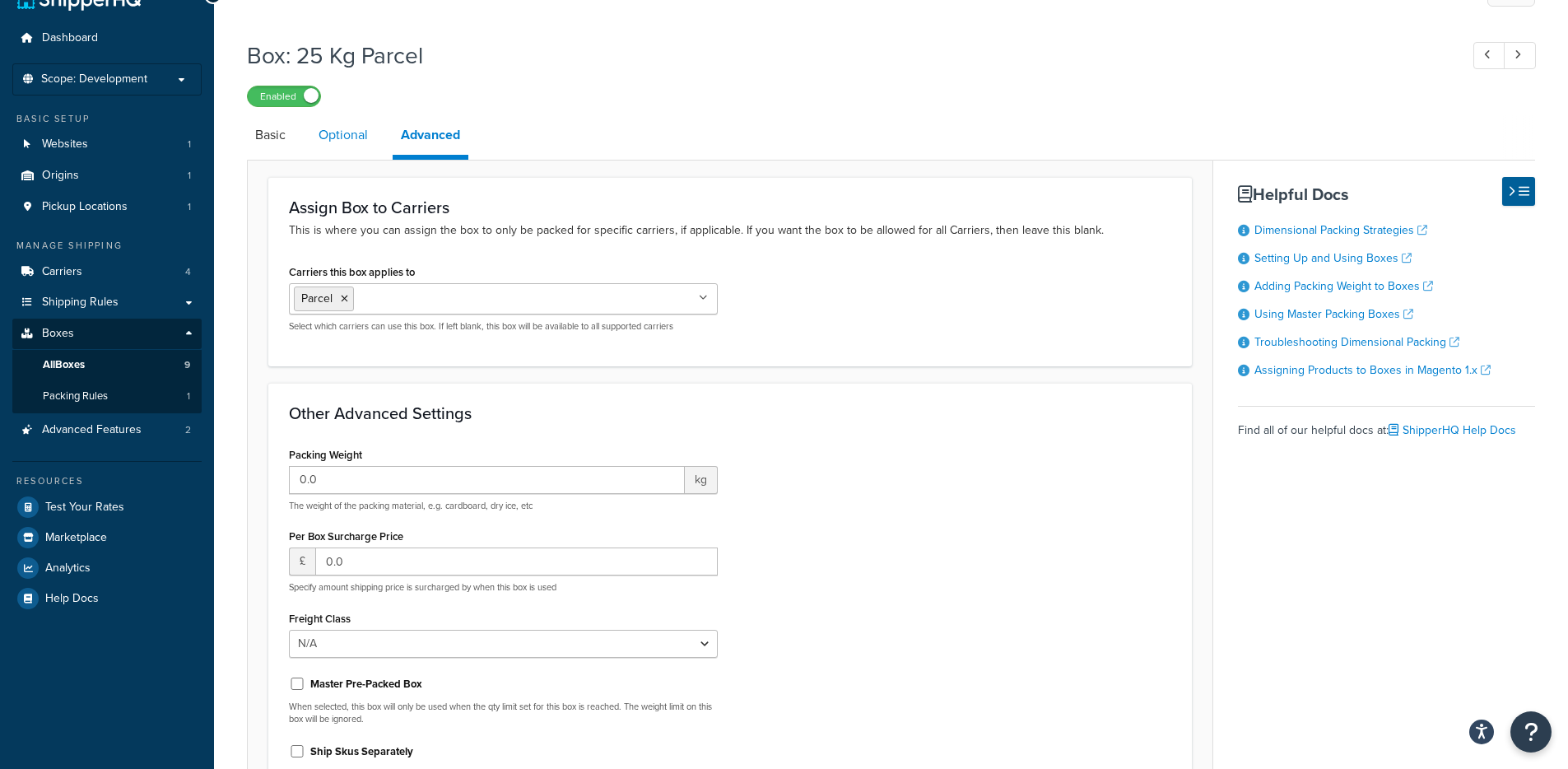
click at [335, 152] on link "Optional" at bounding box center [343, 135] width 66 height 40
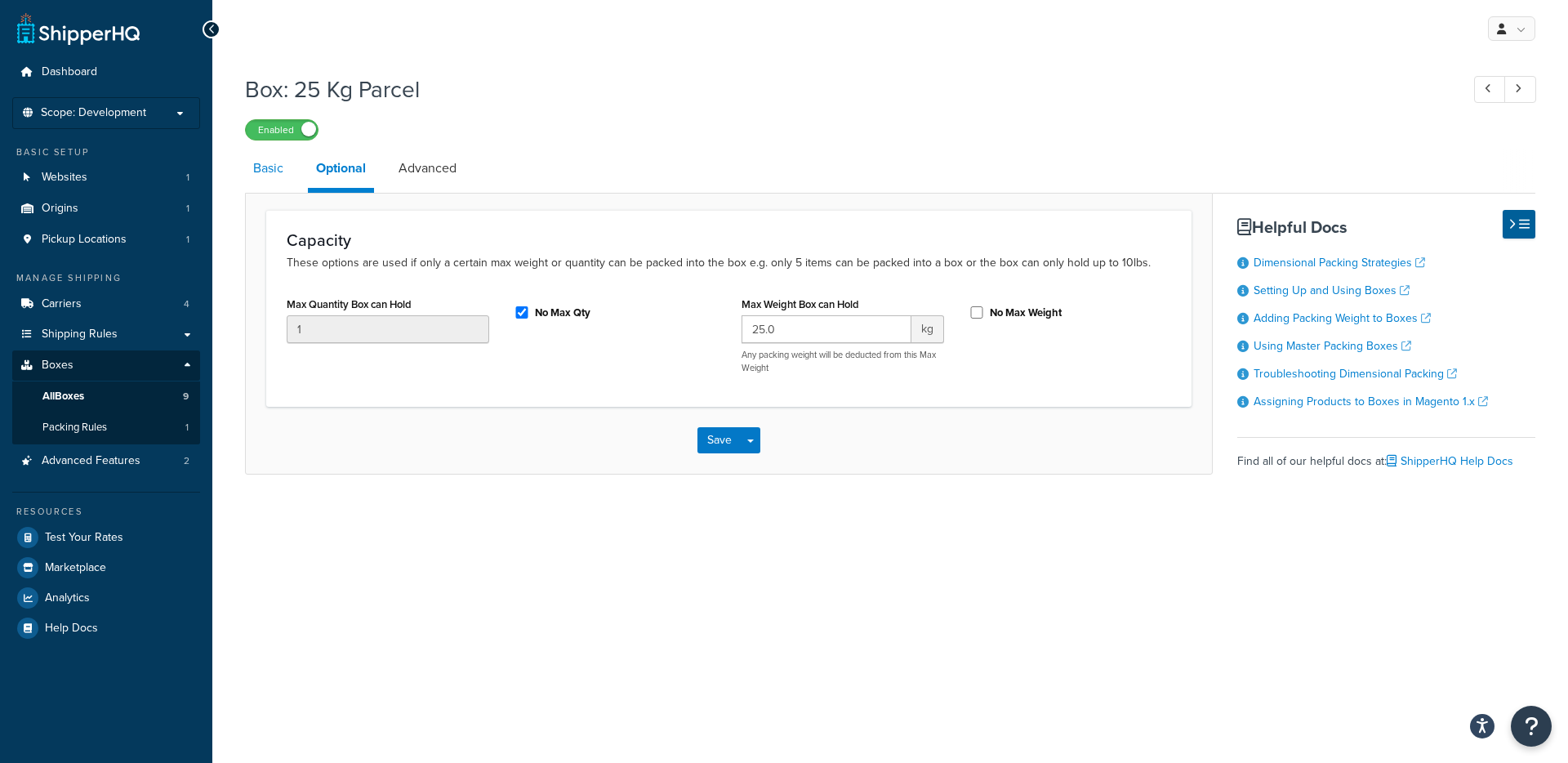
click at [256, 172] on link "Basic" at bounding box center [268, 168] width 46 height 39
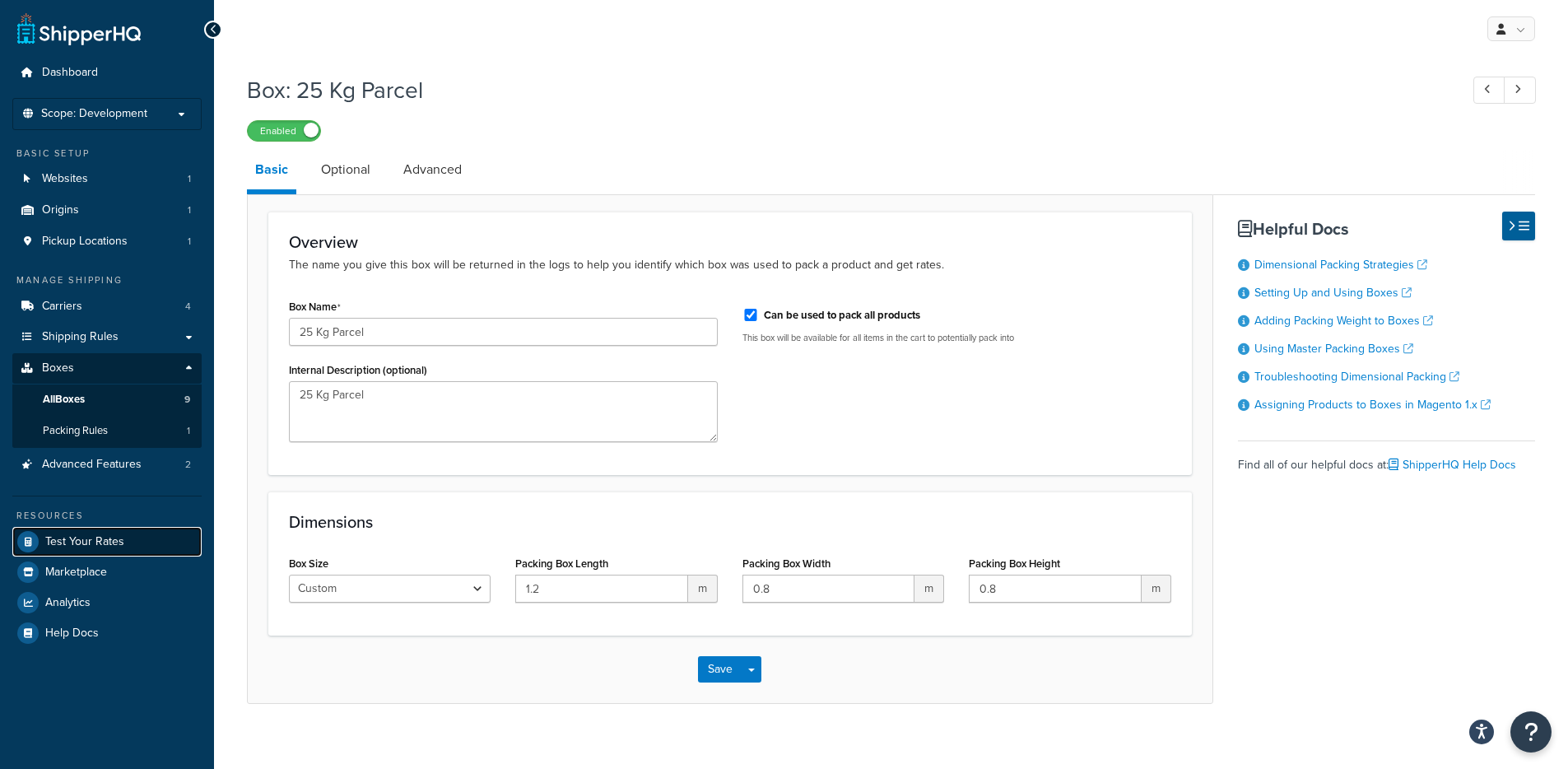
click at [78, 544] on span "Test Your Rates" at bounding box center [85, 542] width 79 height 14
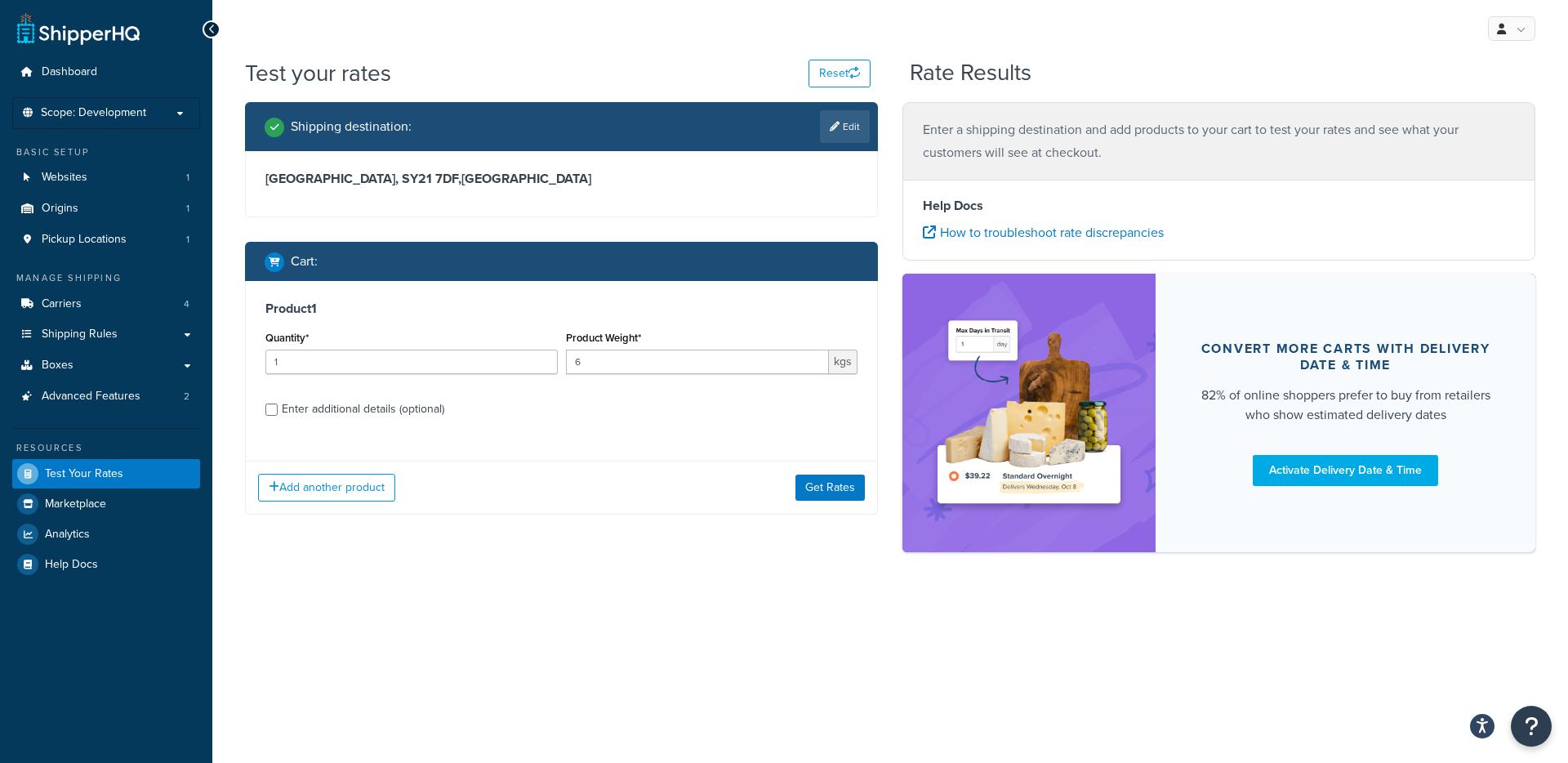
click at [395, 410] on div "Enter additional details (optional)" at bounding box center [363, 410] width 163 height 23
click at [277, 410] on input "Enter additional details (optional)" at bounding box center [271, 410] width 12 height 12
checkbox input "true"
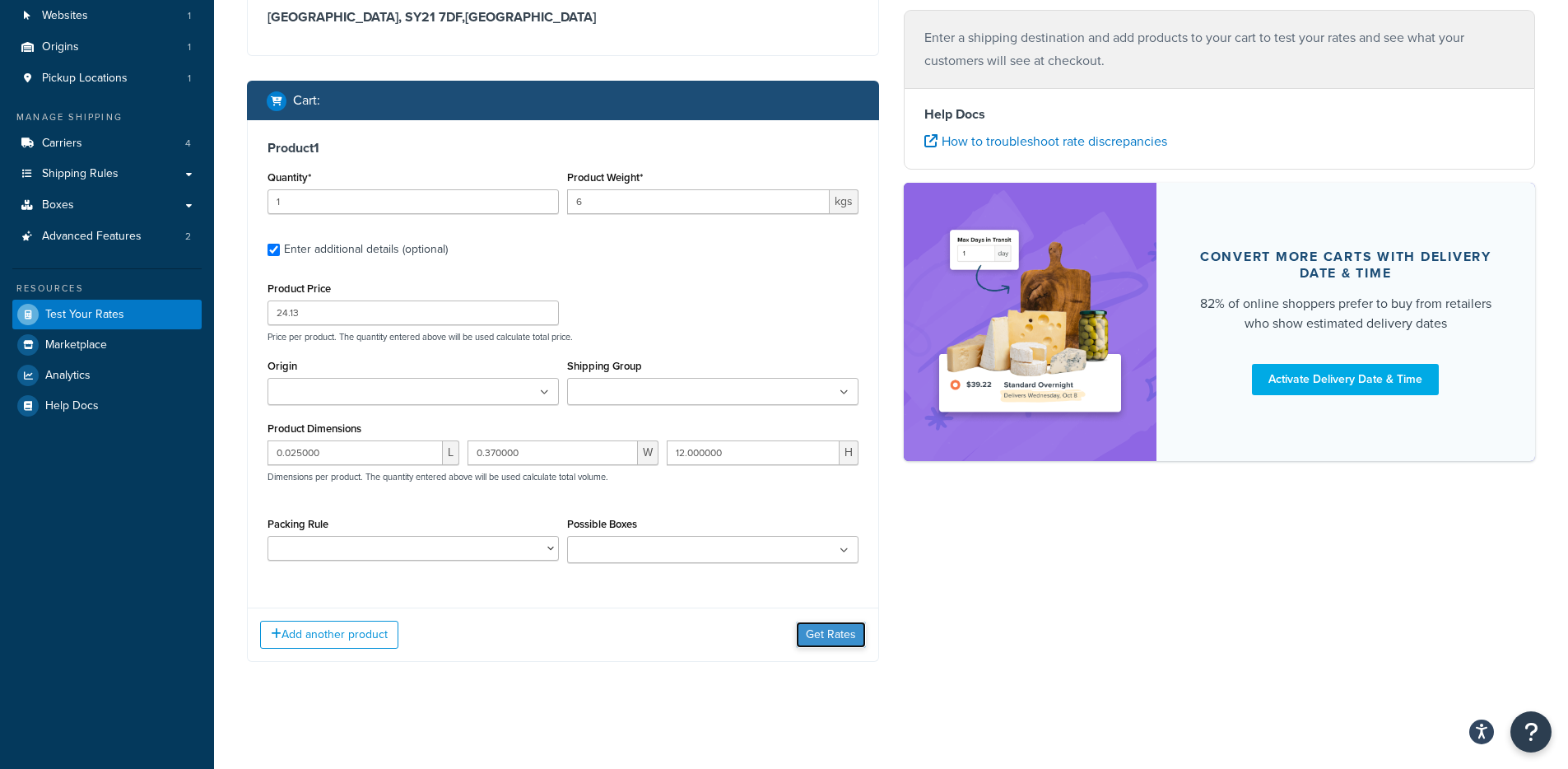
click at [824, 646] on button "Get Rates" at bounding box center [831, 635] width 70 height 26
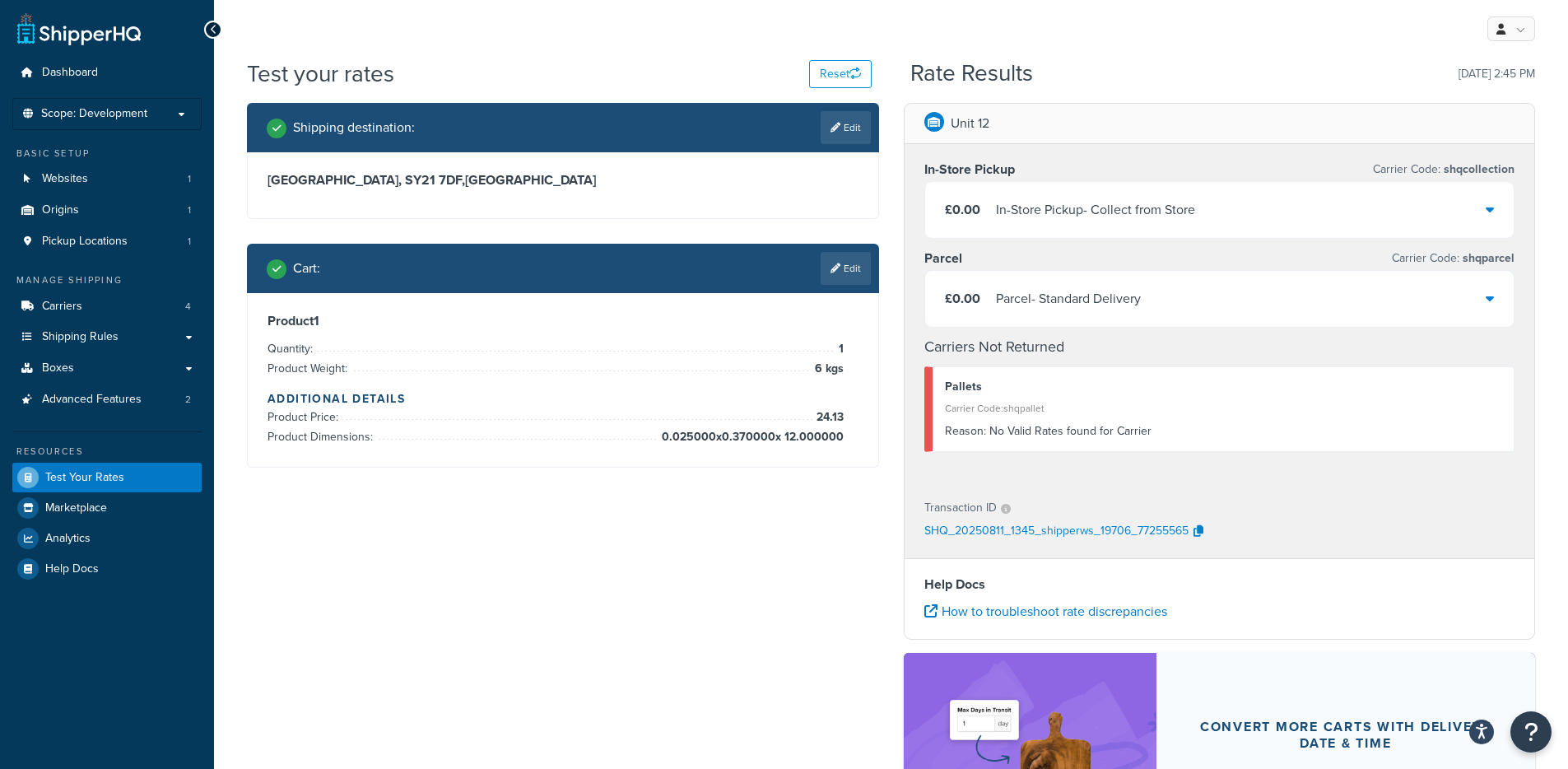
click at [1093, 282] on div "£0.00 Parcel - Standard Delivery" at bounding box center [1220, 298] width 589 height 56
